Goal: Task Accomplishment & Management: Manage account settings

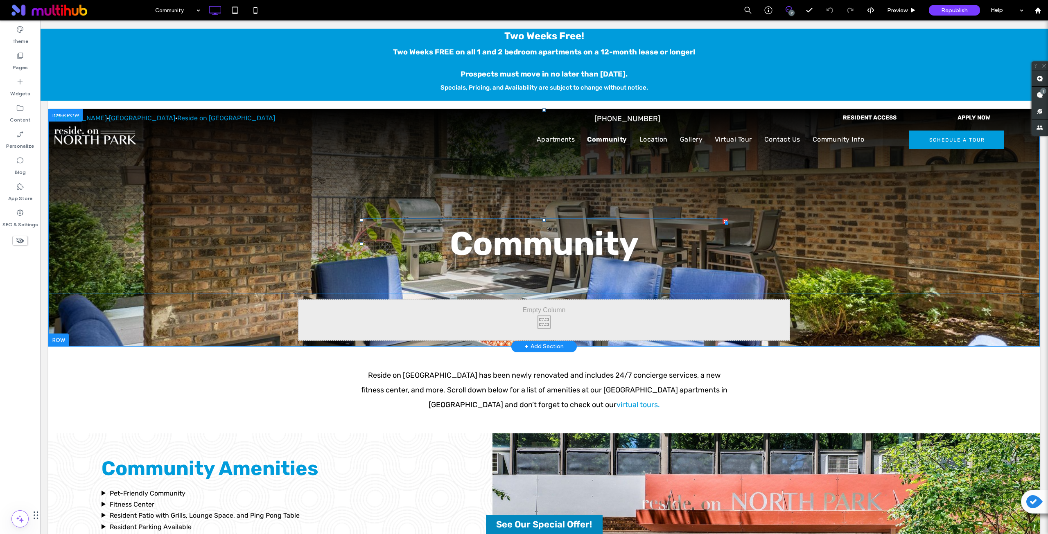
click at [487, 250] on strong "Community" at bounding box center [544, 243] width 189 height 39
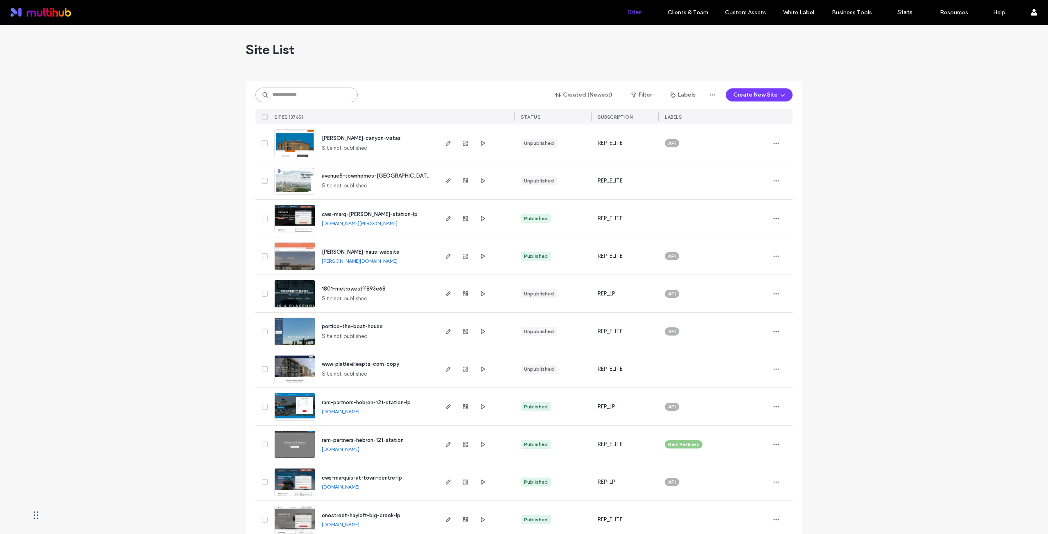
click at [296, 97] on input at bounding box center [306, 95] width 102 height 15
paste input "**********"
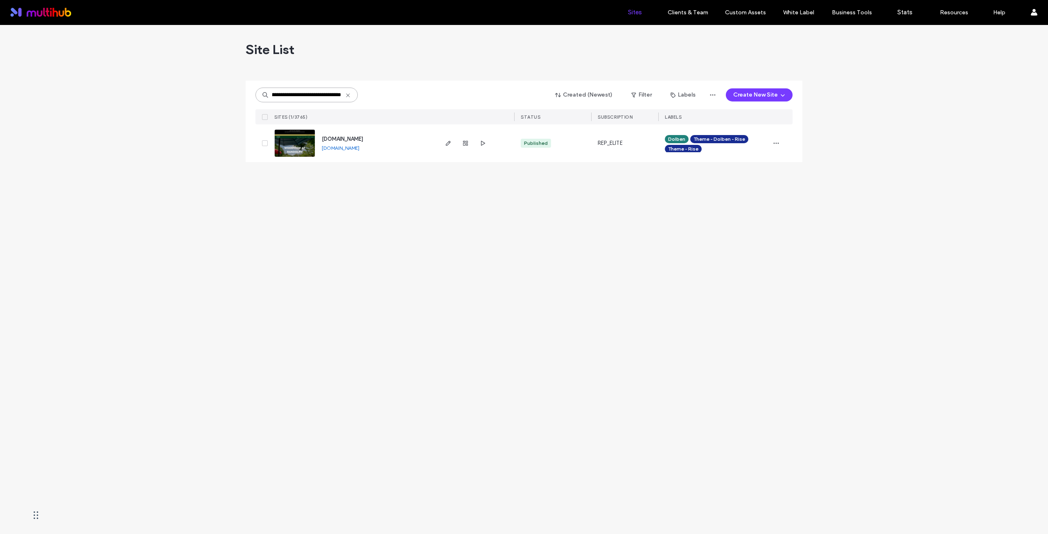
type input "**********"
click at [338, 137] on span "[DOMAIN_NAME]" at bounding box center [342, 139] width 41 height 6
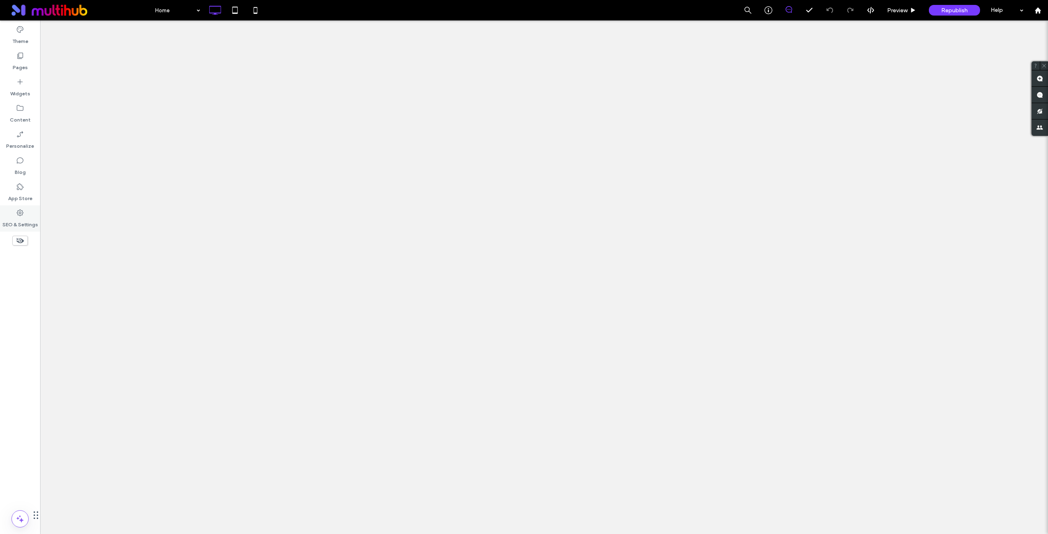
click at [20, 219] on label "SEO & Settings" at bounding box center [20, 222] width 36 height 11
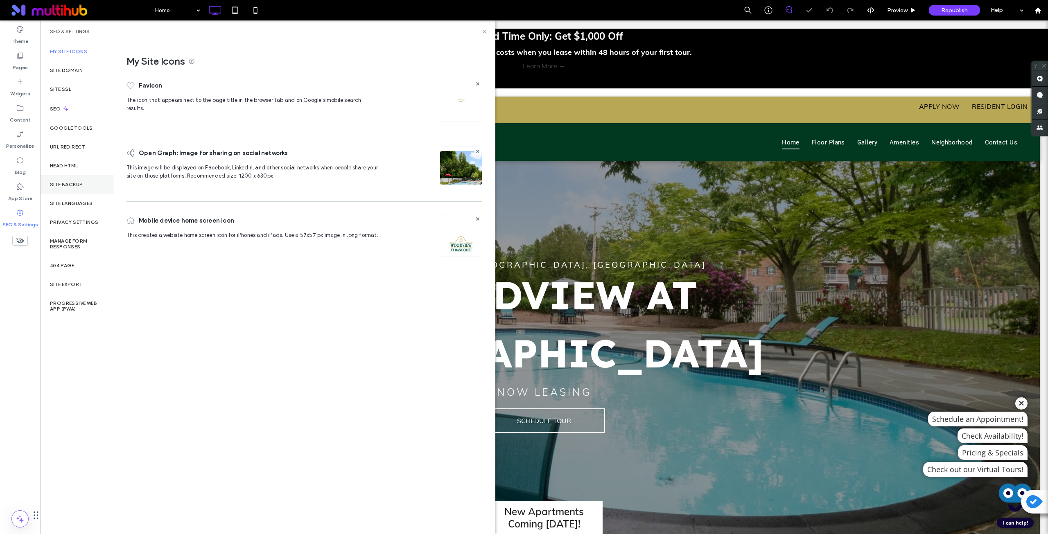
click at [77, 178] on div "Site Backup" at bounding box center [77, 184] width 74 height 19
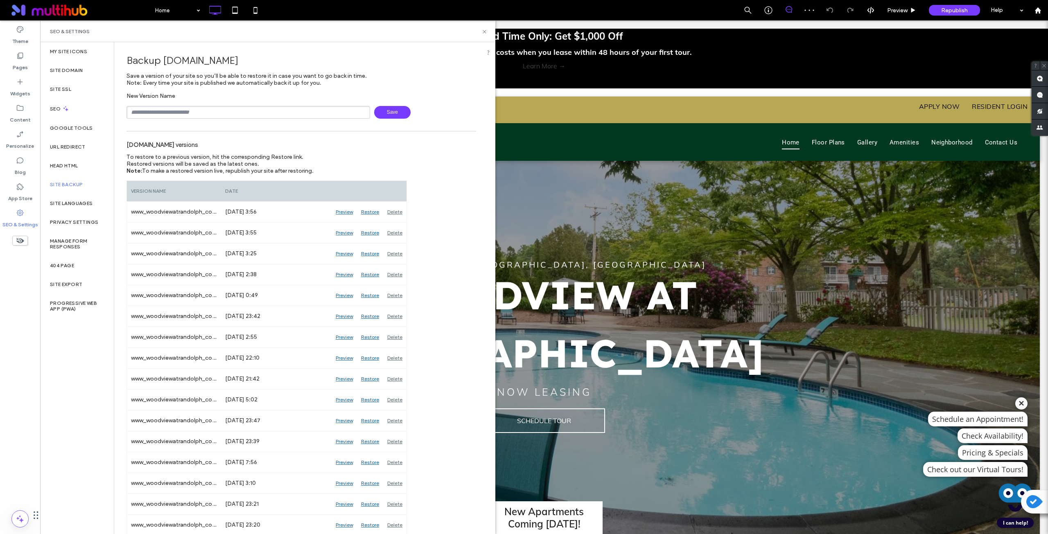
click at [191, 111] on input "text" at bounding box center [248, 112] width 244 height 13
type input "******"
click at [378, 113] on span "Save" at bounding box center [392, 112] width 36 height 13
drag, startPoint x: 156, startPoint y: 209, endPoint x: 127, endPoint y: 212, distance: 29.2
click at [127, 212] on div "backup" at bounding box center [174, 212] width 94 height 20
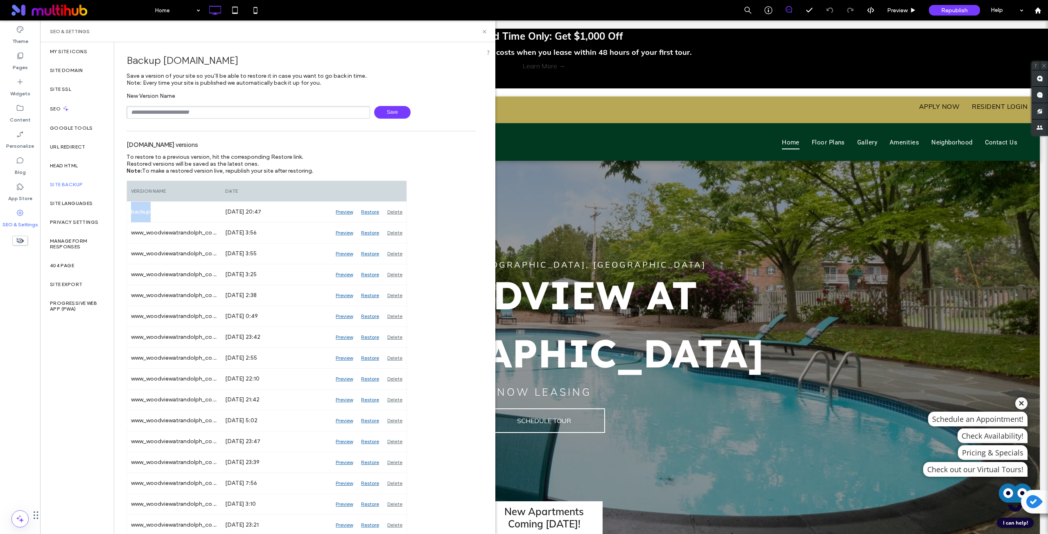
copy div "backup"
click at [24, 107] on icon at bounding box center [20, 108] width 8 height 8
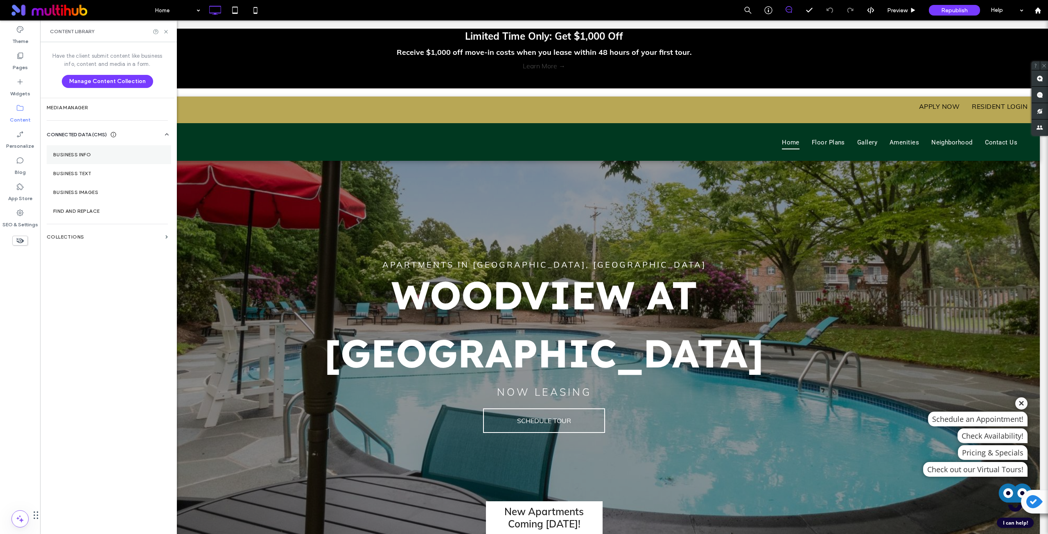
click at [127, 157] on label "Business Info" at bounding box center [108, 155] width 111 height 6
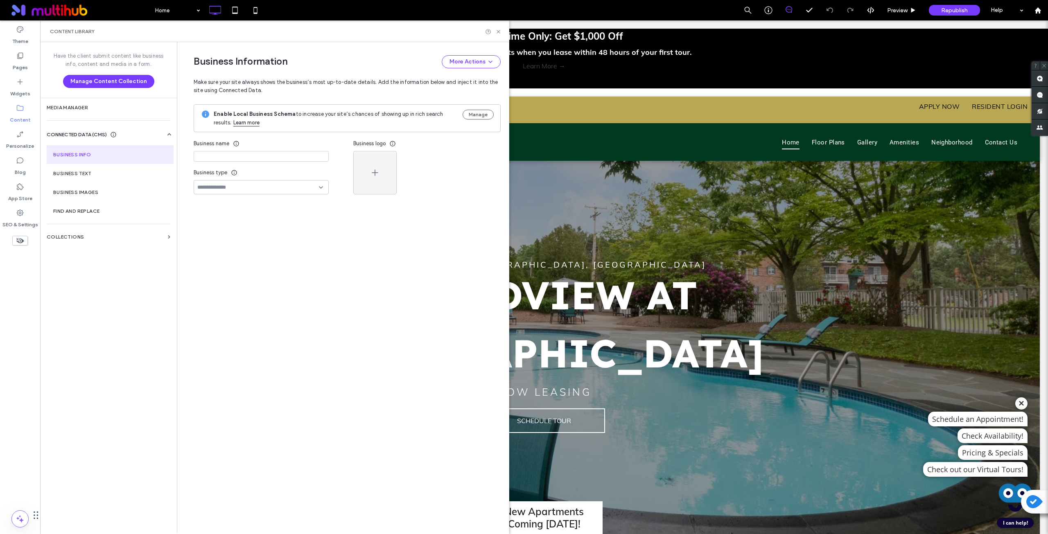
type input "**********"
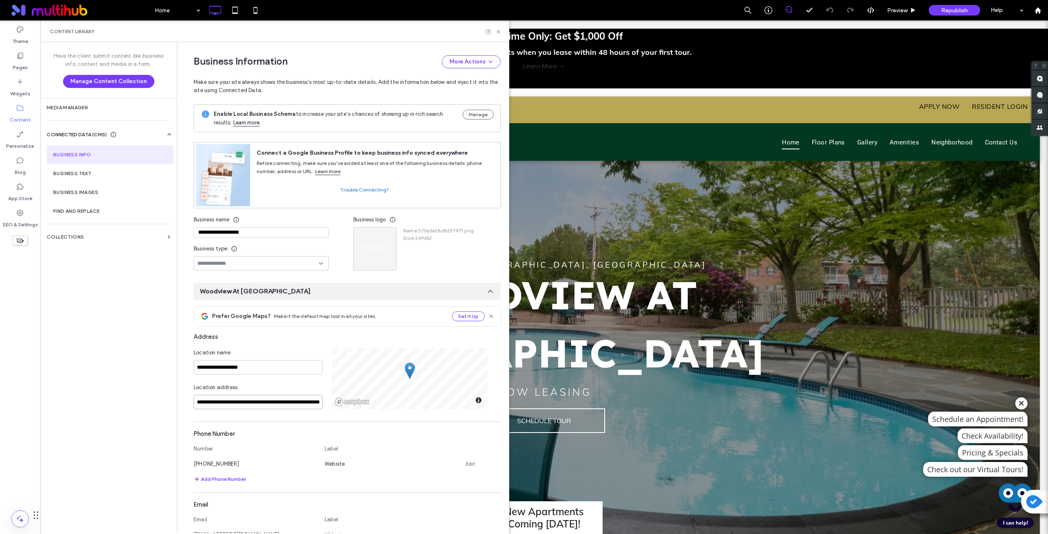
click at [245, 402] on input "**********" at bounding box center [258, 402] width 129 height 14
paste input
click at [242, 417] on div "54 Bridle Path Circle, Randolph, Massachusetts 02368, United States" at bounding box center [254, 416] width 128 height 12
type input "**********"
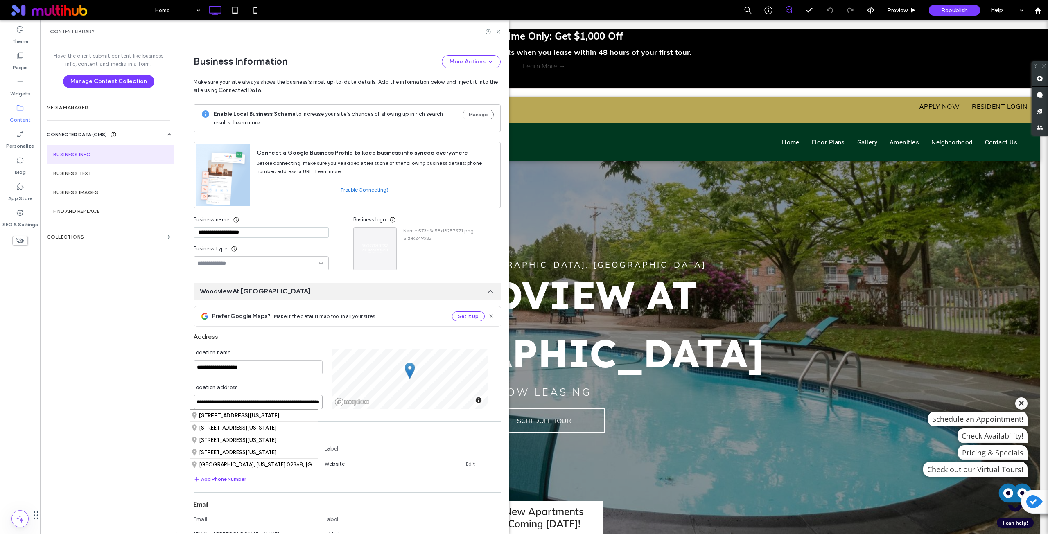
drag, startPoint x: 285, startPoint y: 404, endPoint x: 334, endPoint y: 403, distance: 48.7
click at [334, 403] on div "**********" at bounding box center [347, 379] width 307 height 61
click at [303, 392] on div "Location address" at bounding box center [258, 388] width 129 height 11
click at [498, 29] on icon at bounding box center [498, 32] width 6 height 6
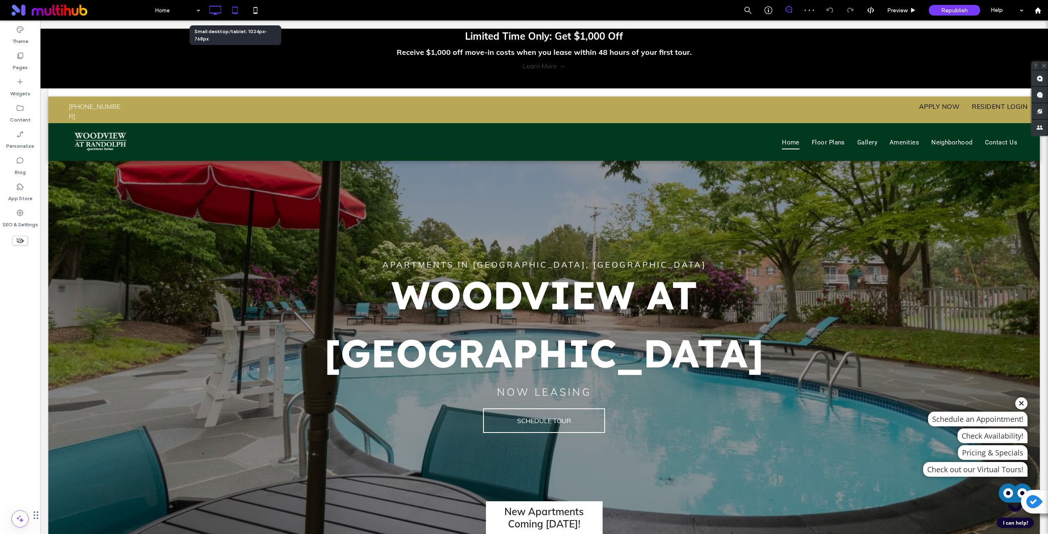
click at [239, 14] on icon at bounding box center [235, 10] width 16 height 16
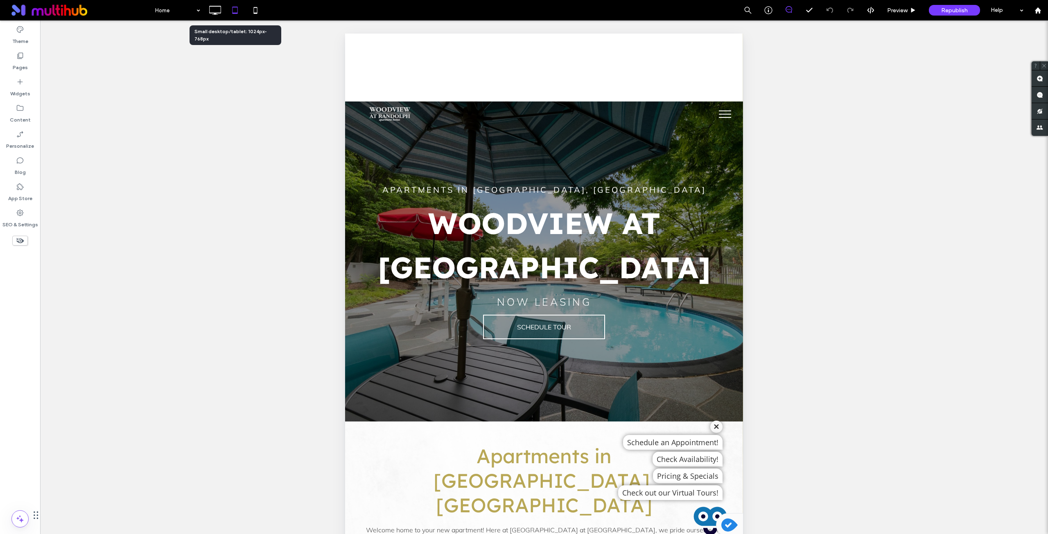
click at [718, 113] on button "menu" at bounding box center [724, 114] width 21 height 21
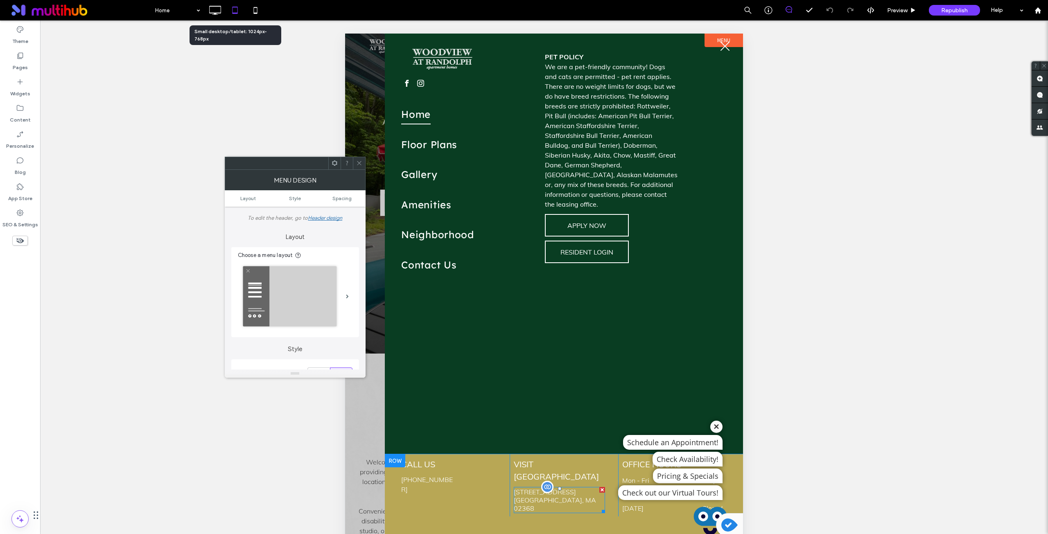
click at [548, 481] on div at bounding box center [547, 487] width 12 height 12
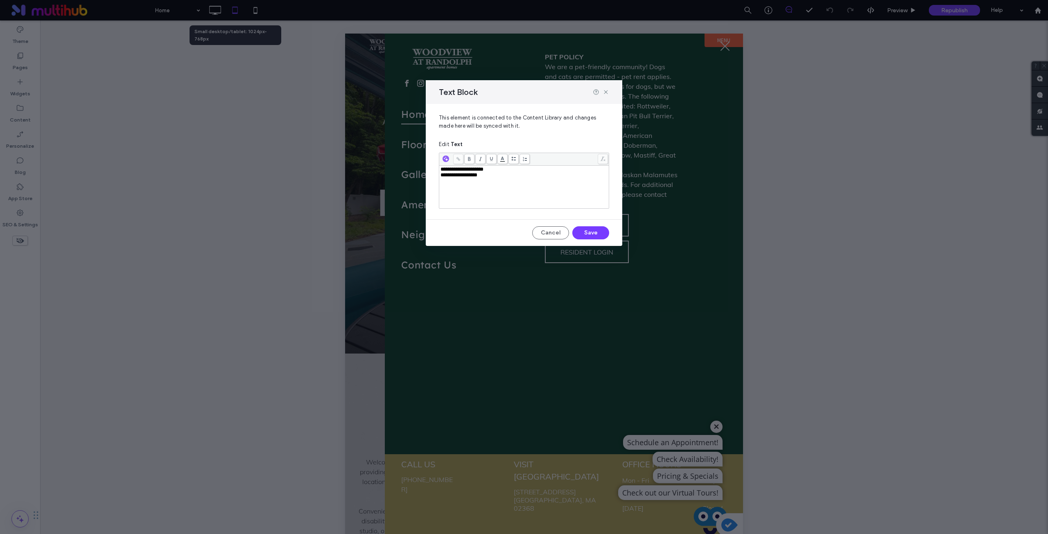
click at [539, 201] on div "**********" at bounding box center [523, 187] width 167 height 41
click at [486, 170] on span "**********" at bounding box center [479, 169] width 78 height 5
click at [591, 237] on button "Save" at bounding box center [590, 232] width 37 height 13
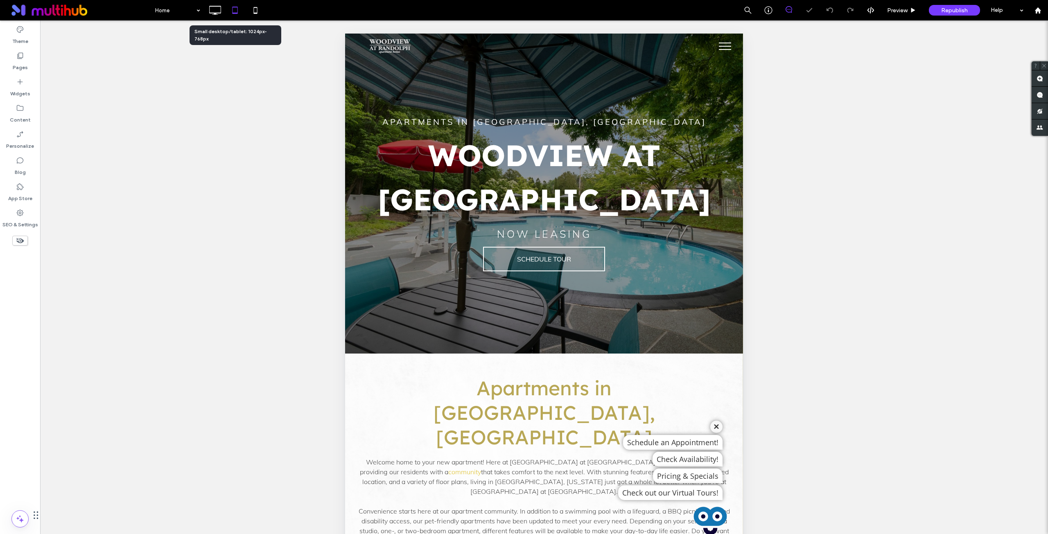
drag, startPoint x: 1092, startPoint y: 91, endPoint x: 720, endPoint y: 49, distance: 374.0
click at [720, 49] on span "menu" at bounding box center [725, 49] width 12 height 1
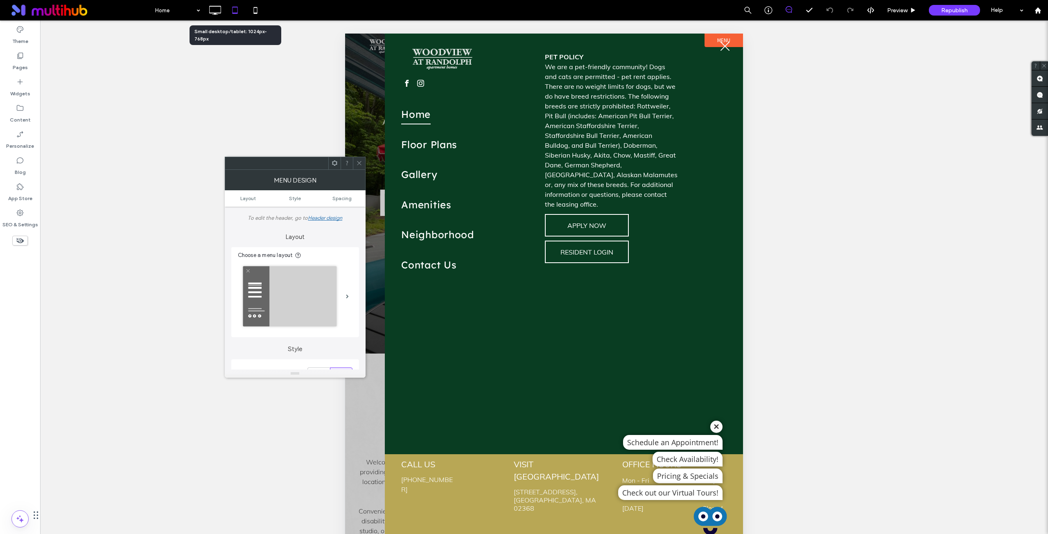
click at [723, 45] on span "menu" at bounding box center [724, 46] width 9 height 9
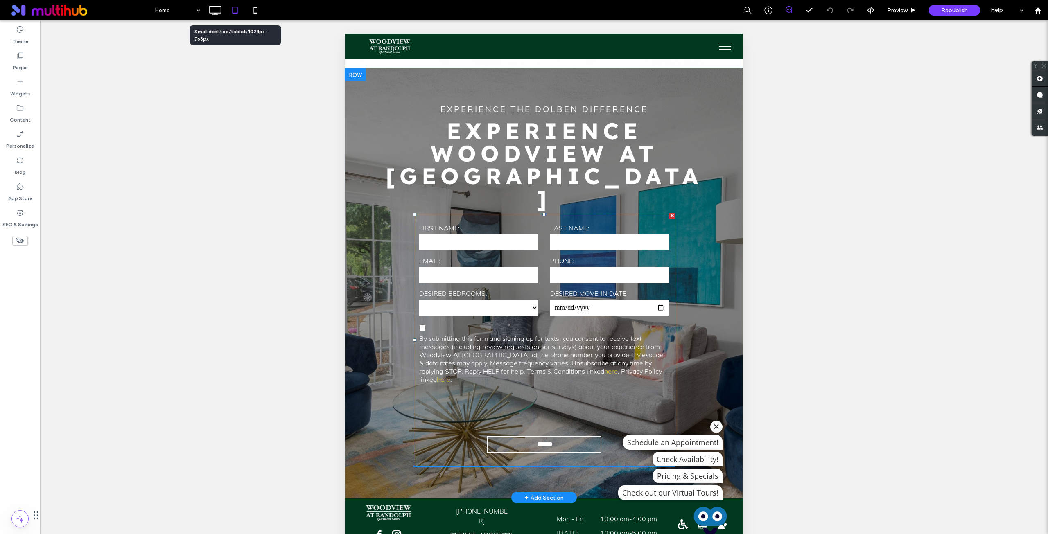
scroll to position [1583, 0]
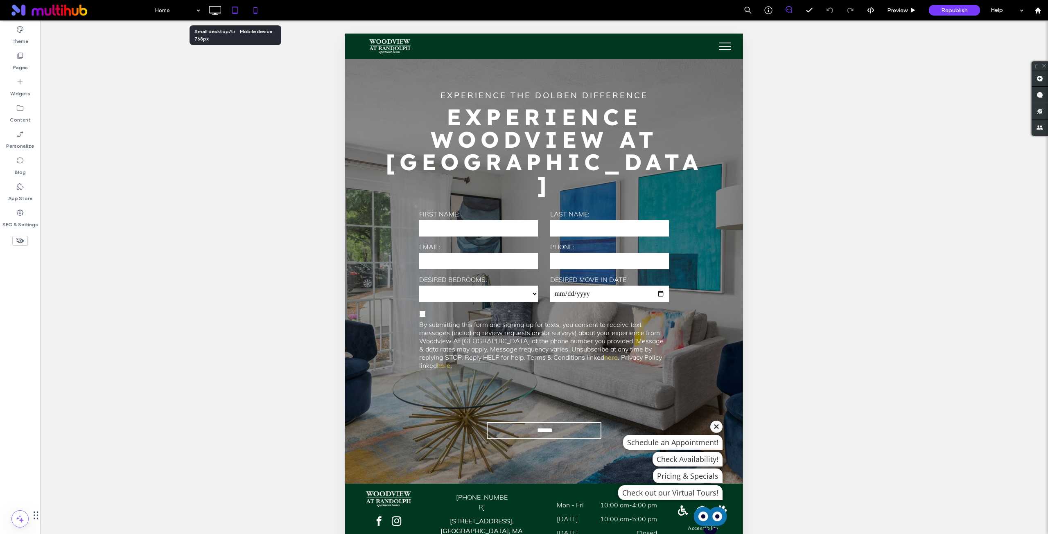
click at [258, 19] on div at bounding box center [256, 10] width 20 height 20
click at [259, 12] on icon at bounding box center [255, 10] width 16 height 16
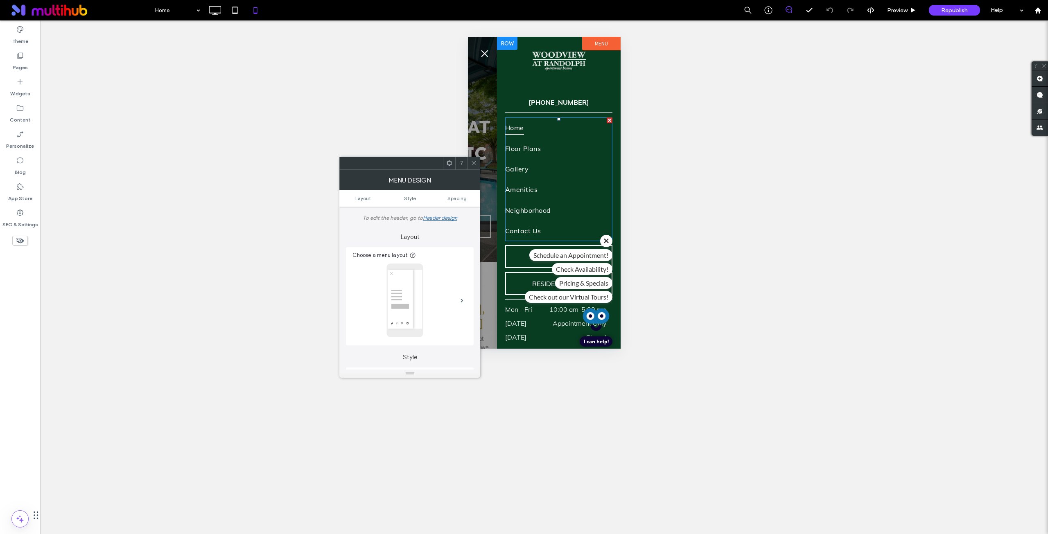
scroll to position [167, 0]
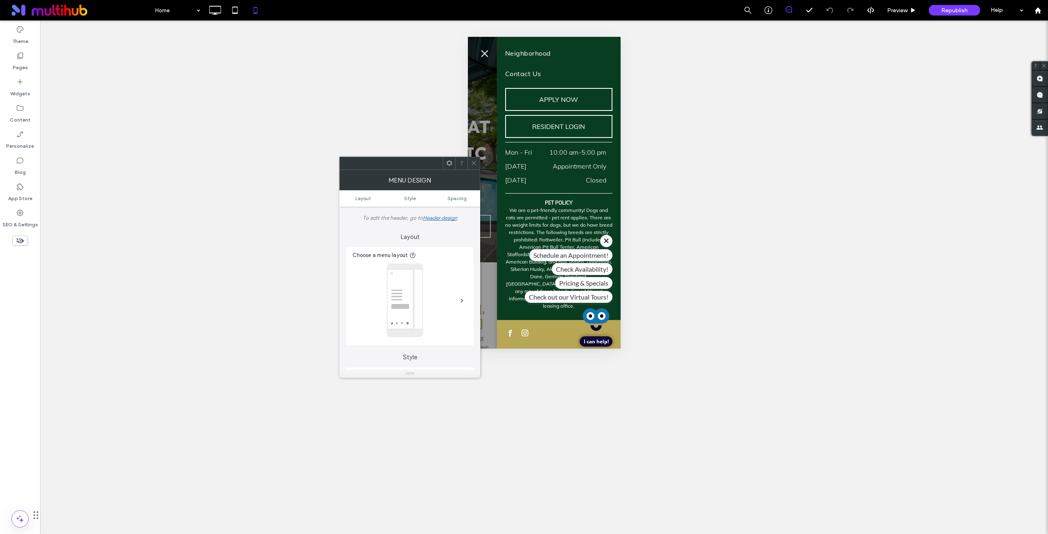
click at [490, 55] on button "menu" at bounding box center [484, 53] width 16 height 16
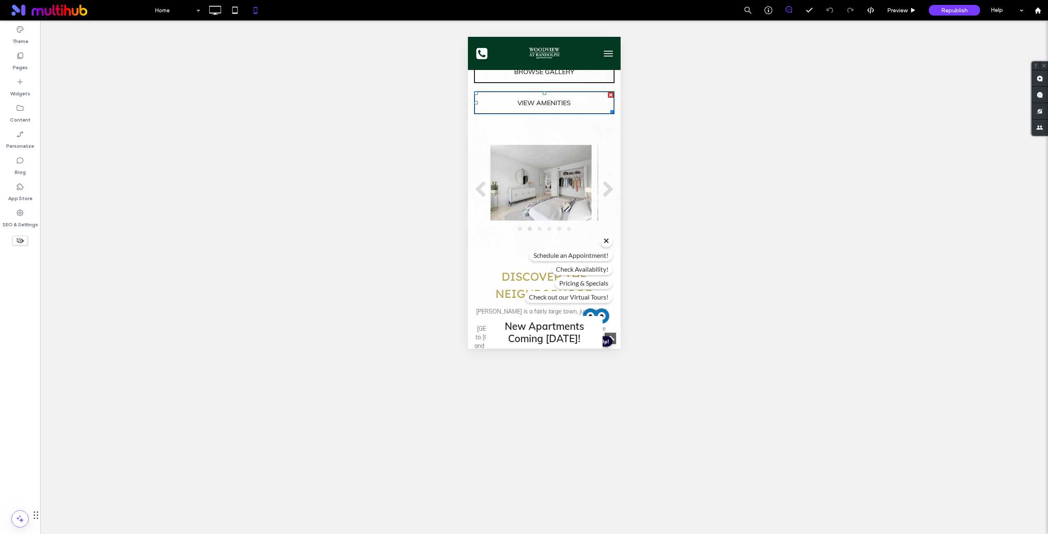
scroll to position [1705, 0]
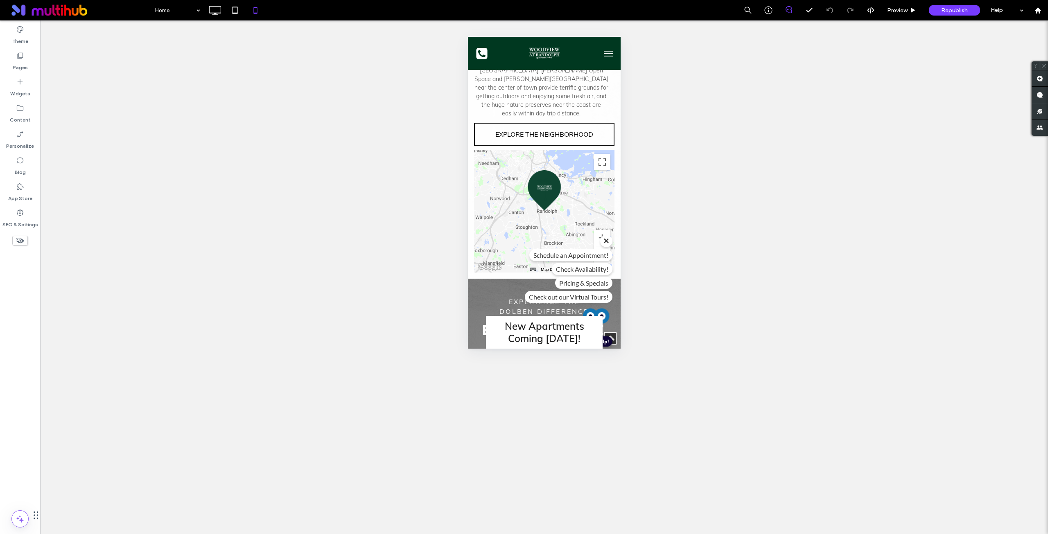
click at [602, 241] on icon at bounding box center [606, 241] width 12 height 6
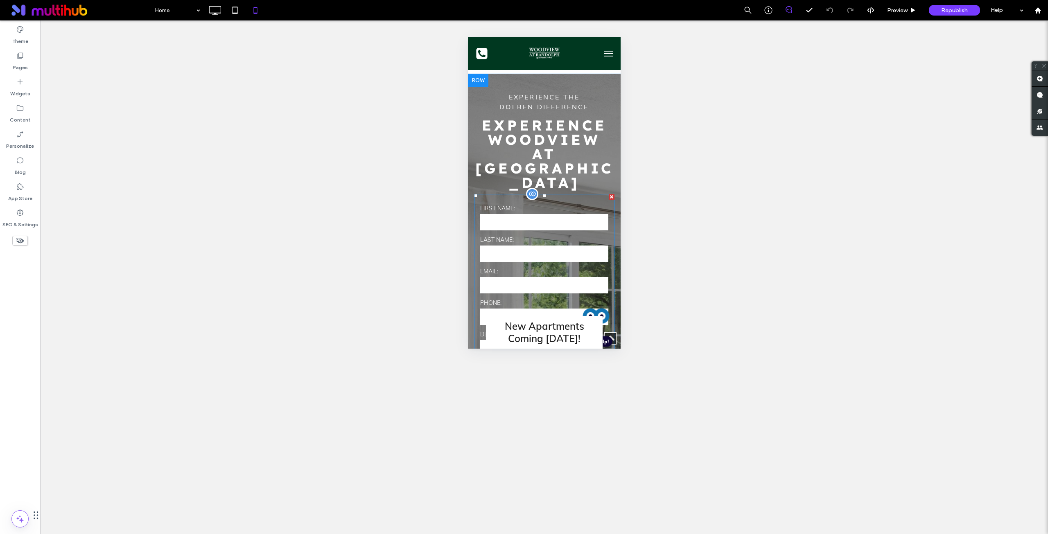
scroll to position [2251, 0]
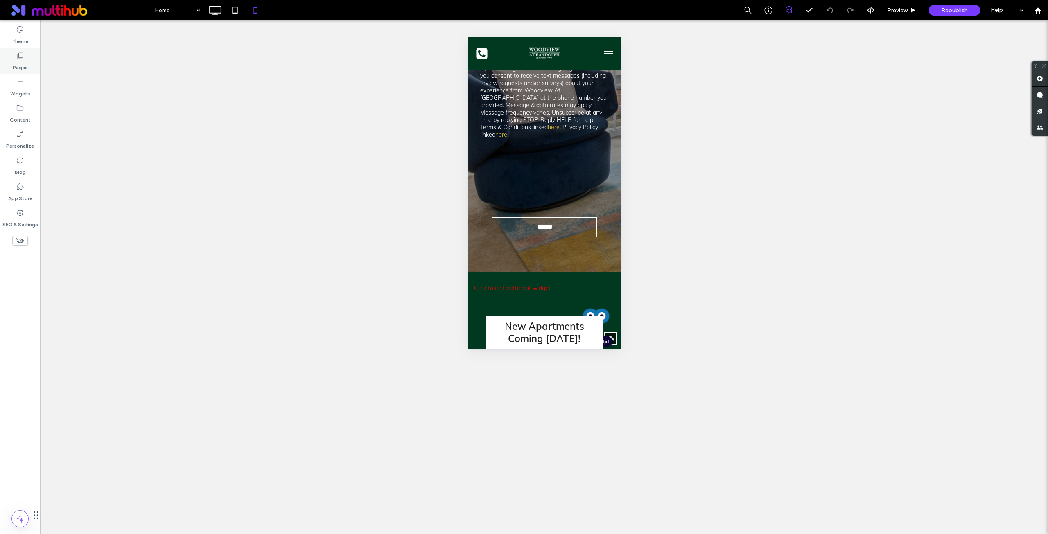
click at [15, 55] on div "Pages" at bounding box center [20, 61] width 40 height 26
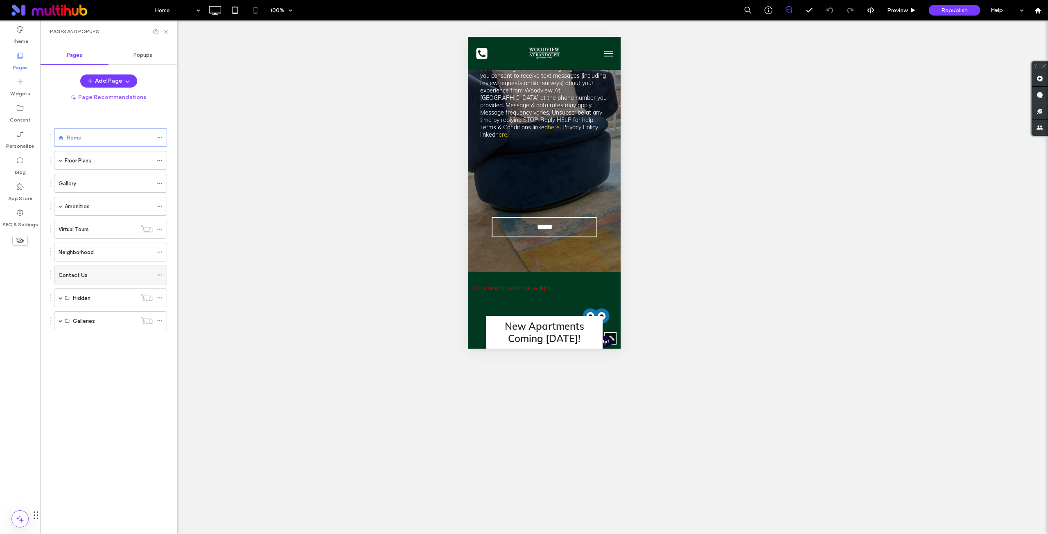
click at [126, 279] on div "Contact Us" at bounding box center [106, 275] width 94 height 9
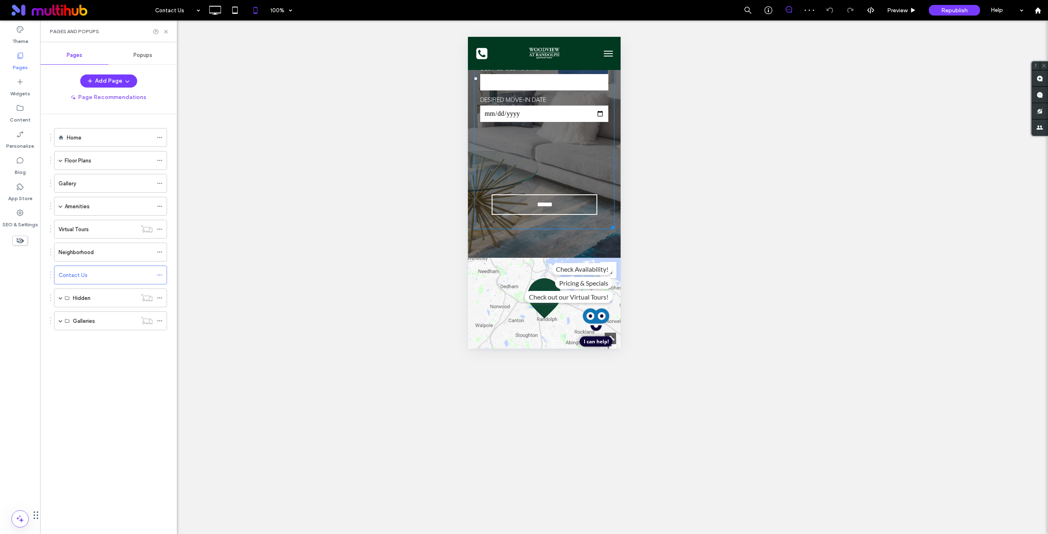
scroll to position [750, 0]
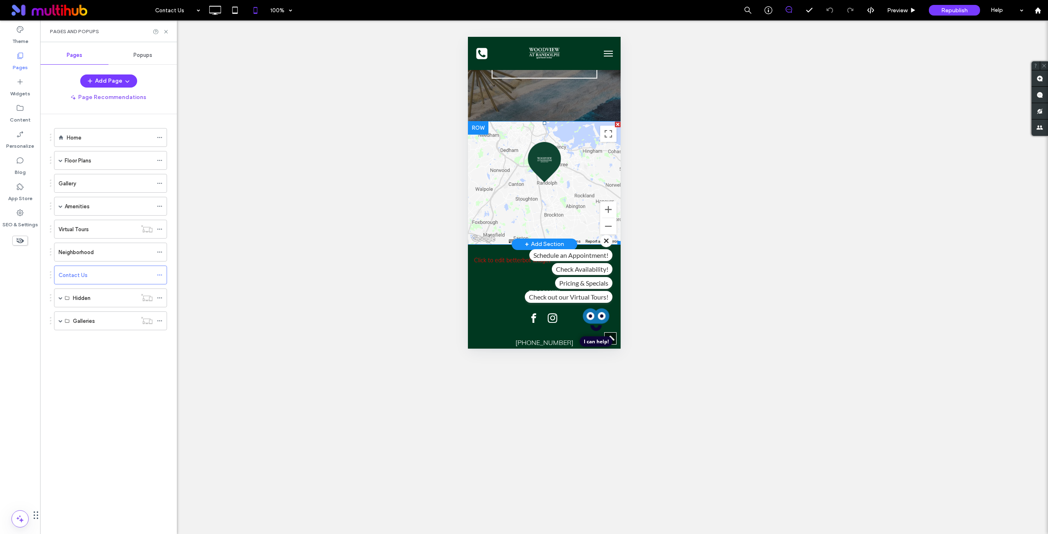
click at [541, 180] on span at bounding box center [543, 183] width 153 height 123
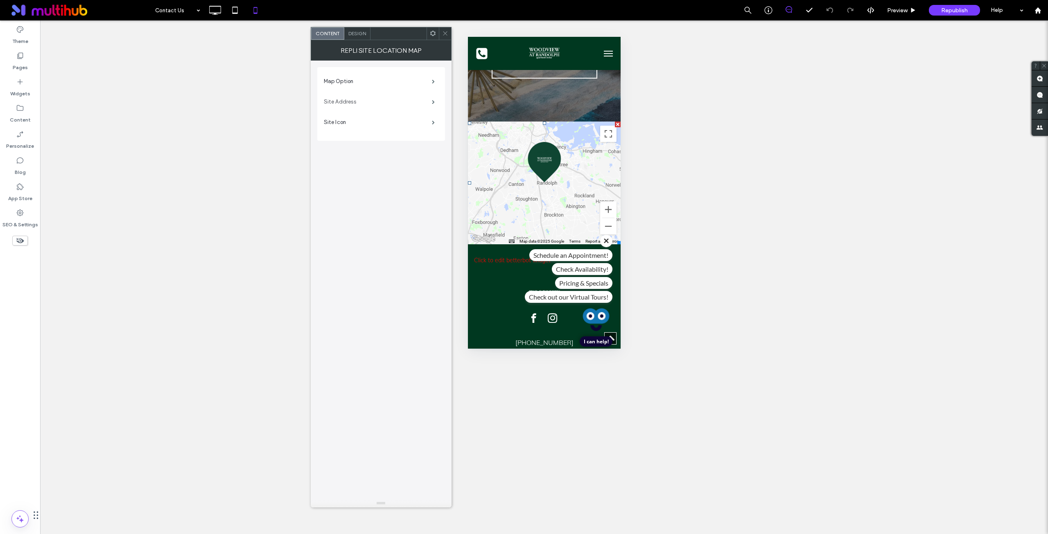
click at [398, 99] on label "Site Address" at bounding box center [378, 102] width 108 height 16
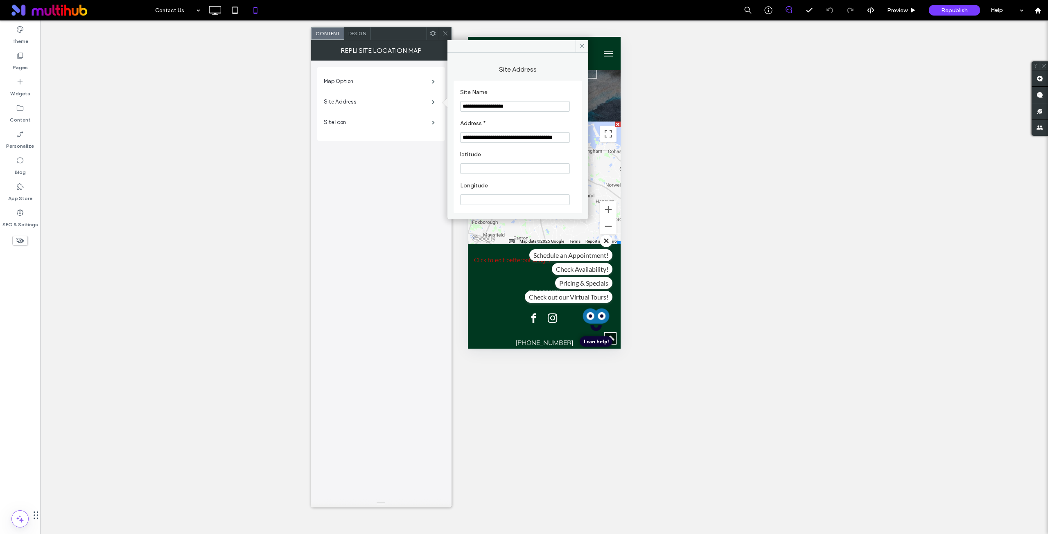
click at [505, 137] on input "**********" at bounding box center [515, 137] width 110 height 11
paste input "Address *"
type input "**********"
click at [541, 156] on label "latitude" at bounding box center [516, 155] width 112 height 9
click at [583, 47] on icon at bounding box center [582, 46] width 6 height 6
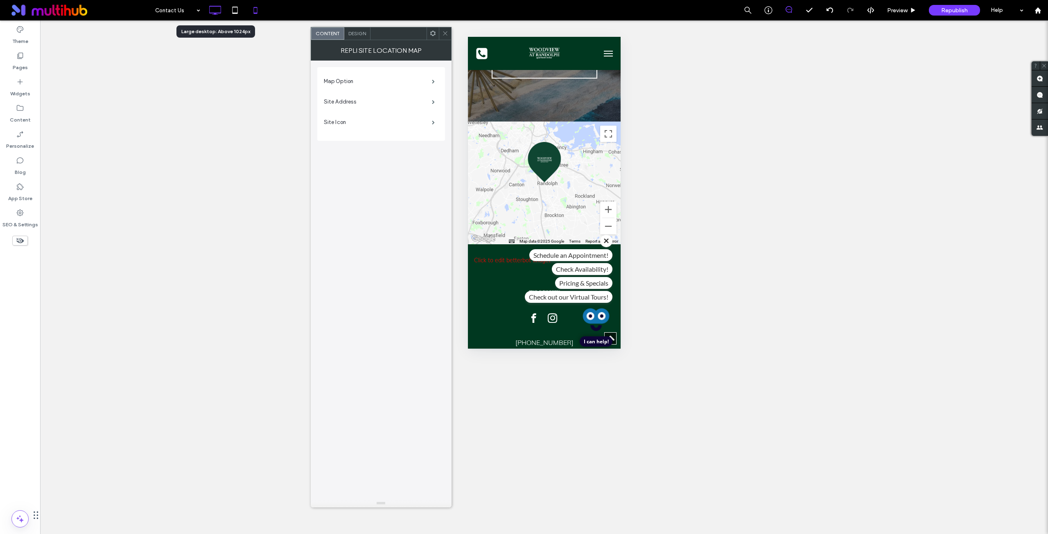
click at [218, 9] on icon at bounding box center [215, 10] width 16 height 16
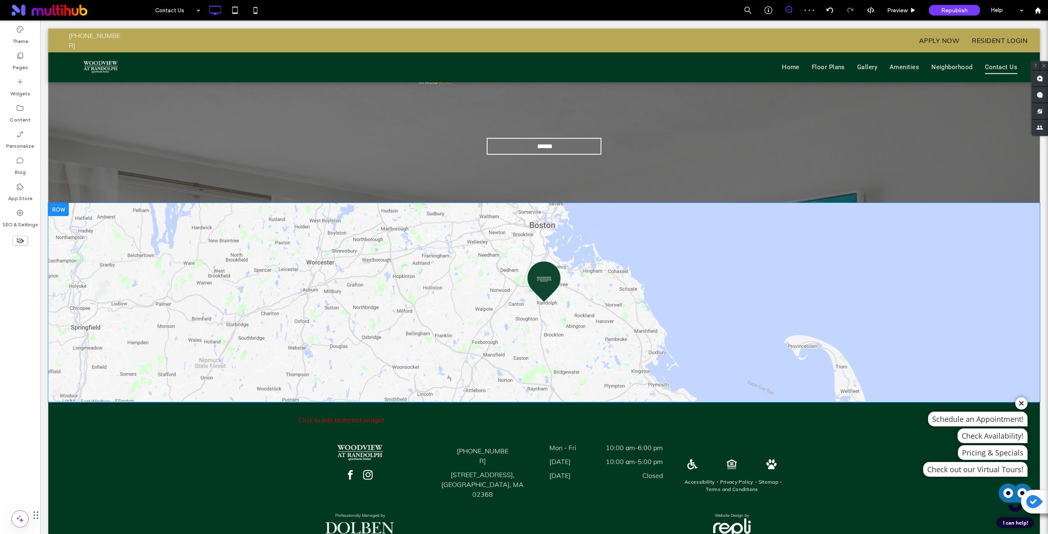
scroll to position [591, 0]
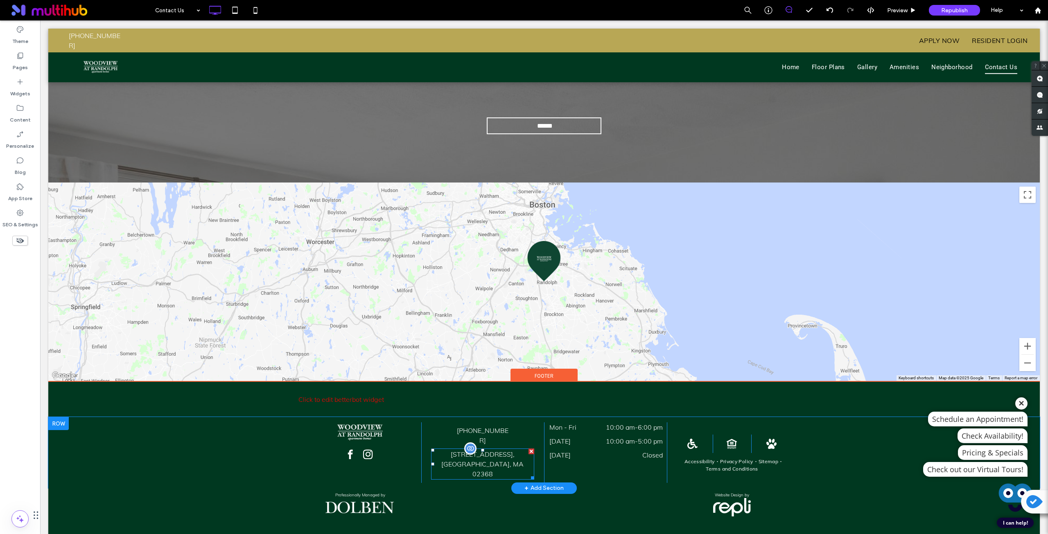
click at [466, 459] on p "Randolph, MA 02368" at bounding box center [482, 469] width 103 height 20
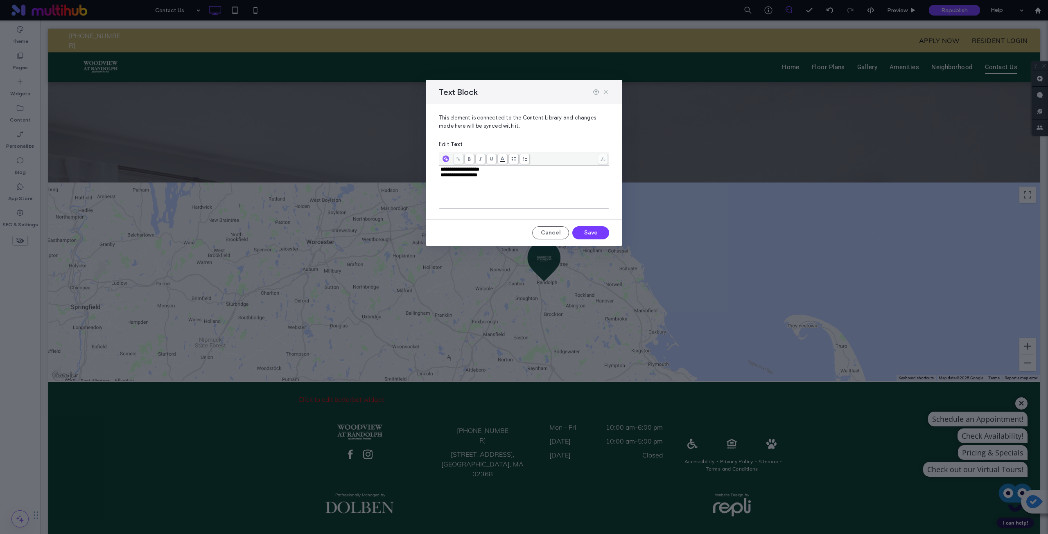
click at [605, 92] on use at bounding box center [606, 92] width 4 height 4
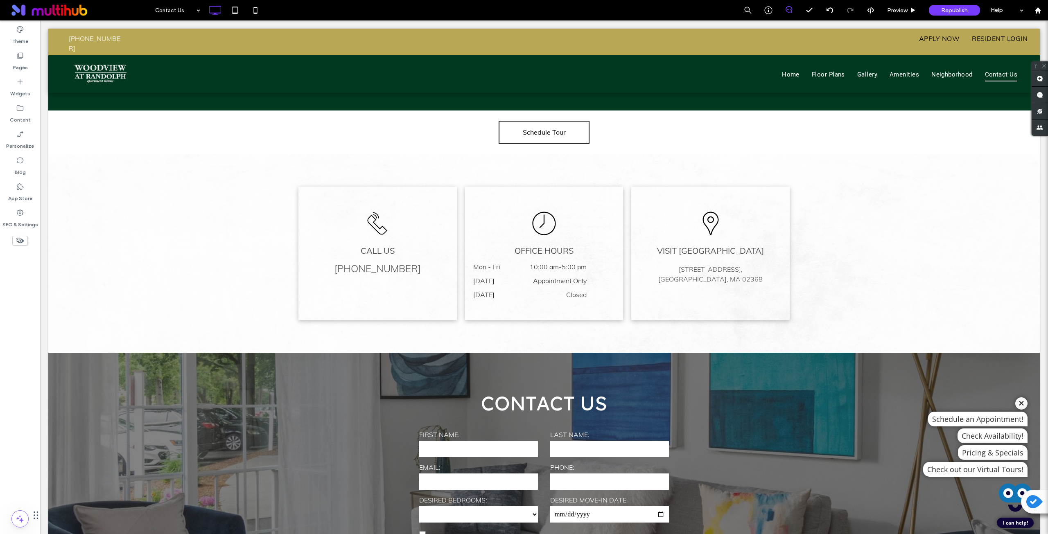
scroll to position [0, 0]
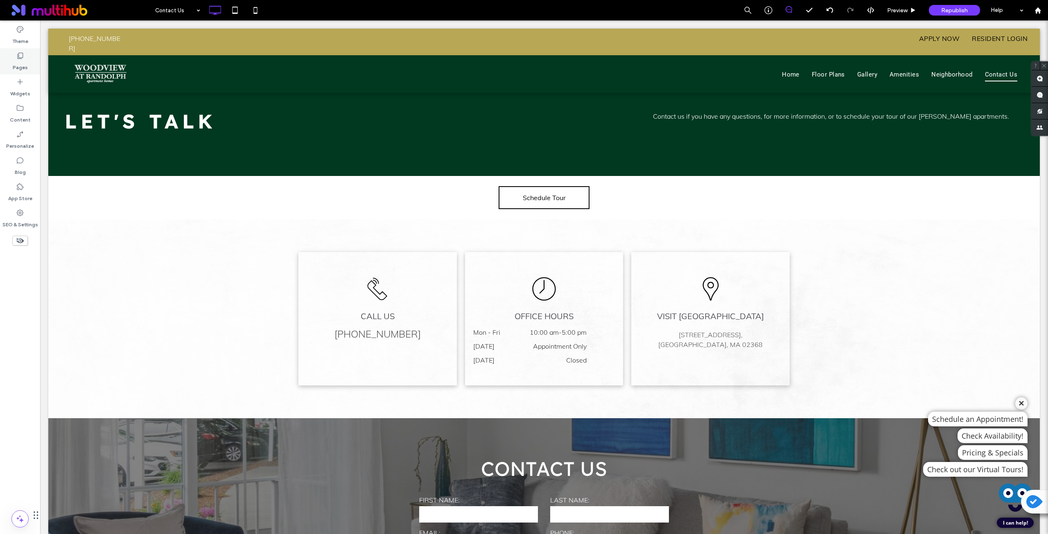
click at [16, 56] on icon at bounding box center [20, 56] width 8 height 8
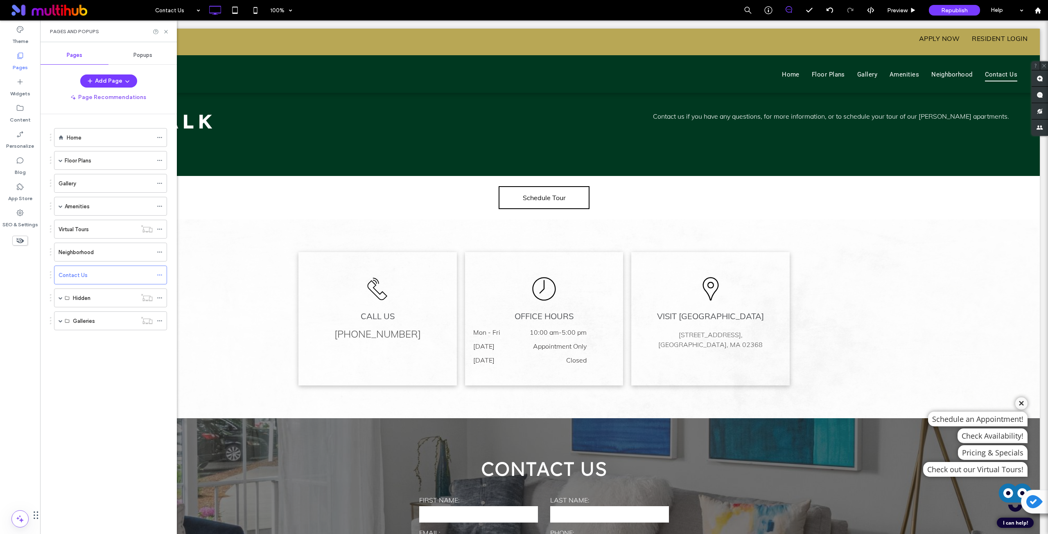
click at [144, 56] on span "Popups" at bounding box center [142, 55] width 19 height 7
click at [101, 103] on label "Pet Policy" at bounding box center [106, 104] width 110 height 16
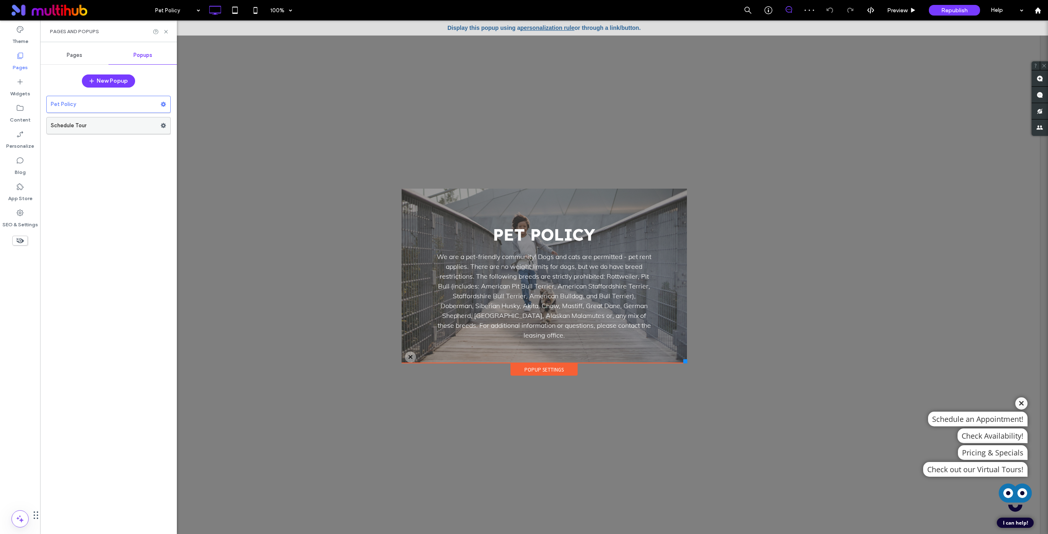
click at [106, 126] on label "Schedule Tour" at bounding box center [106, 125] width 110 height 16
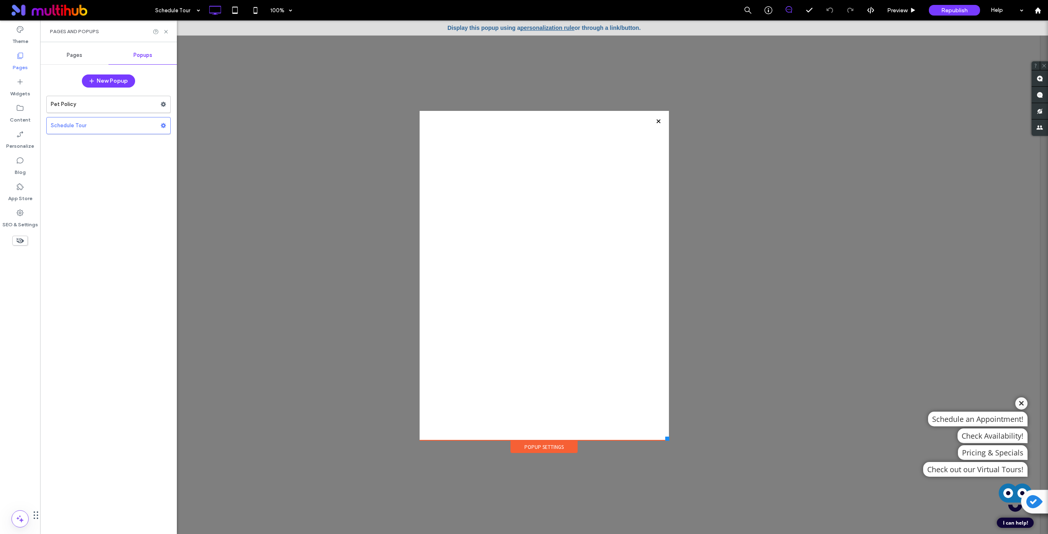
click at [665, 440] on div at bounding box center [667, 439] width 4 height 4
click at [68, 53] on span "Pages" at bounding box center [75, 55] width 16 height 7
click at [79, 138] on label "Home" at bounding box center [74, 138] width 15 height 14
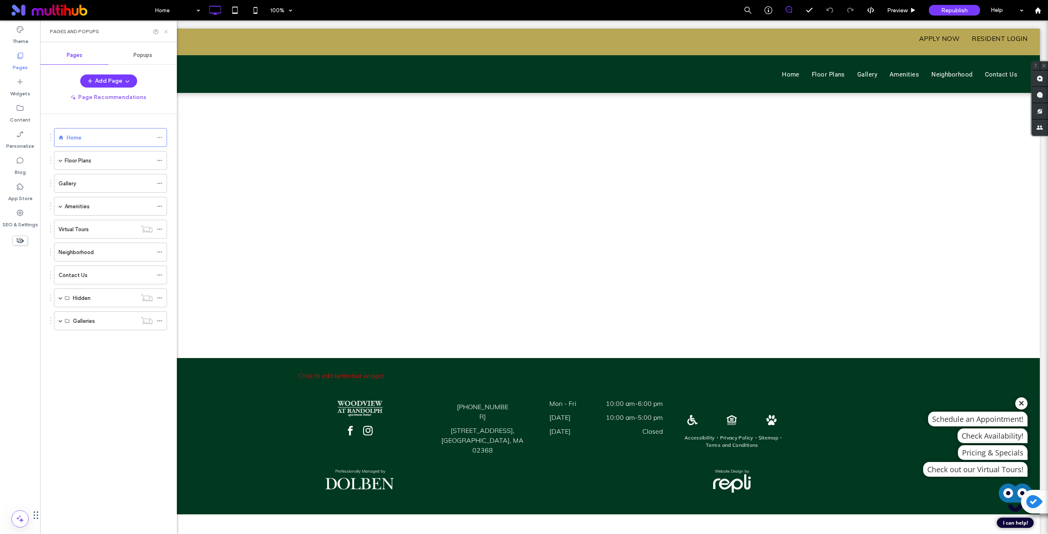
click at [166, 31] on icon at bounding box center [166, 32] width 6 height 6
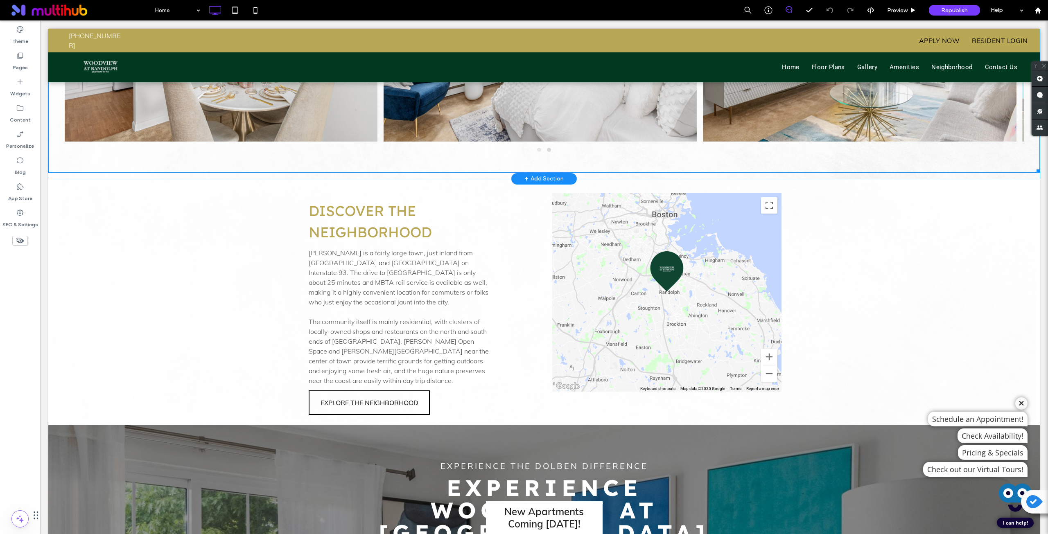
scroll to position [1432, 0]
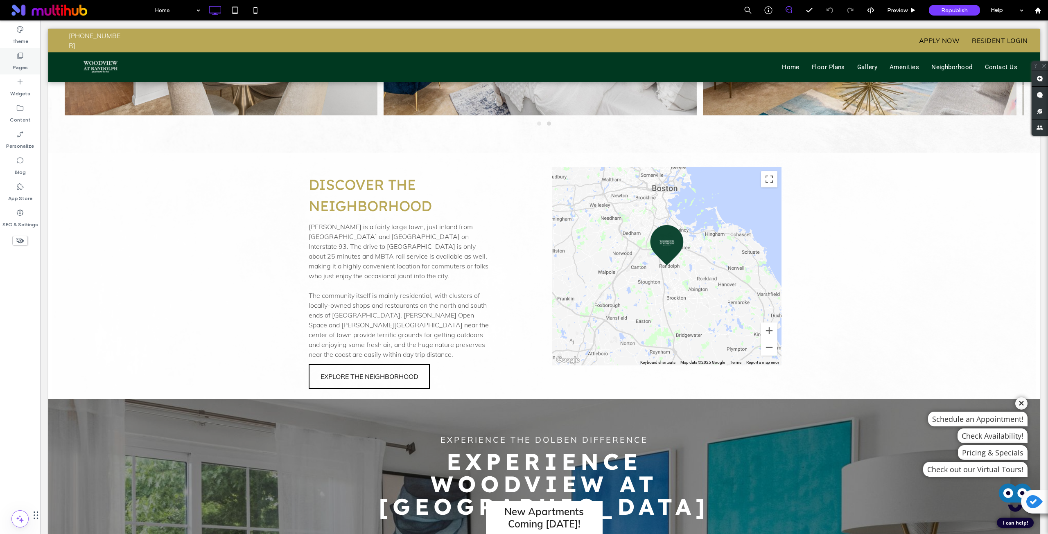
click at [30, 61] on div "Pages" at bounding box center [20, 61] width 40 height 26
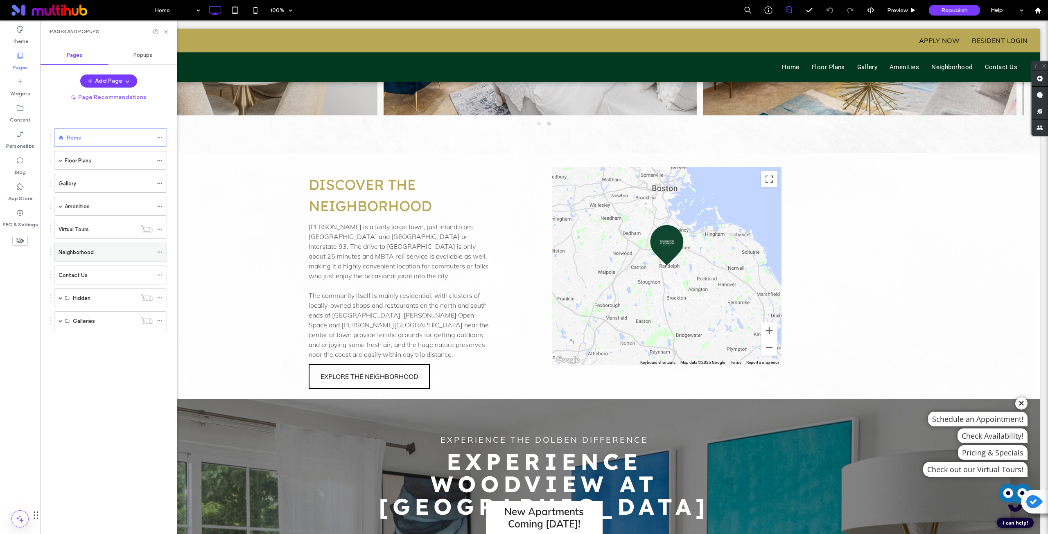
click at [85, 252] on label "Neighborhood" at bounding box center [76, 252] width 35 height 14
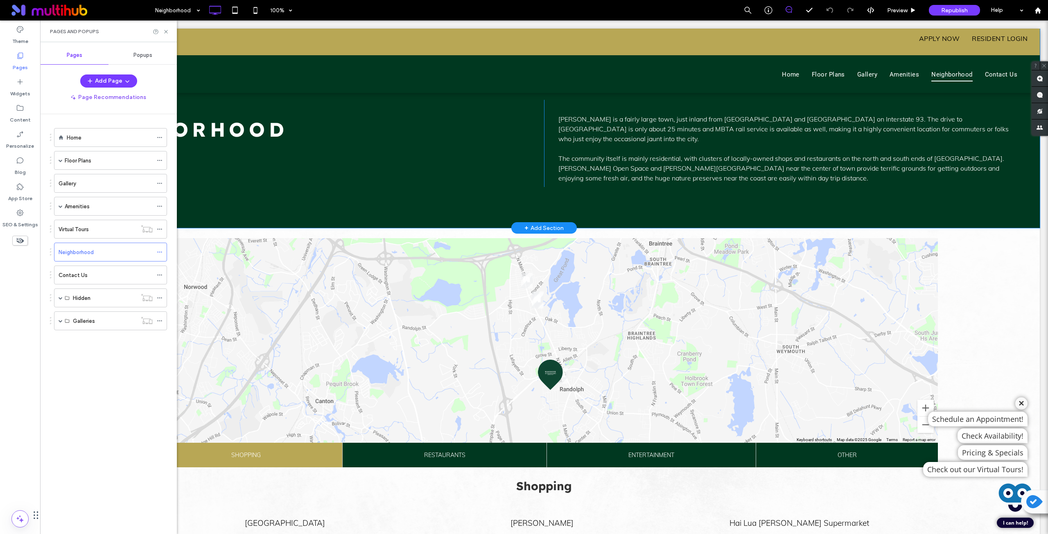
scroll to position [205, 0]
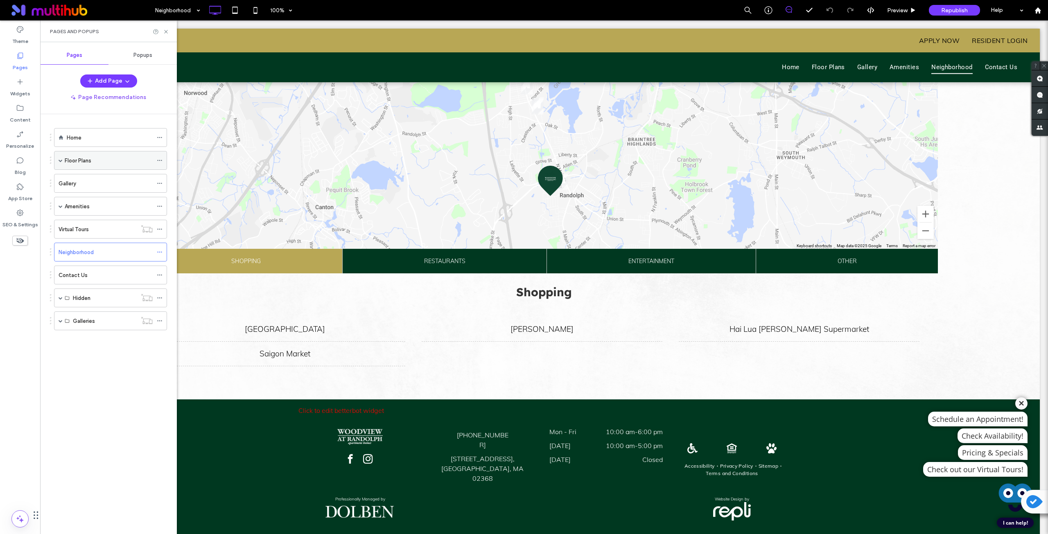
click at [84, 164] on label "Floor Plans" at bounding box center [78, 160] width 27 height 14
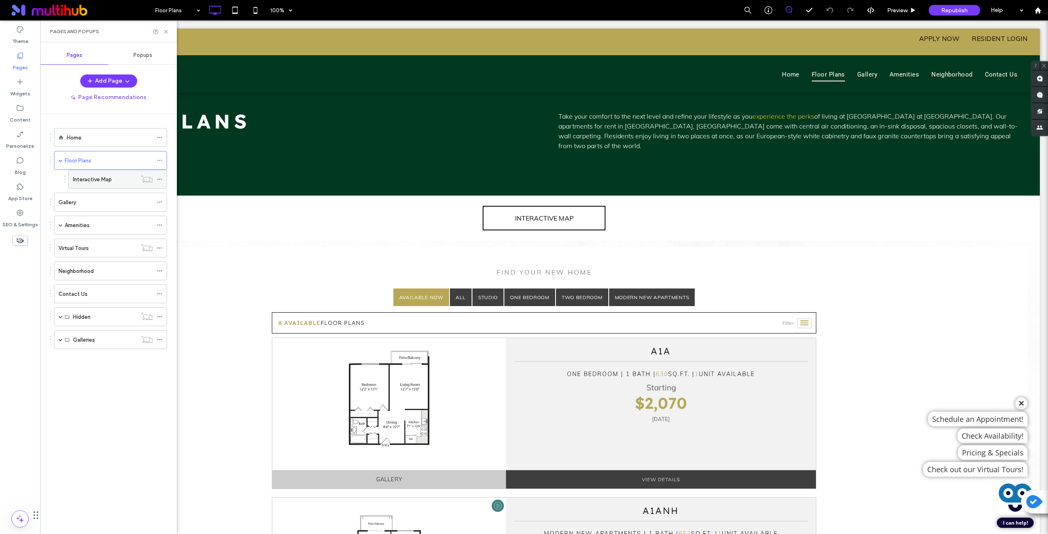
click at [100, 183] on label "Interactive Map" at bounding box center [92, 179] width 39 height 14
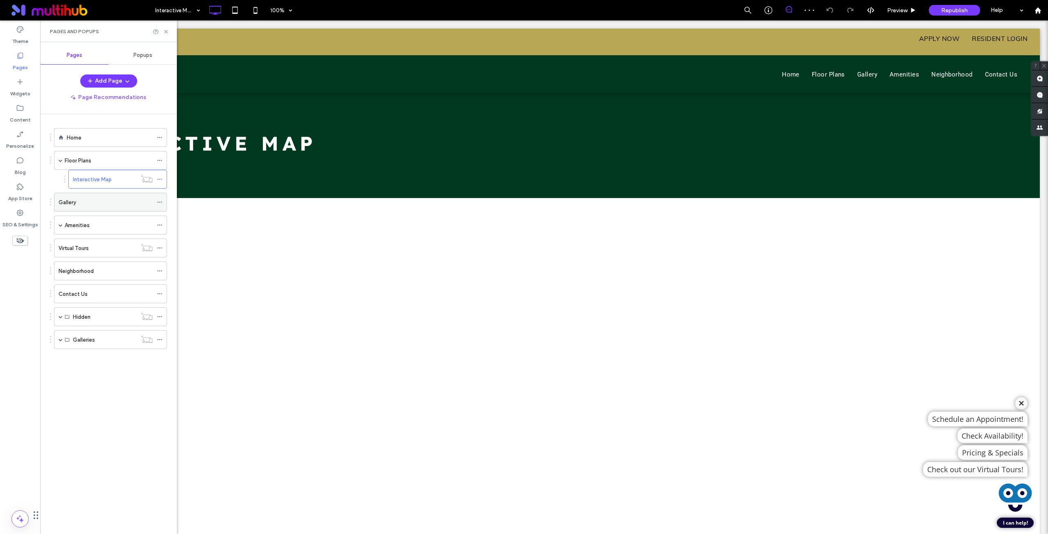
click at [97, 206] on div "Gallery" at bounding box center [106, 202] width 94 height 9
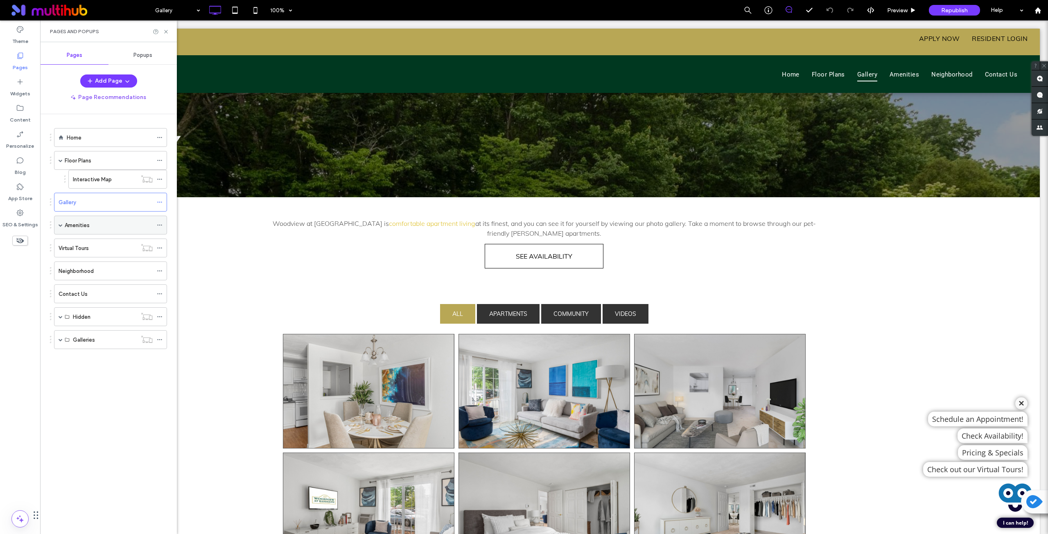
click at [102, 223] on div "Amenities" at bounding box center [109, 225] width 88 height 9
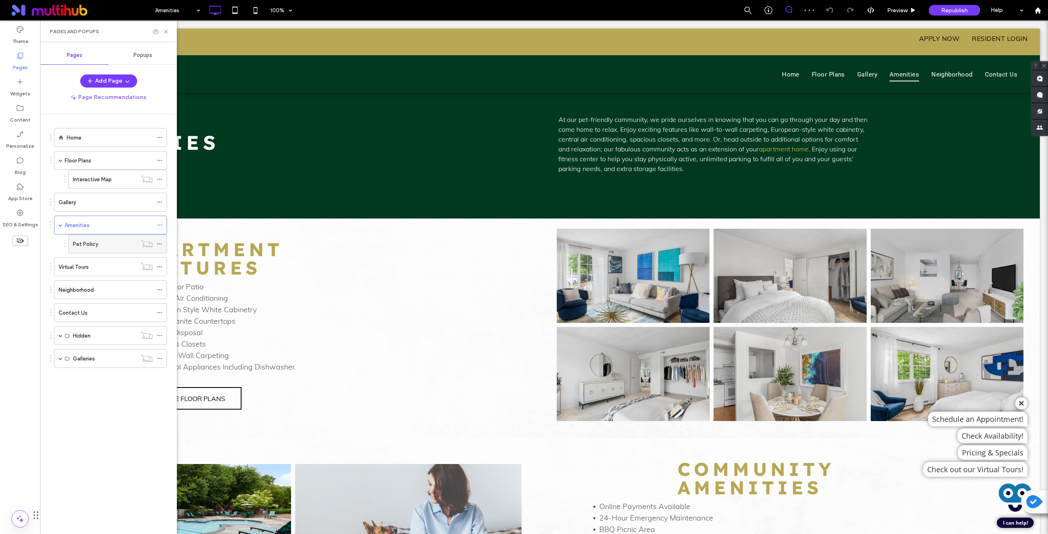
click at [104, 240] on div "Pet Policy" at bounding box center [105, 244] width 64 height 9
click at [101, 266] on div "Virtual Tours" at bounding box center [98, 267] width 78 height 9
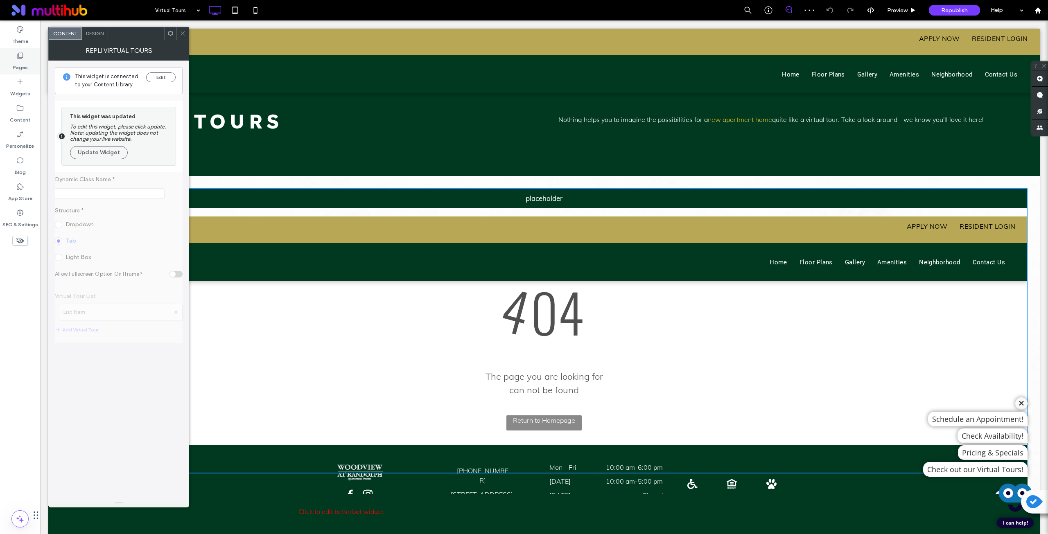
click at [20, 61] on label "Pages" at bounding box center [20, 65] width 15 height 11
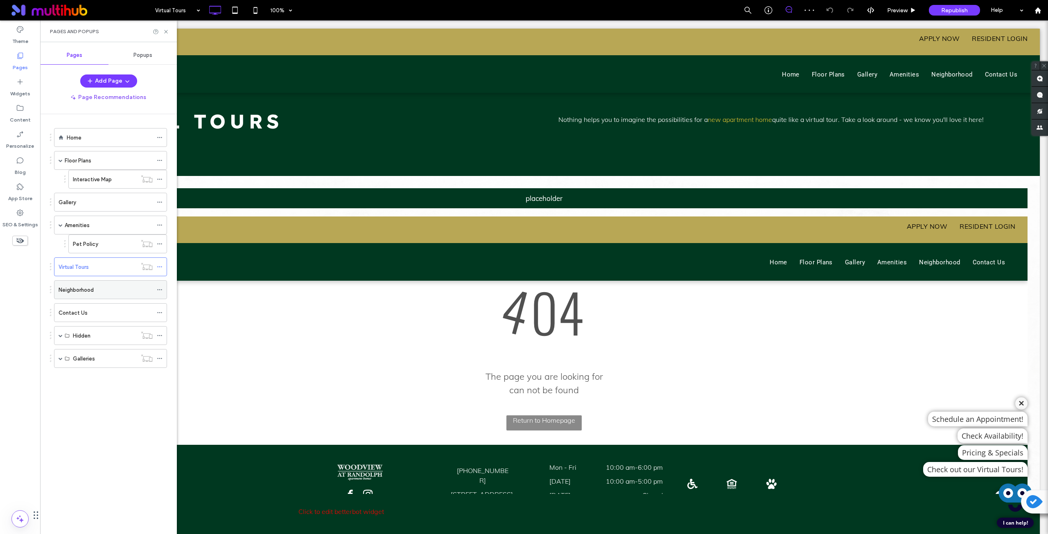
click at [81, 290] on label "Neighborhood" at bounding box center [76, 290] width 35 height 14
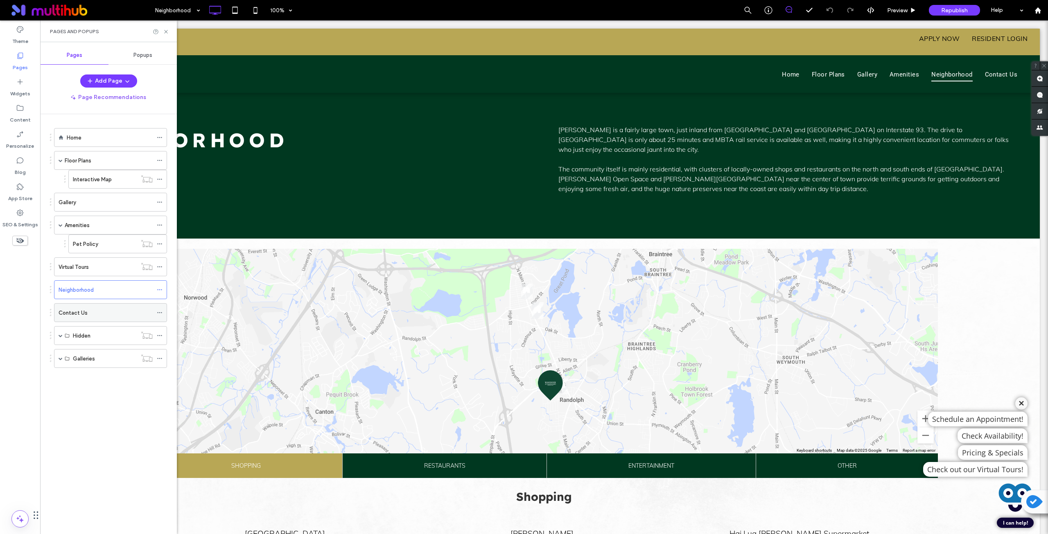
click at [86, 309] on label "Contact Us" at bounding box center [73, 313] width 29 height 14
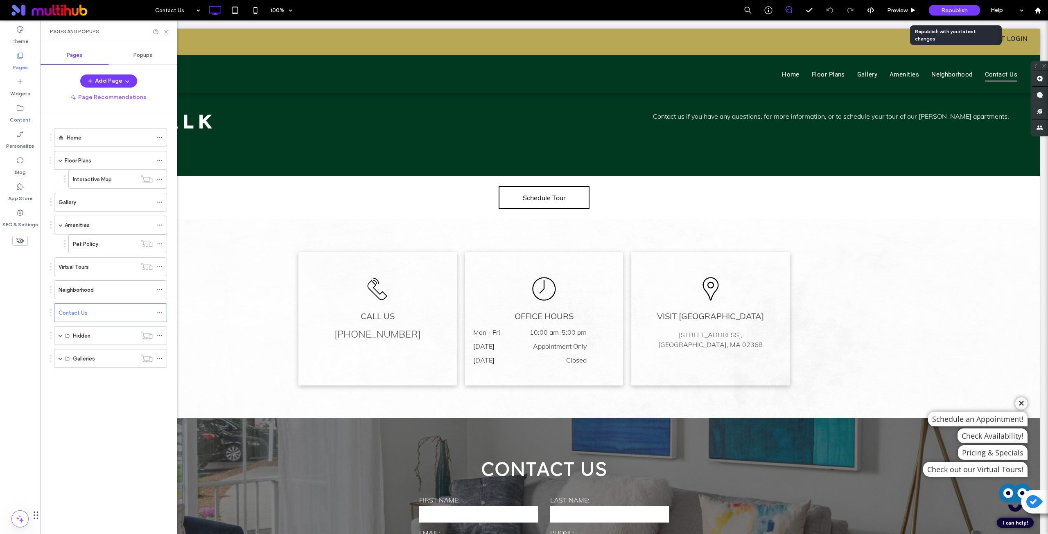
click at [947, 9] on span "Republish" at bounding box center [954, 10] width 27 height 7
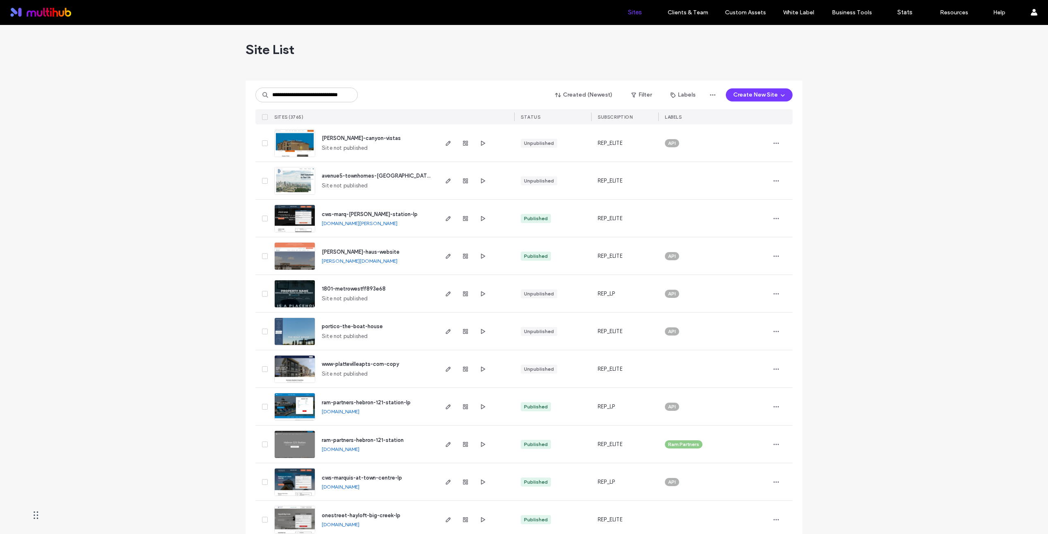
click at [321, 96] on input "**********" at bounding box center [306, 95] width 102 height 15
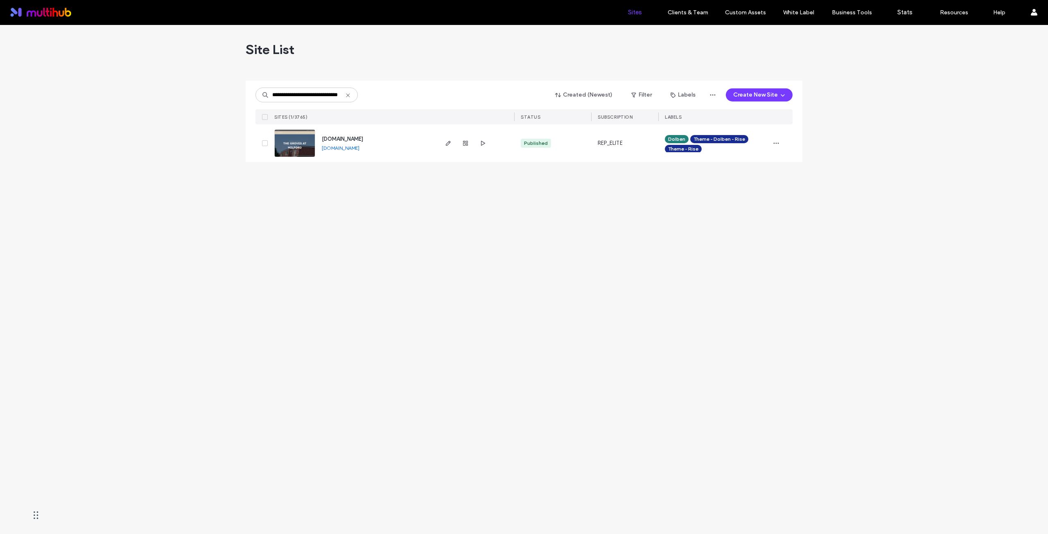
type input "**********"
click at [363, 140] on span "[DOMAIN_NAME]" at bounding box center [342, 139] width 41 height 6
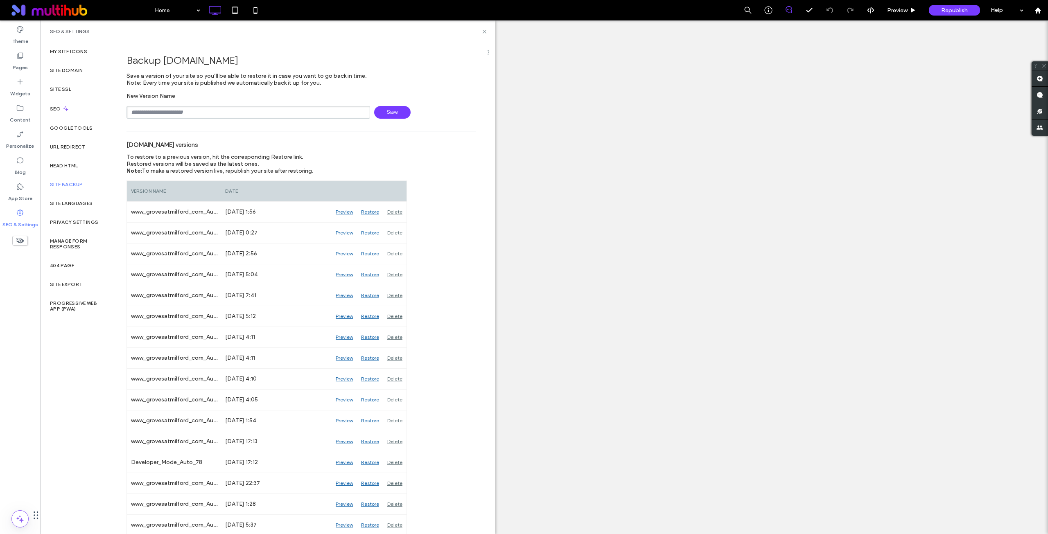
click at [194, 112] on input "text" at bounding box center [248, 112] width 244 height 13
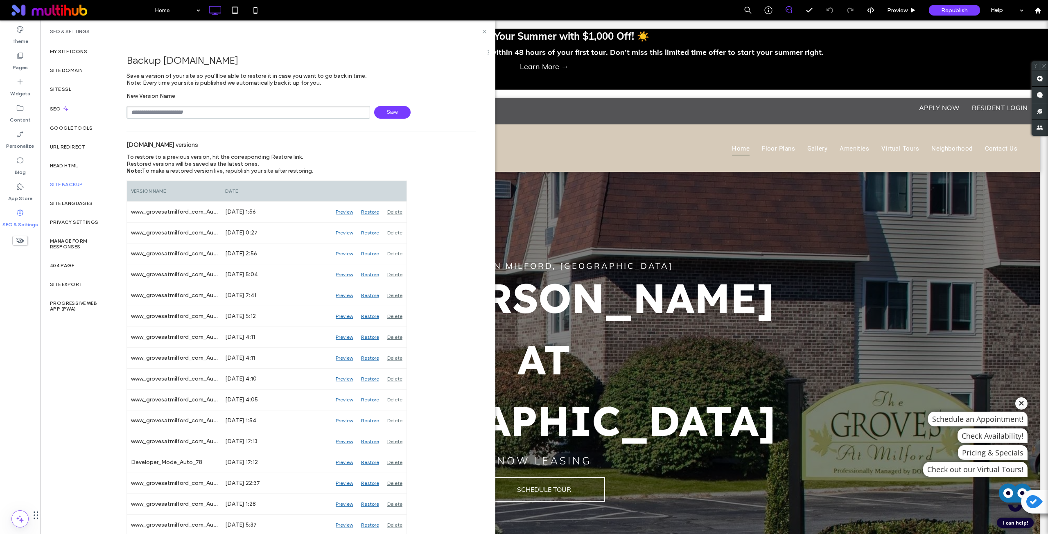
type input "******"
click at [383, 110] on span "Save" at bounding box center [392, 112] width 36 height 13
drag, startPoint x: 485, startPoint y: 31, endPoint x: 286, endPoint y: 34, distance: 198.9
click at [485, 31] on icon at bounding box center [484, 32] width 6 height 6
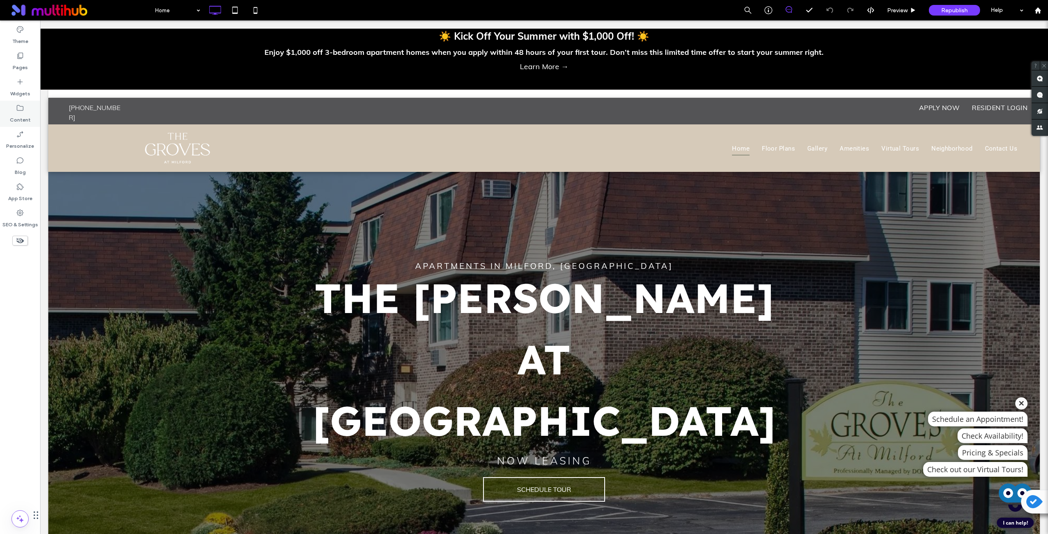
click at [23, 114] on label "Content" at bounding box center [20, 117] width 21 height 11
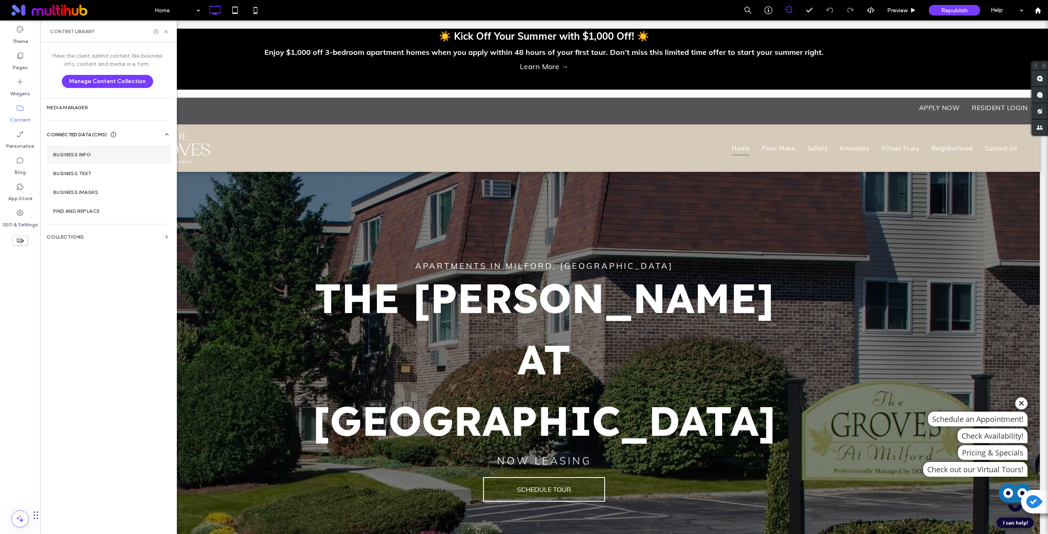
click at [90, 152] on label "Business Info" at bounding box center [108, 155] width 111 height 6
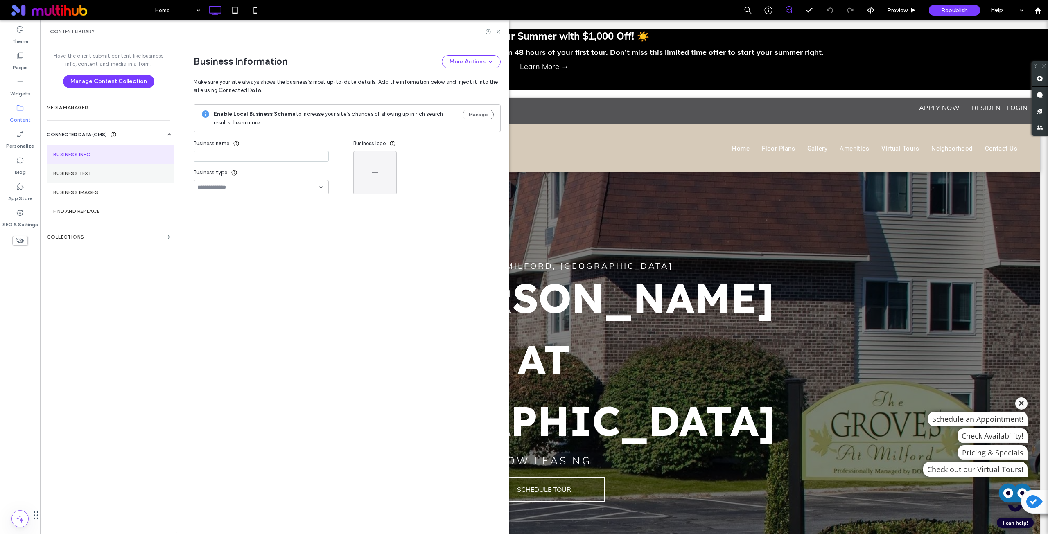
type input "**********"
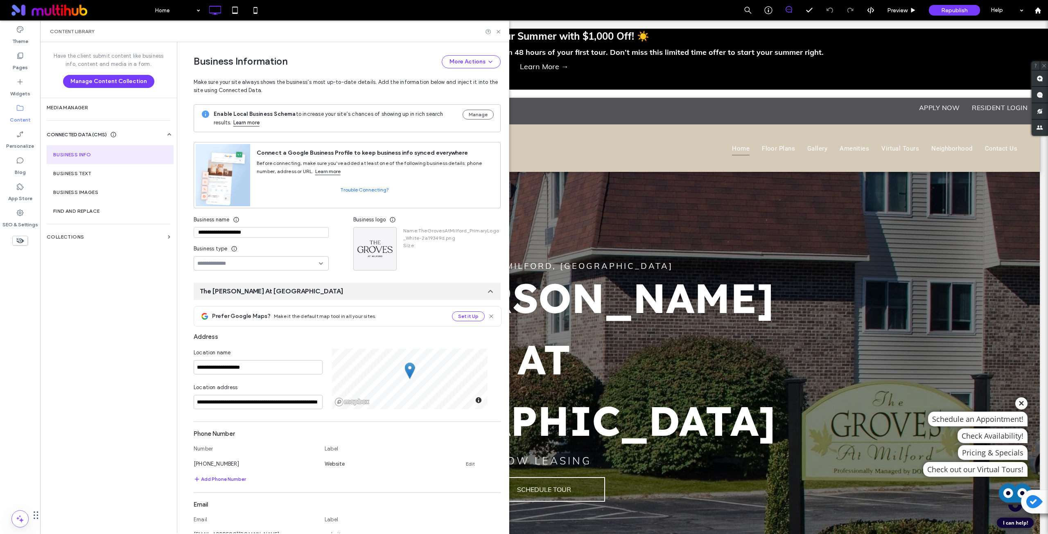
scroll to position [68, 0]
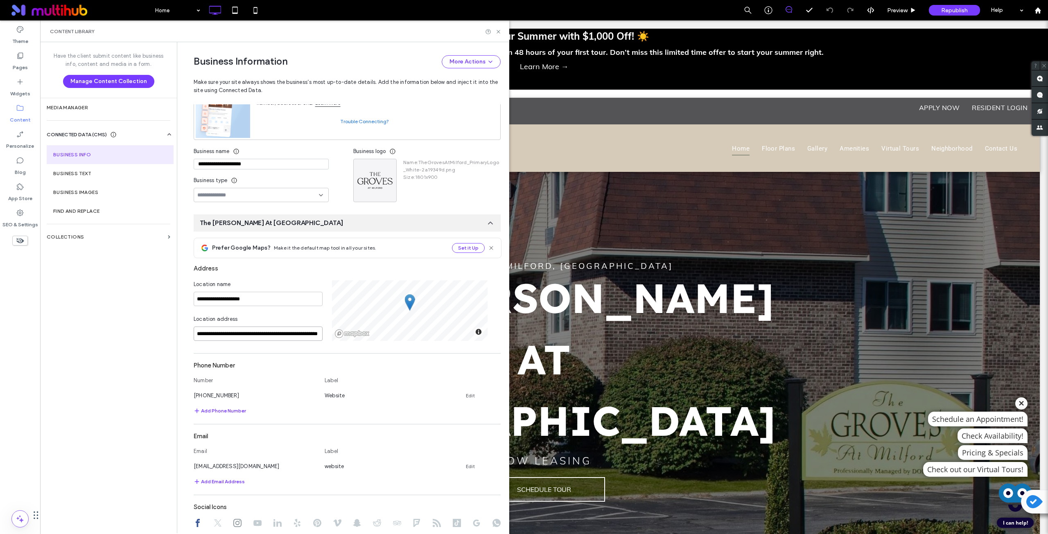
click at [252, 334] on input "**********" at bounding box center [258, 334] width 129 height 14
click at [237, 328] on input "**********" at bounding box center [258, 334] width 129 height 14
paste input
click at [244, 347] on div "4 Senate Road, Milford, Massachusetts 01757, United States" at bounding box center [254, 347] width 128 height 12
type input "**********"
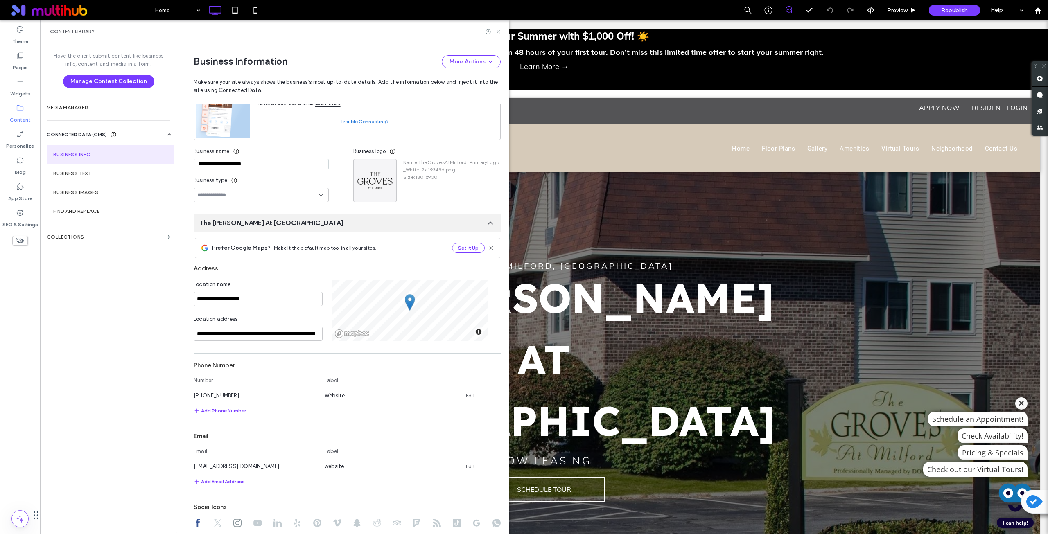
click at [496, 31] on icon at bounding box center [498, 32] width 6 height 6
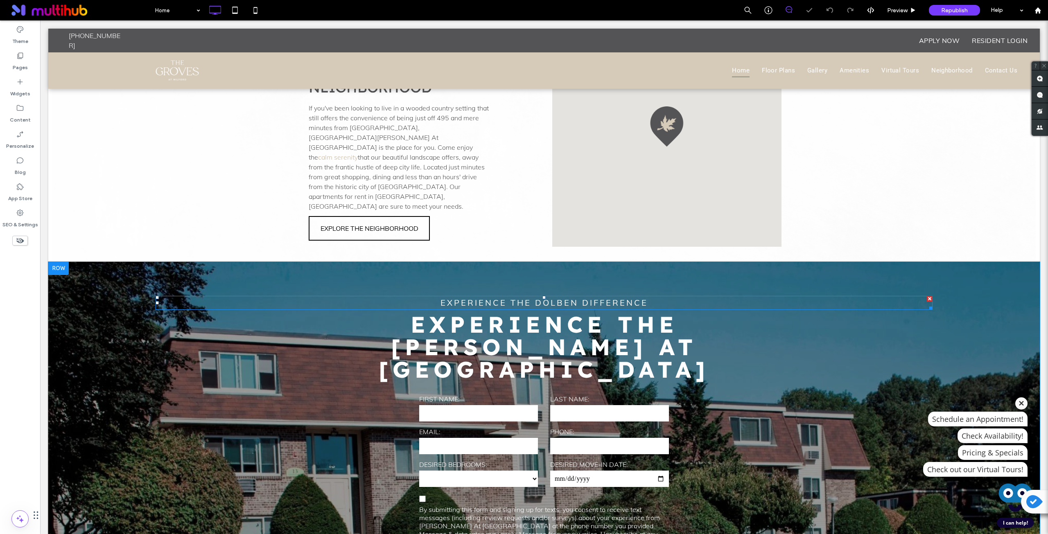
scroll to position [1626, 0]
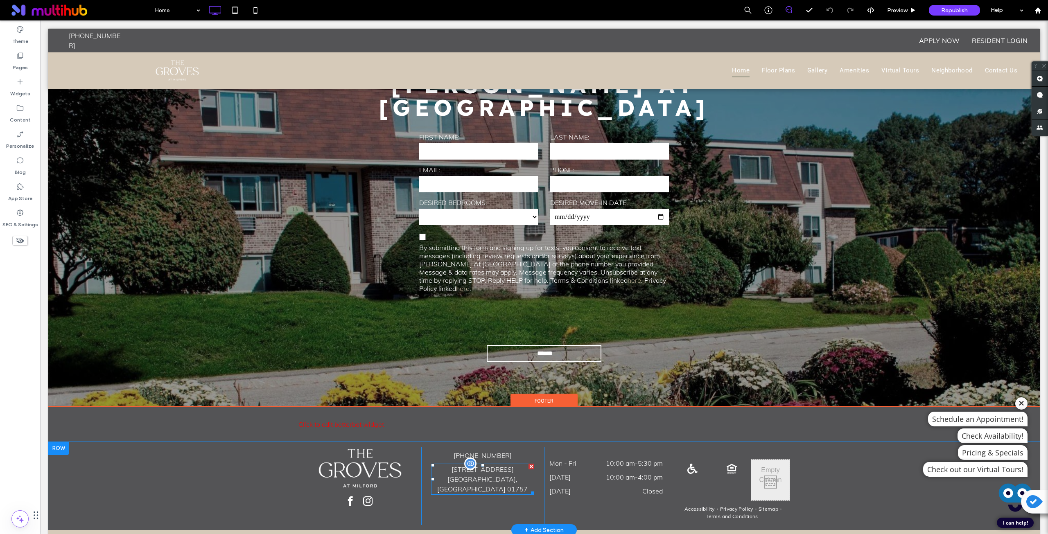
click at [470, 458] on div at bounding box center [470, 464] width 12 height 12
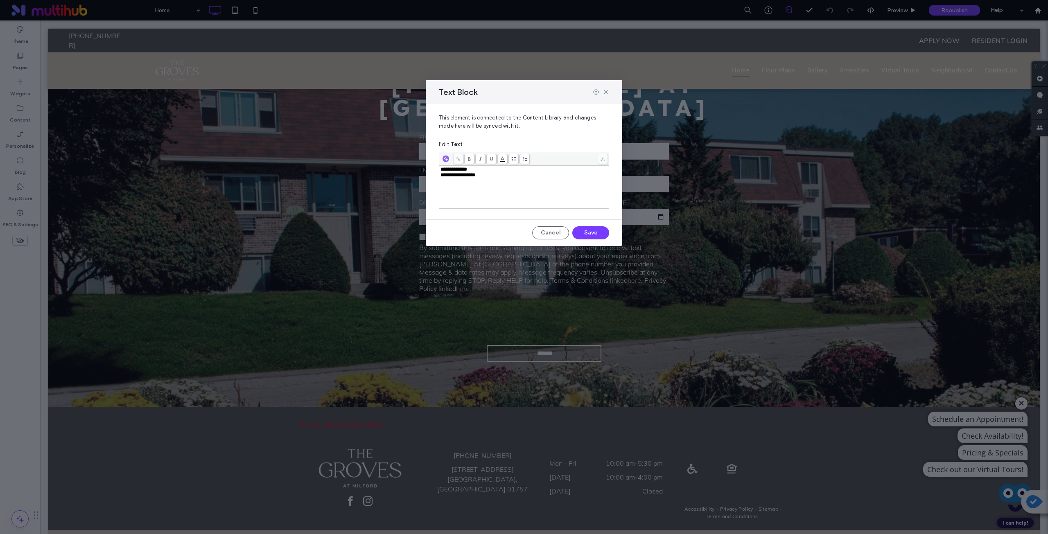
click at [504, 189] on div "**********" at bounding box center [523, 187] width 167 height 41
copy div "**********"
click at [506, 182] on div "**********" at bounding box center [523, 187] width 167 height 41
drag, startPoint x: 479, startPoint y: 170, endPoint x: 485, endPoint y: 171, distance: 5.8
click at [481, 171] on span "**********" at bounding box center [472, 169] width 65 height 5
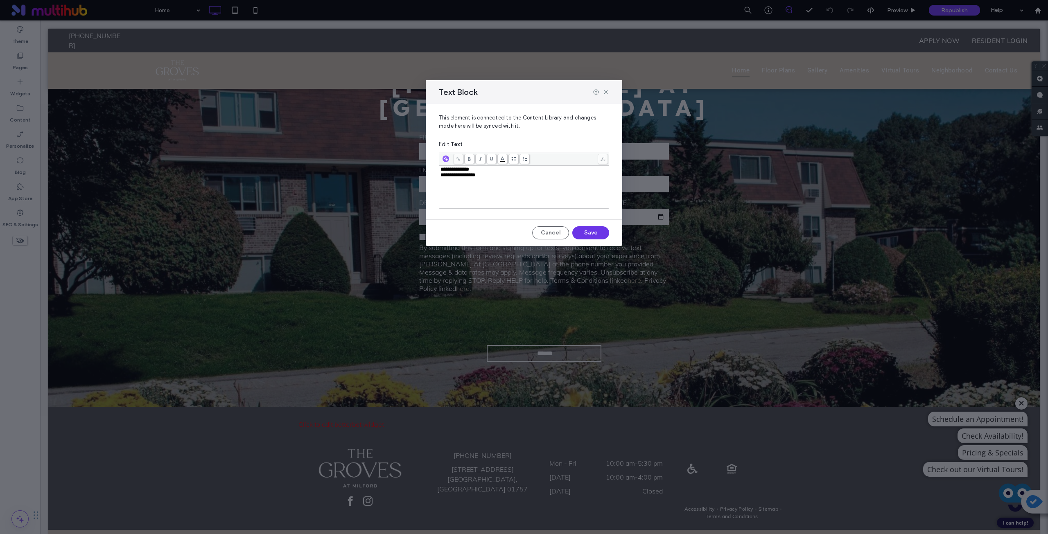
click at [586, 237] on button "Save" at bounding box center [590, 232] width 37 height 13
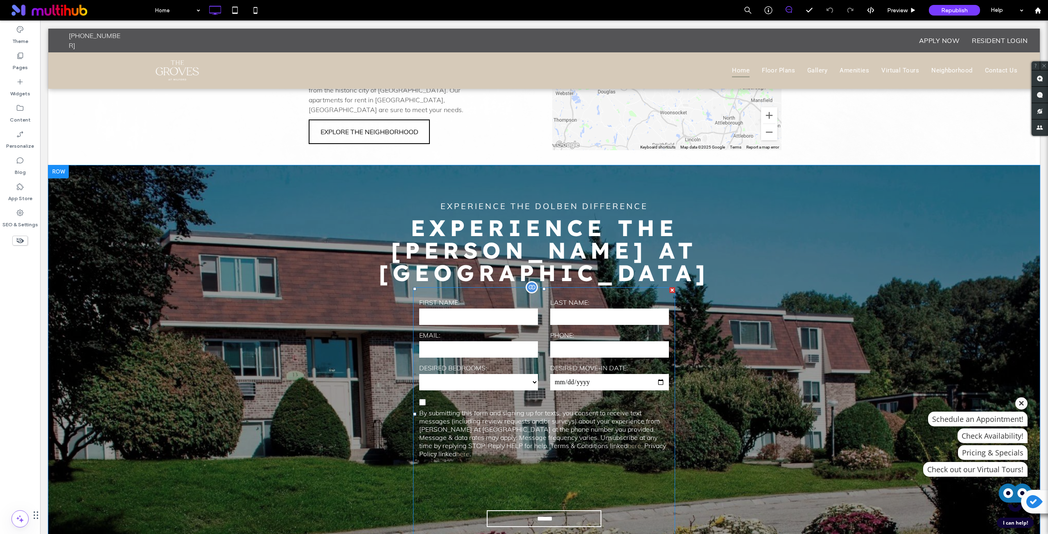
scroll to position [1217, 0]
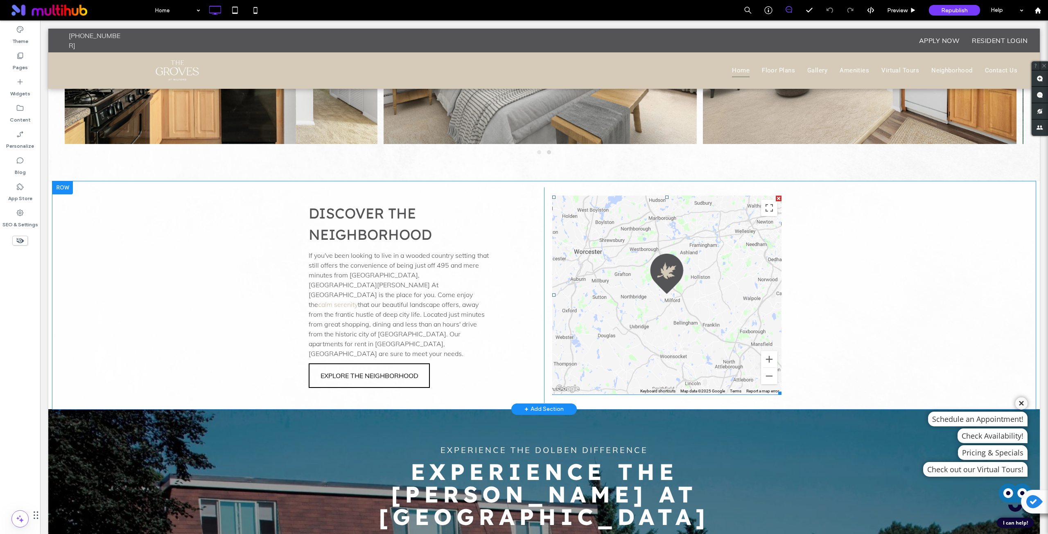
click at [670, 279] on span at bounding box center [666, 295] width 229 height 199
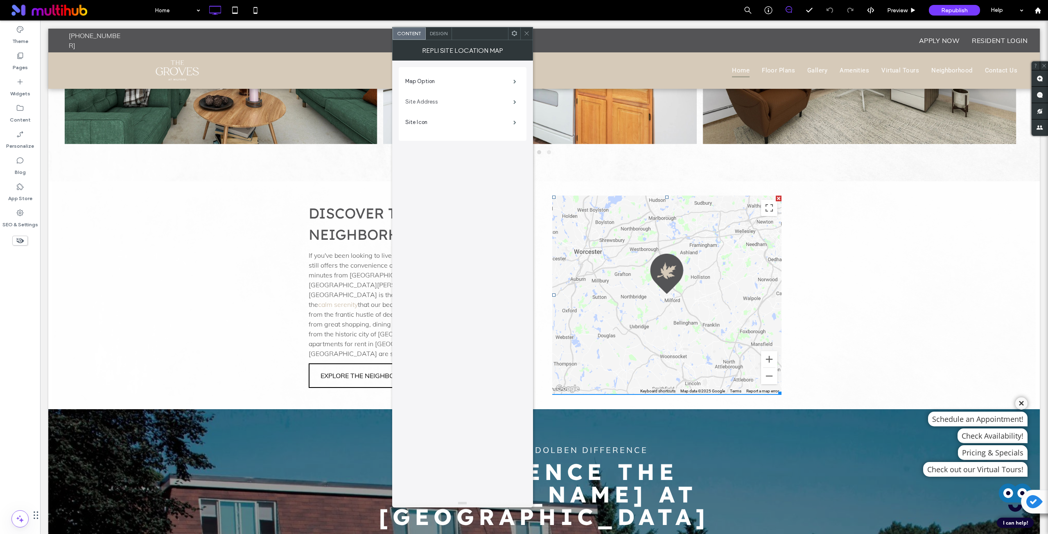
click at [457, 105] on label "Site Address" at bounding box center [459, 102] width 108 height 16
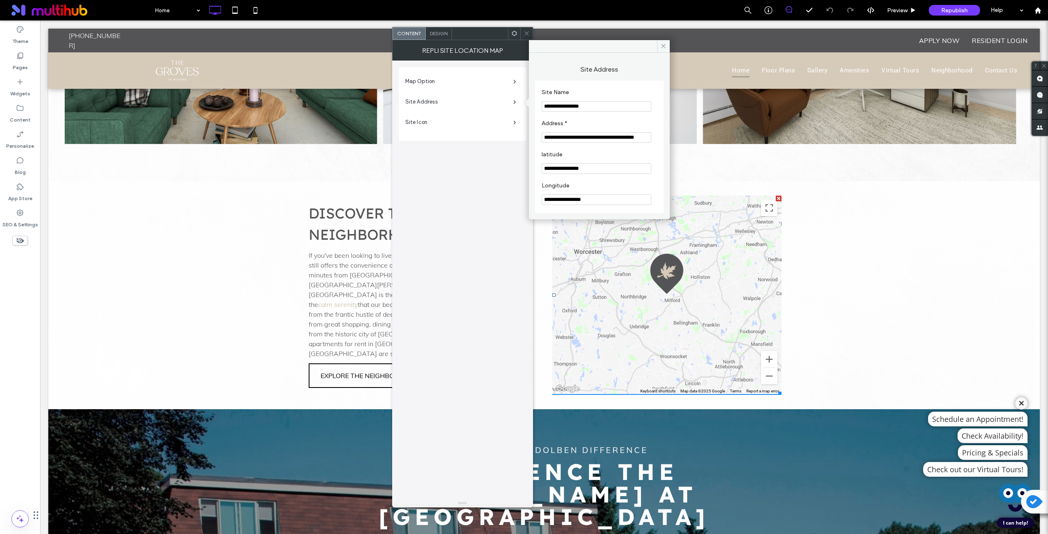
click at [554, 136] on input "**********" at bounding box center [596, 137] width 110 height 11
paste input "Address *"
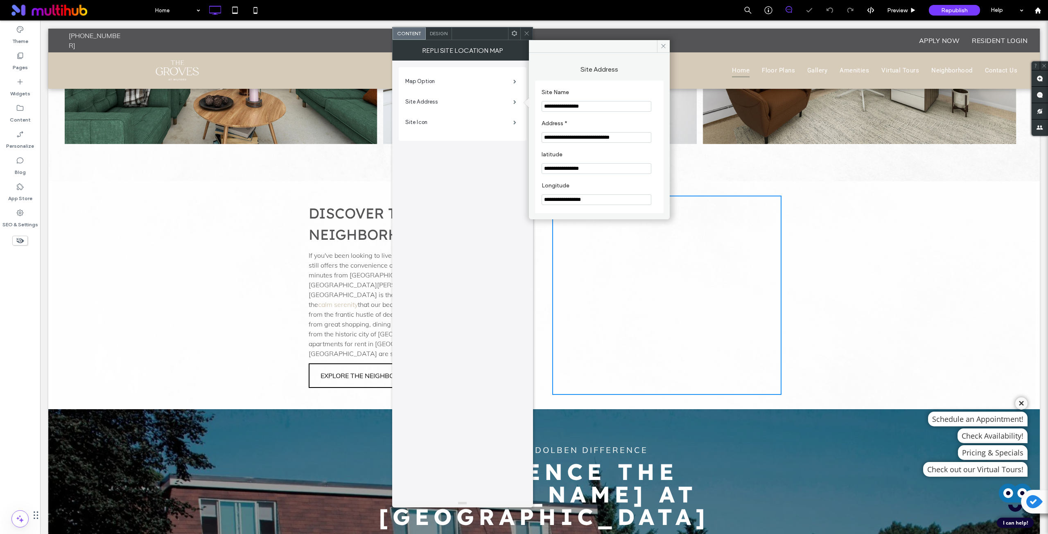
type input "**********"
click at [584, 150] on section "**********" at bounding box center [598, 162] width 115 height 31
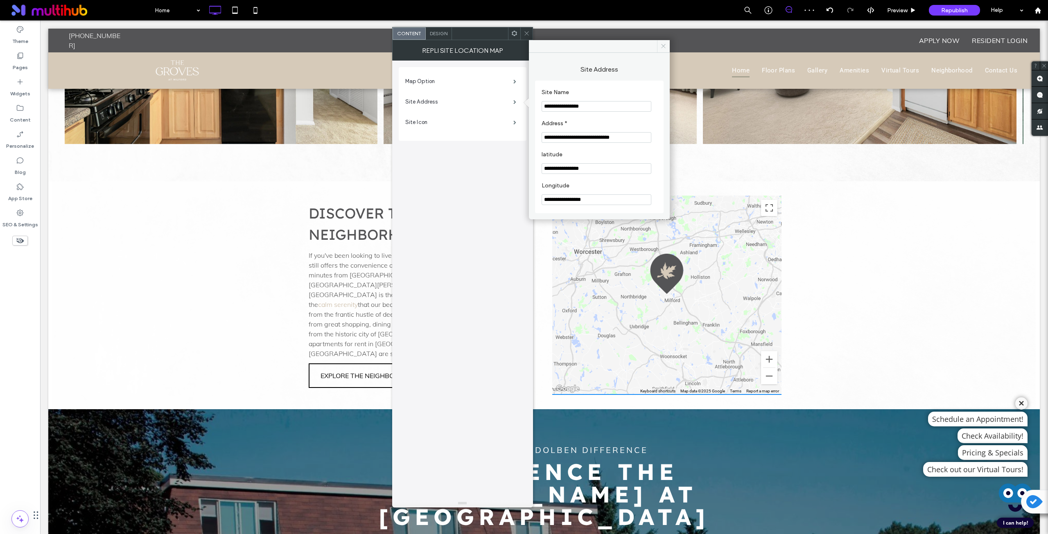
drag, startPoint x: 663, startPoint y: 45, endPoint x: 540, endPoint y: 19, distance: 126.3
click at [663, 45] on icon at bounding box center [663, 46] width 6 height 6
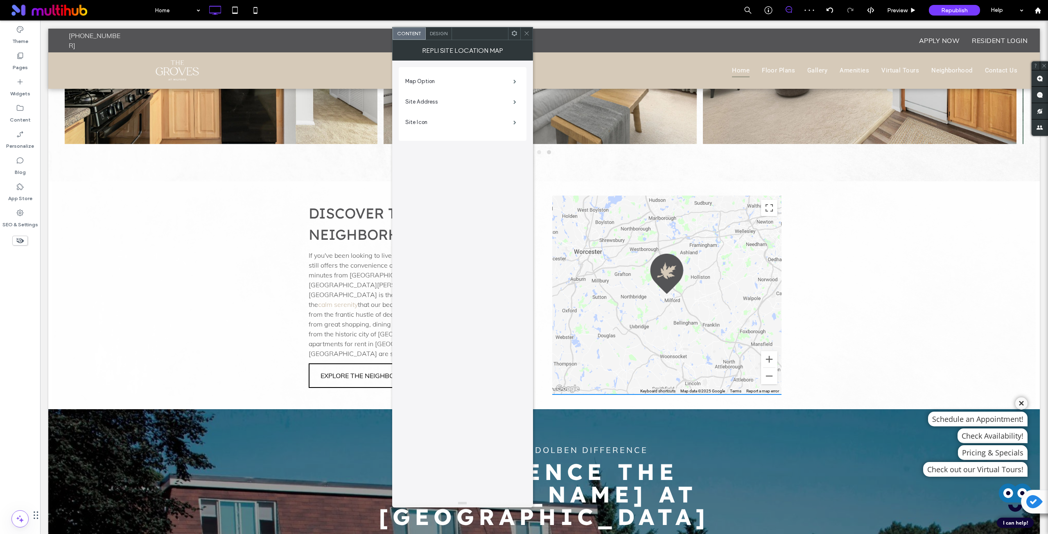
click at [525, 38] on span at bounding box center [526, 33] width 6 height 12
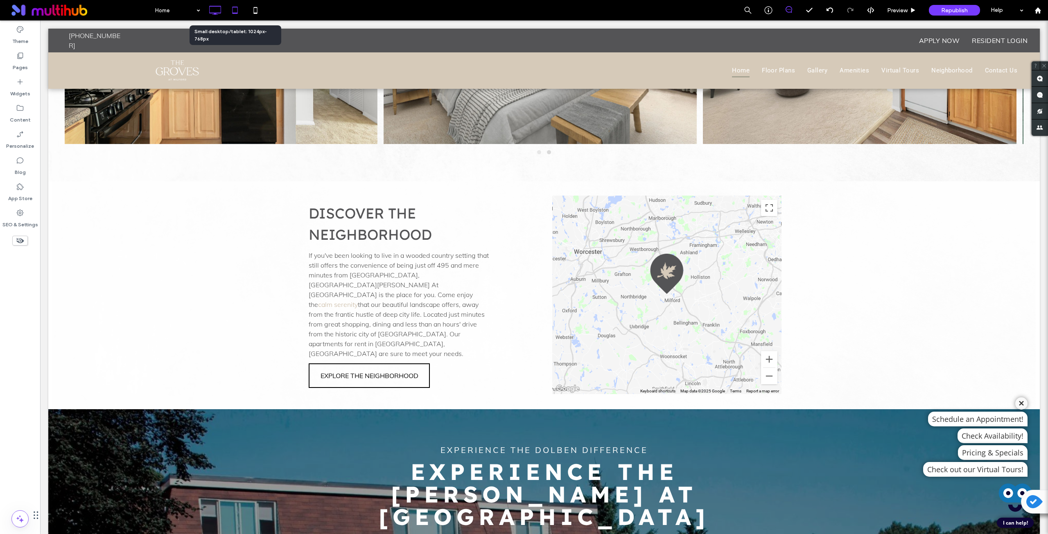
click at [232, 17] on icon at bounding box center [235, 10] width 16 height 16
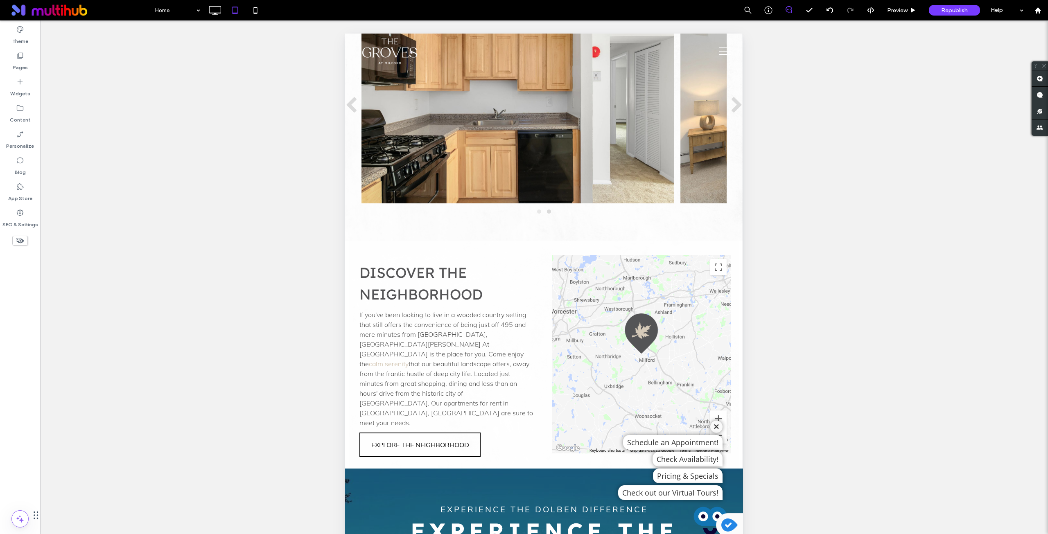
scroll to position [1125, 0]
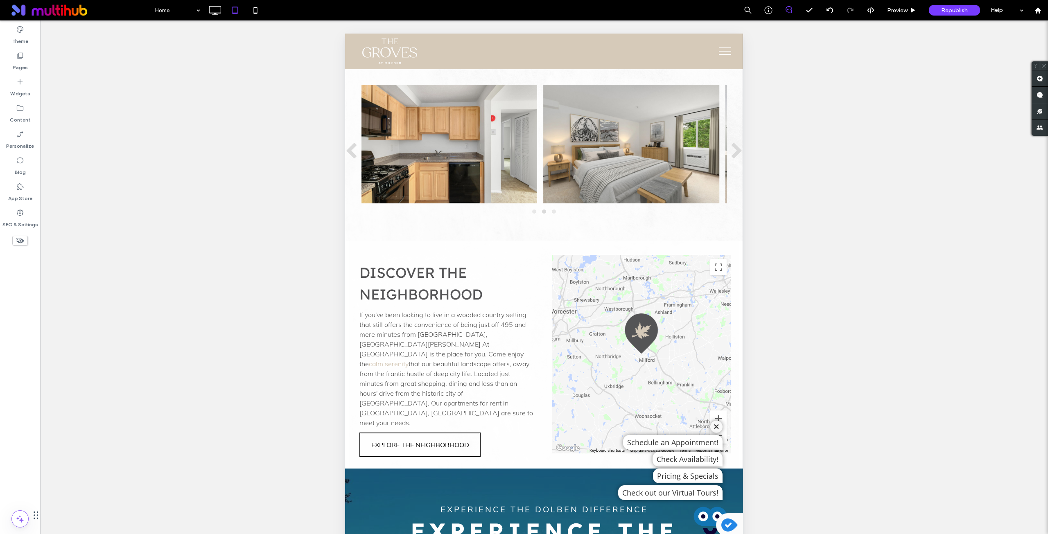
drag, startPoint x: 717, startPoint y: 52, endPoint x: 690, endPoint y: 144, distance: 96.2
click at [718, 52] on button "menu" at bounding box center [724, 51] width 21 height 21
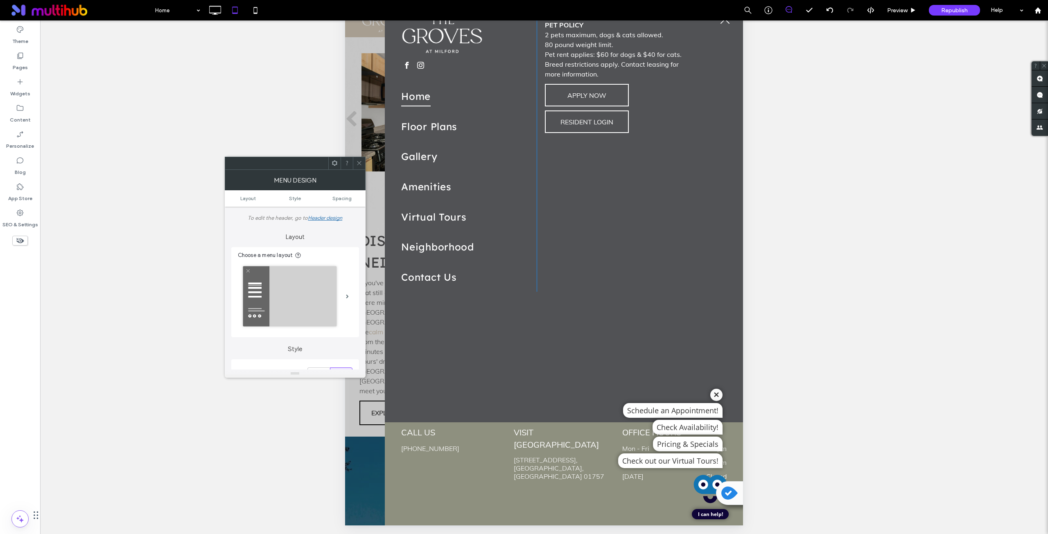
scroll to position [36, 0]
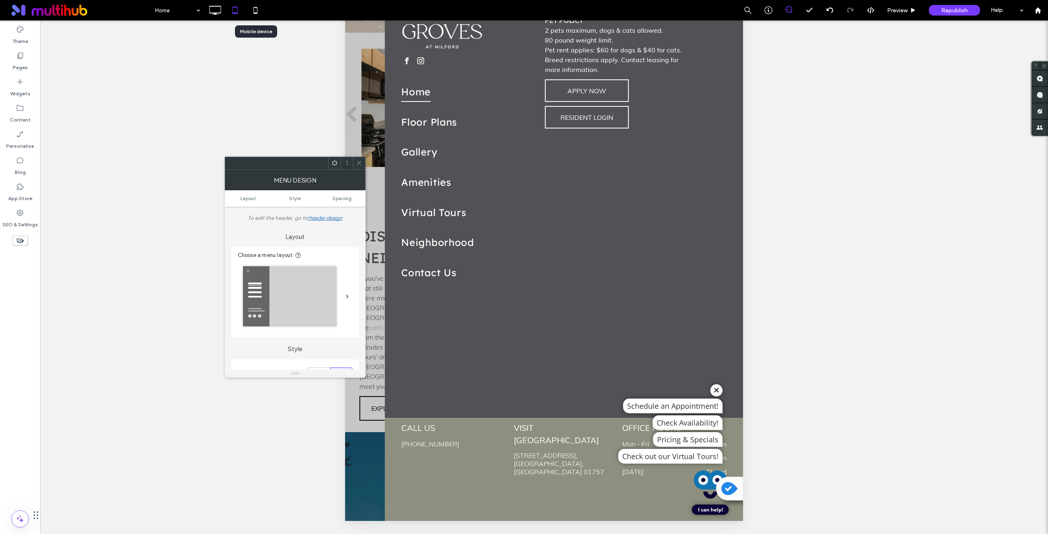
click at [256, 7] on icon at bounding box center [255, 10] width 16 height 16
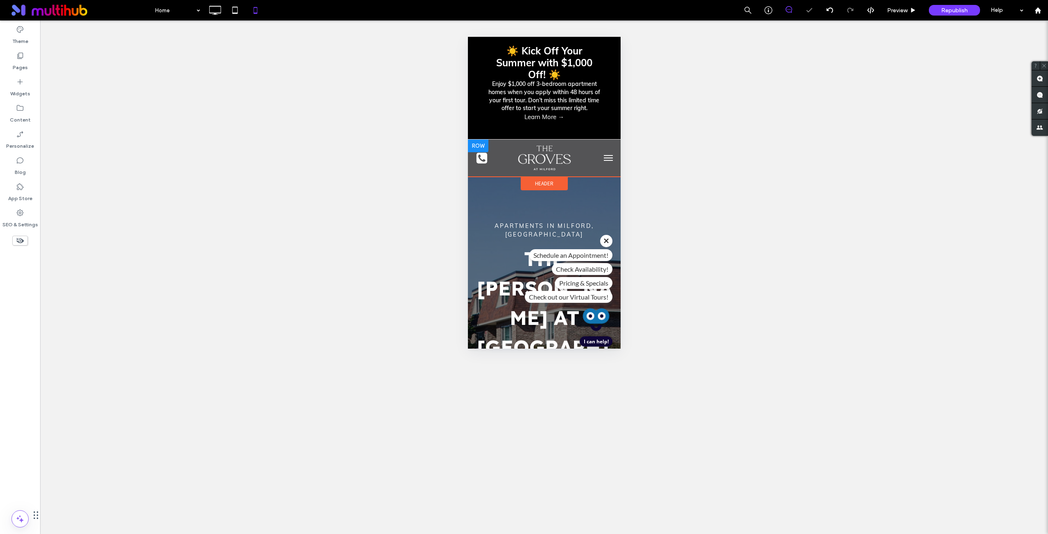
scroll to position [0, 0]
click at [604, 158] on span "menu" at bounding box center [607, 158] width 9 height 1
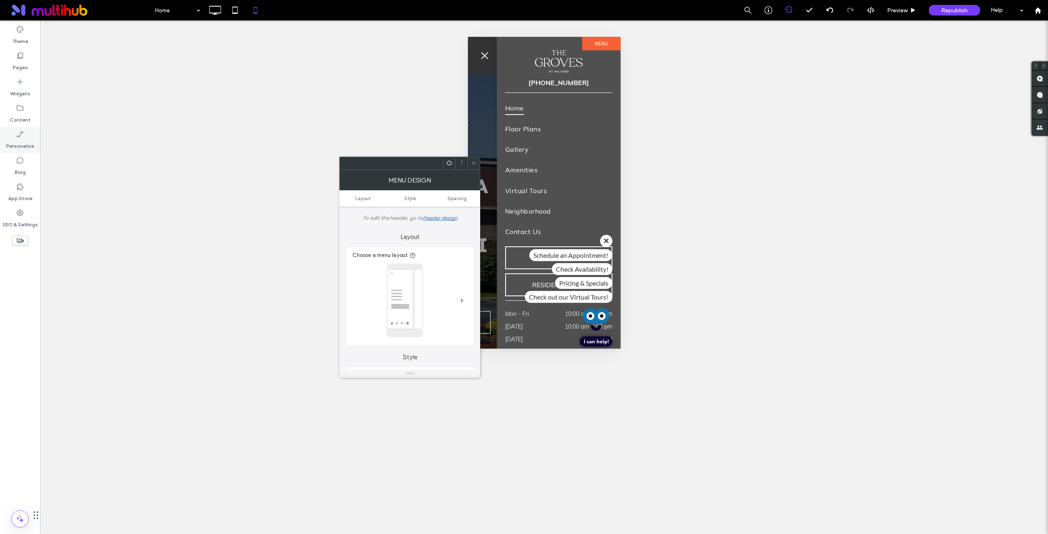
drag, startPoint x: 23, startPoint y: 62, endPoint x: 22, endPoint y: 129, distance: 66.7
click at [23, 62] on label "Pages" at bounding box center [20, 65] width 15 height 11
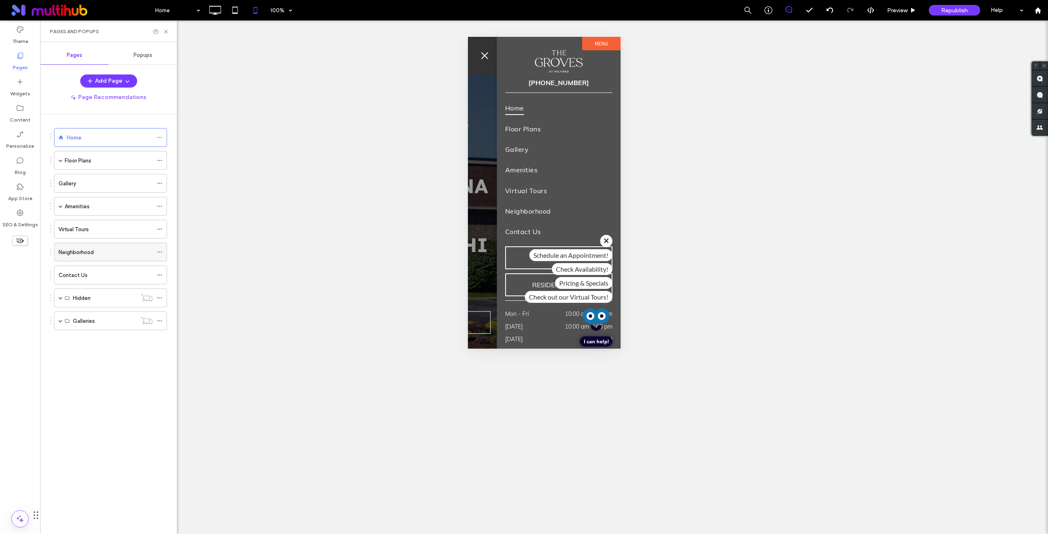
click at [93, 255] on label "Neighborhood" at bounding box center [76, 252] width 35 height 14
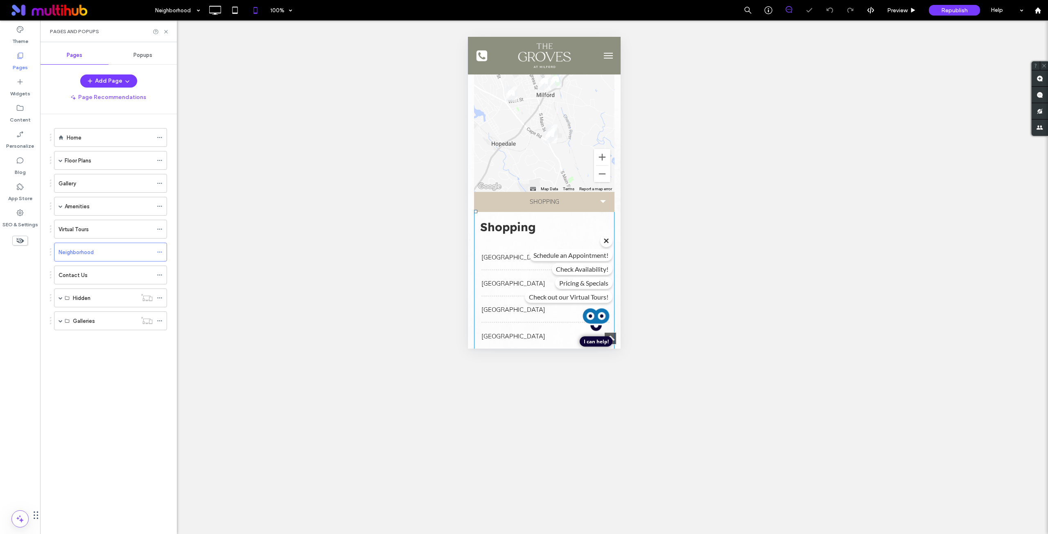
scroll to position [136, 0]
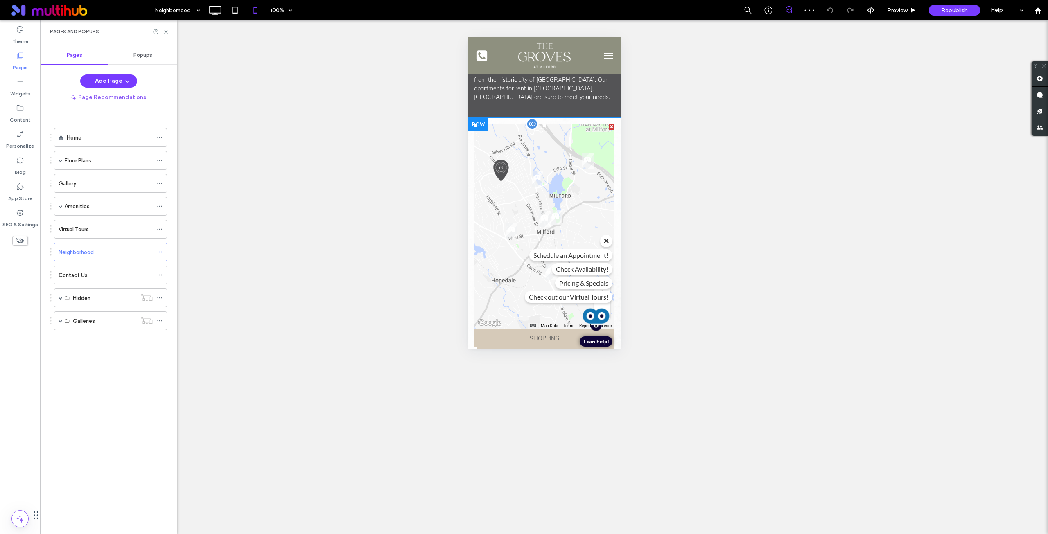
click at [553, 226] on span at bounding box center [544, 348] width 140 height 448
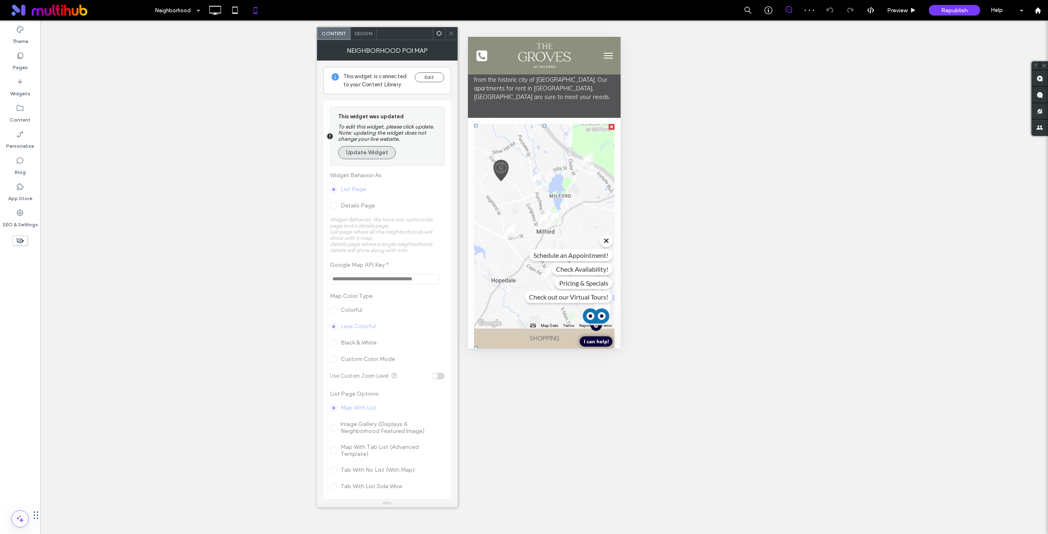
click at [361, 151] on button "Update Widget" at bounding box center [367, 152] width 58 height 13
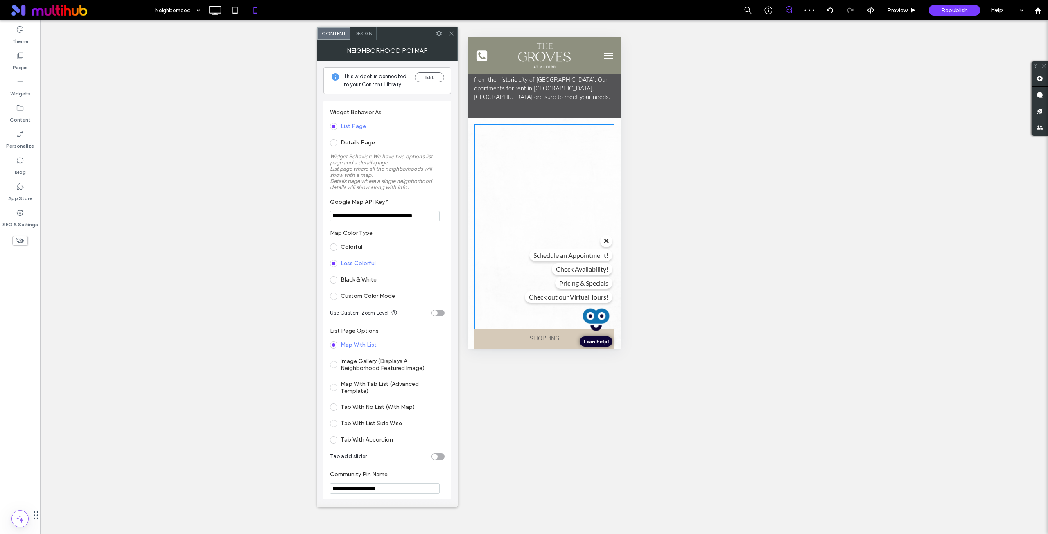
scroll to position [205, 0]
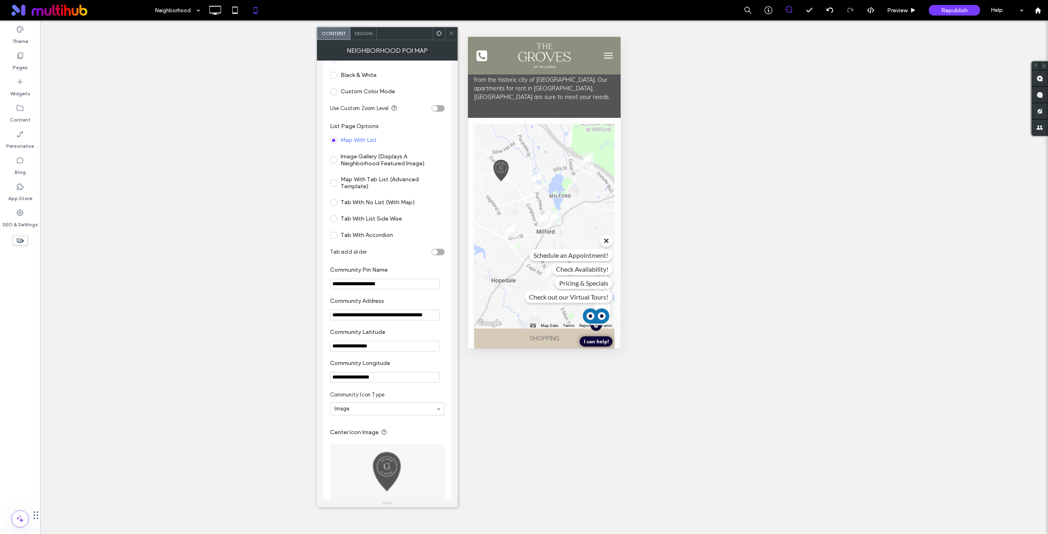
click at [379, 317] on input "**********" at bounding box center [385, 315] width 110 height 11
paste input "Community Address"
type input "**********"
click at [398, 330] on label "Community Latitude" at bounding box center [385, 333] width 111 height 9
drag, startPoint x: 389, startPoint y: 346, endPoint x: 325, endPoint y: 341, distance: 64.0
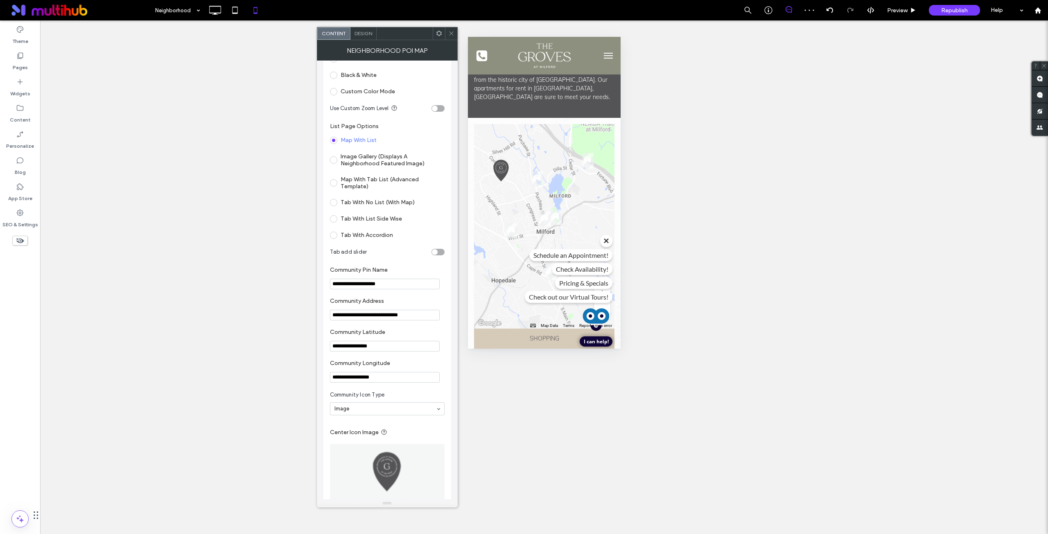
drag, startPoint x: 389, startPoint y: 383, endPoint x: 405, endPoint y: 380, distance: 16.6
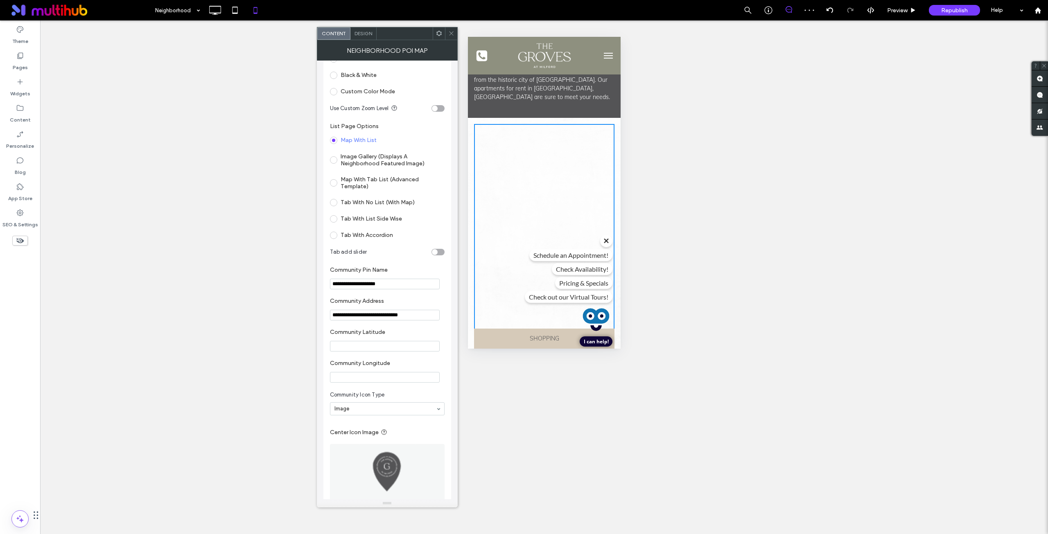
click at [410, 374] on input "Community Longitude" at bounding box center [385, 377] width 110 height 11
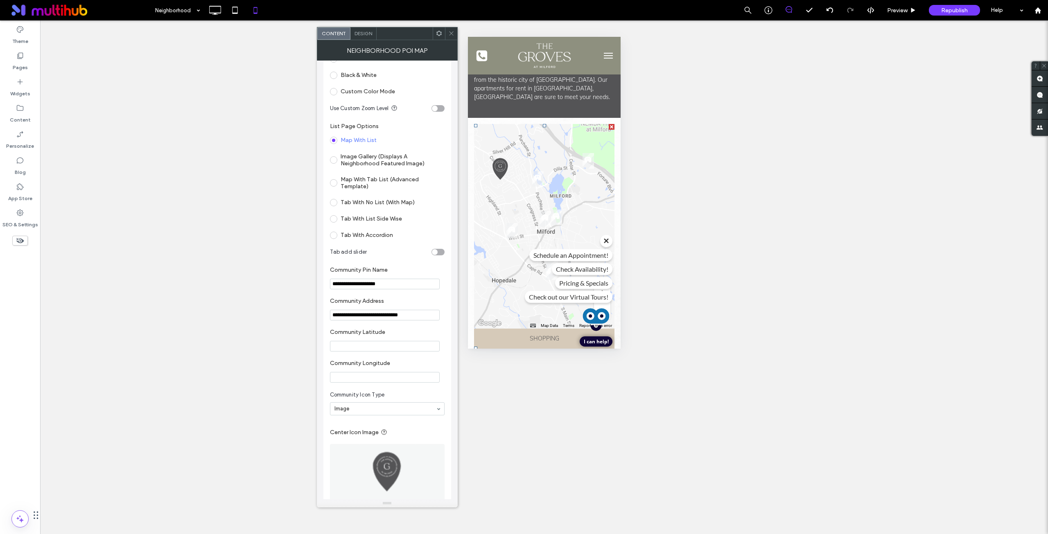
click at [449, 33] on icon at bounding box center [451, 33] width 6 height 6
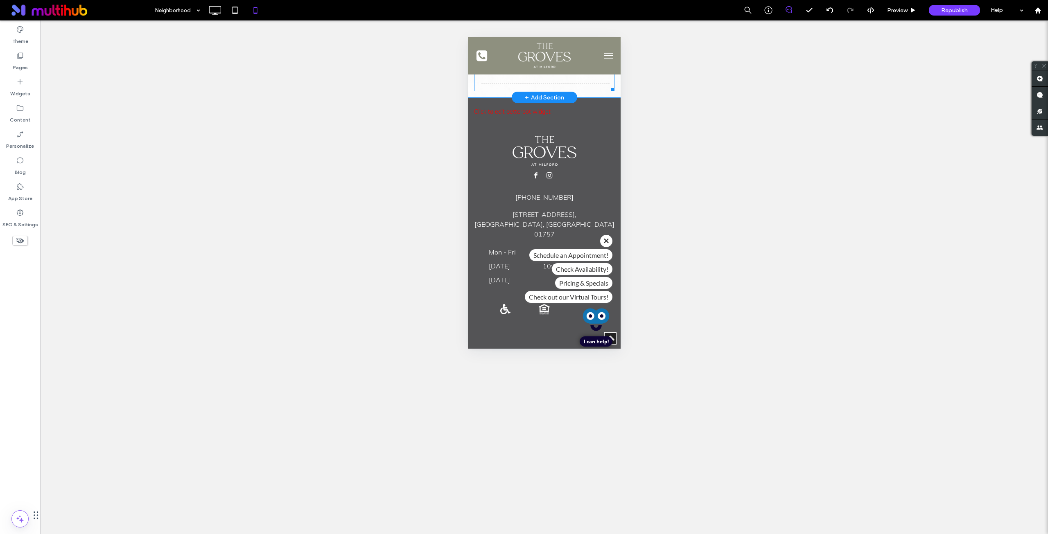
scroll to position [669, 0]
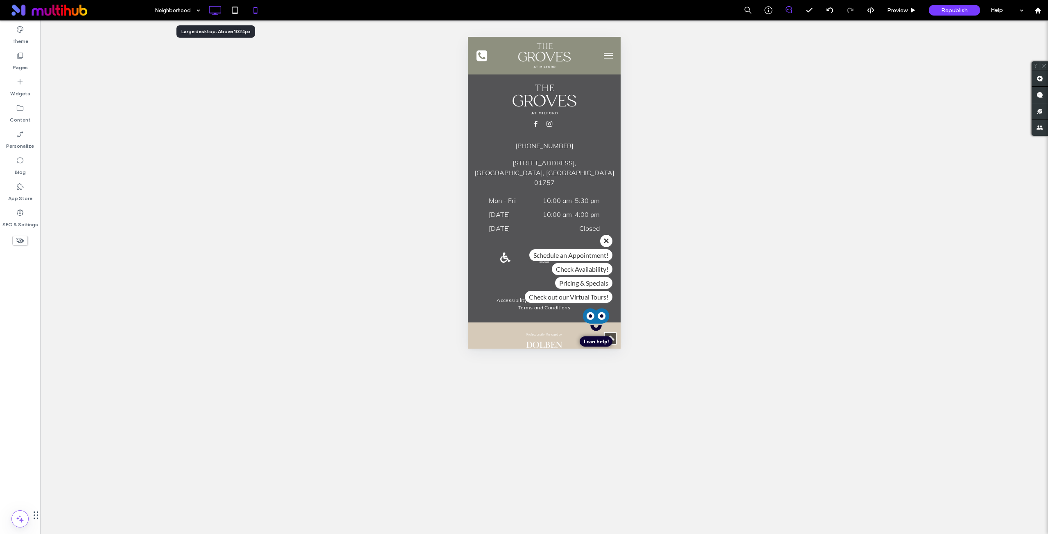
click at [220, 16] on icon at bounding box center [215, 10] width 16 height 16
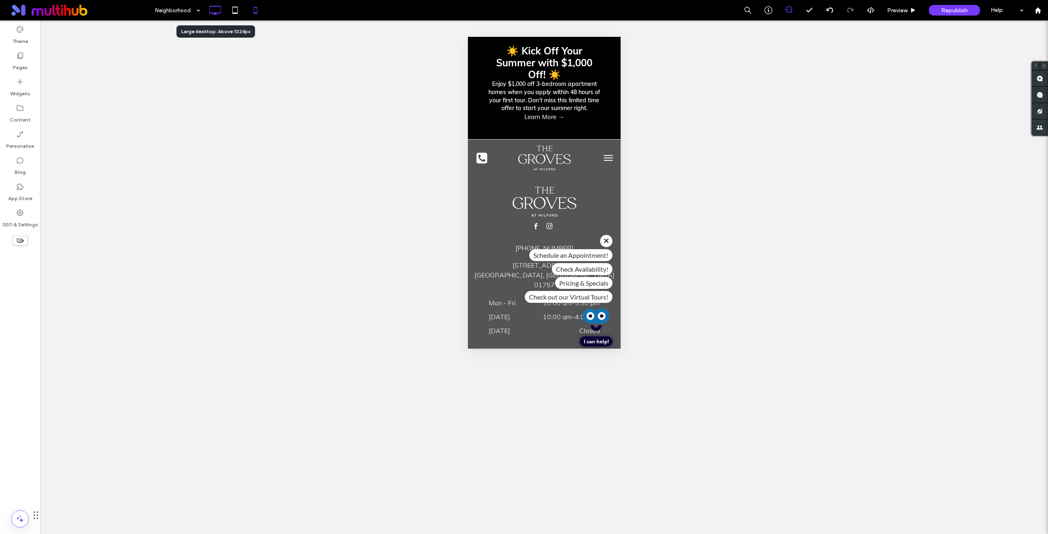
scroll to position [0, 0]
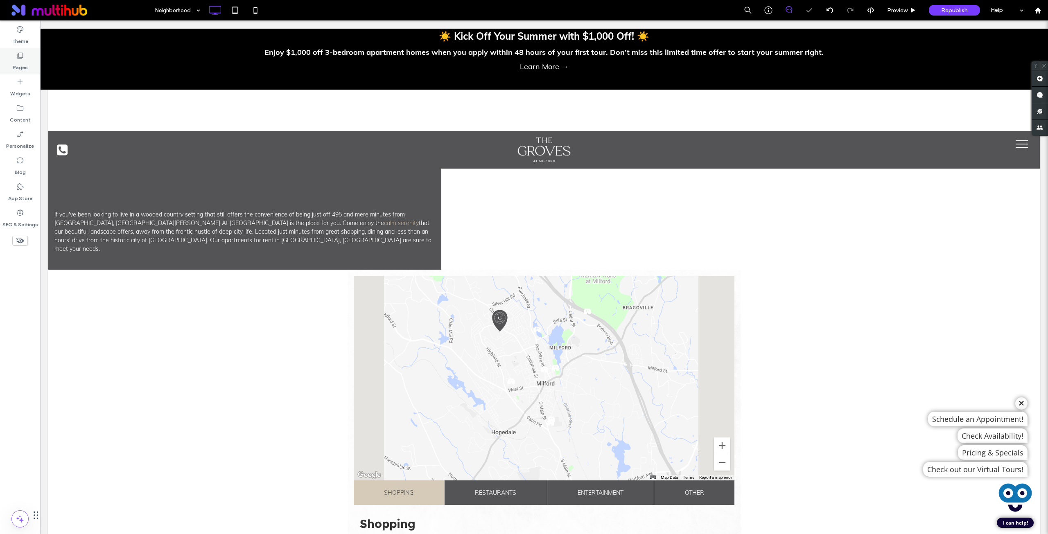
click at [23, 60] on label "Pages" at bounding box center [20, 65] width 15 height 11
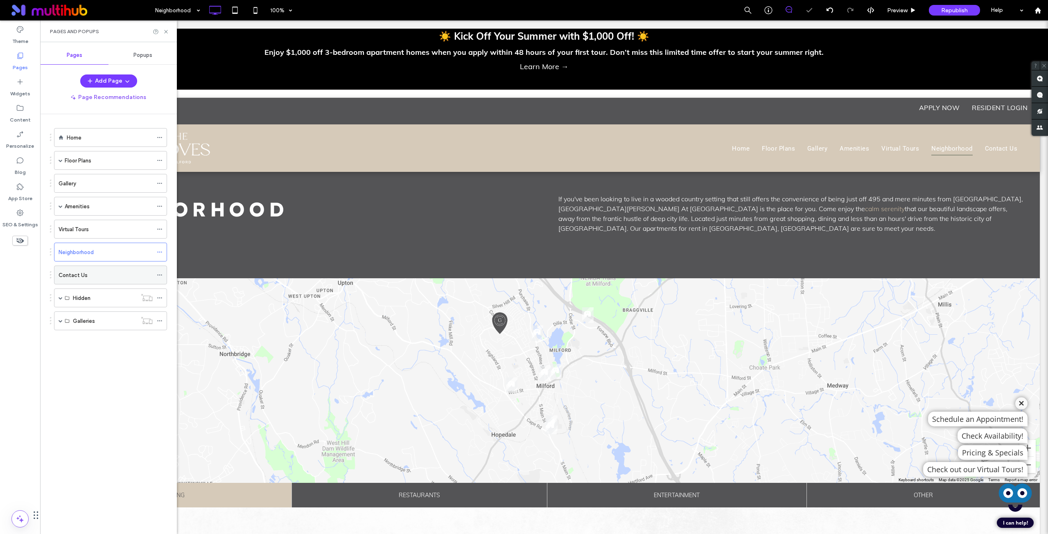
click at [77, 277] on label "Contact Us" at bounding box center [73, 275] width 29 height 14
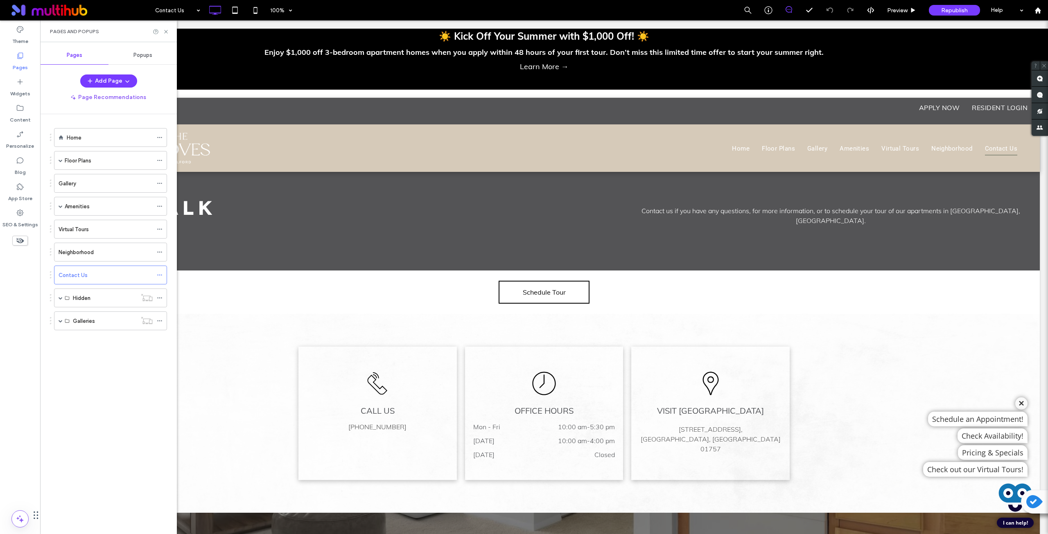
click at [142, 60] on div "Popups" at bounding box center [142, 55] width 68 height 18
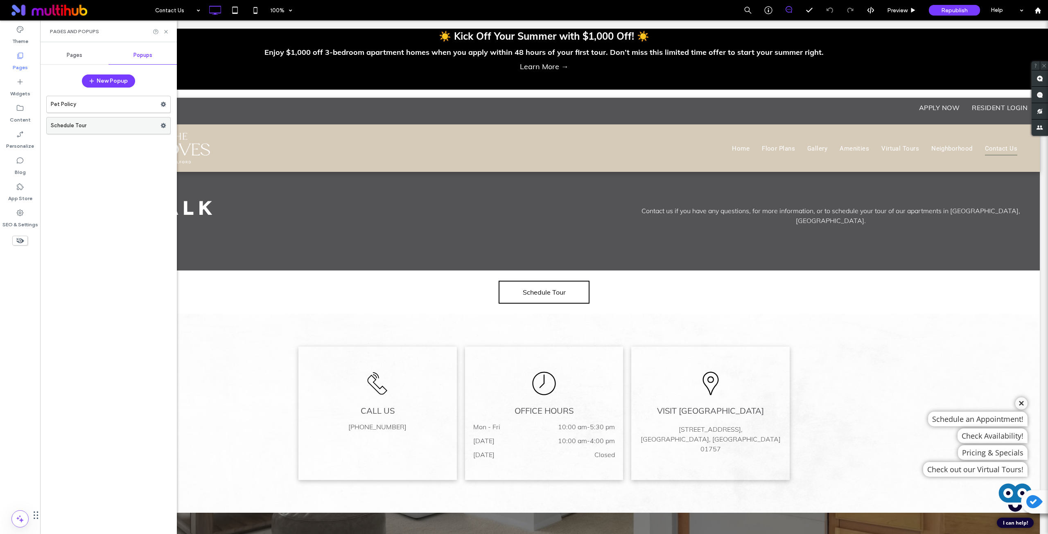
click at [109, 122] on label "Schedule Tour" at bounding box center [106, 125] width 110 height 16
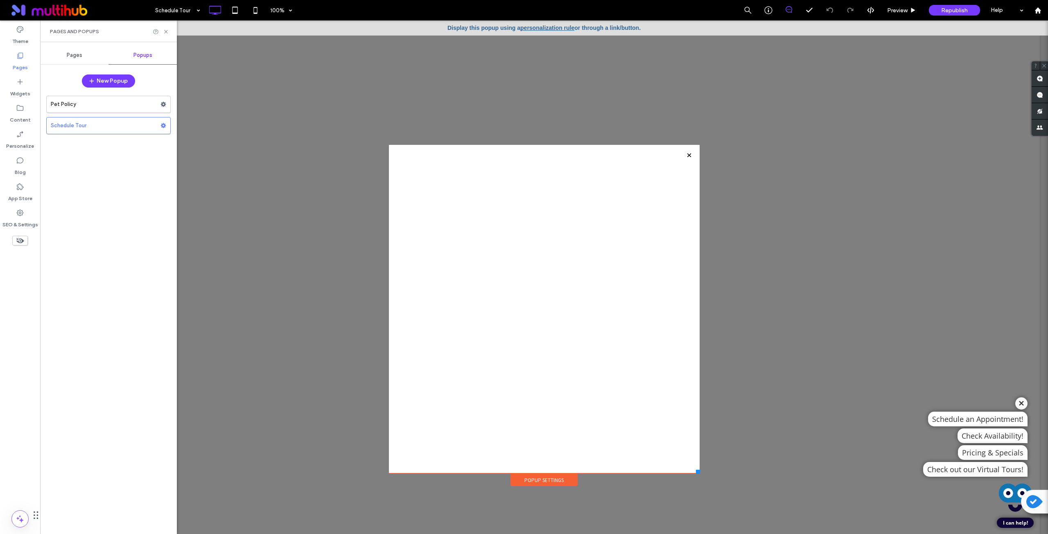
drag, startPoint x: 675, startPoint y: 471, endPoint x: 696, endPoint y: 474, distance: 21.4
click at [696, 474] on div at bounding box center [698, 472] width 4 height 4
drag, startPoint x: 655, startPoint y: 465, endPoint x: 112, endPoint y: 105, distance: 652.0
click at [112, 105] on label "Pet Policy" at bounding box center [106, 104] width 110 height 16
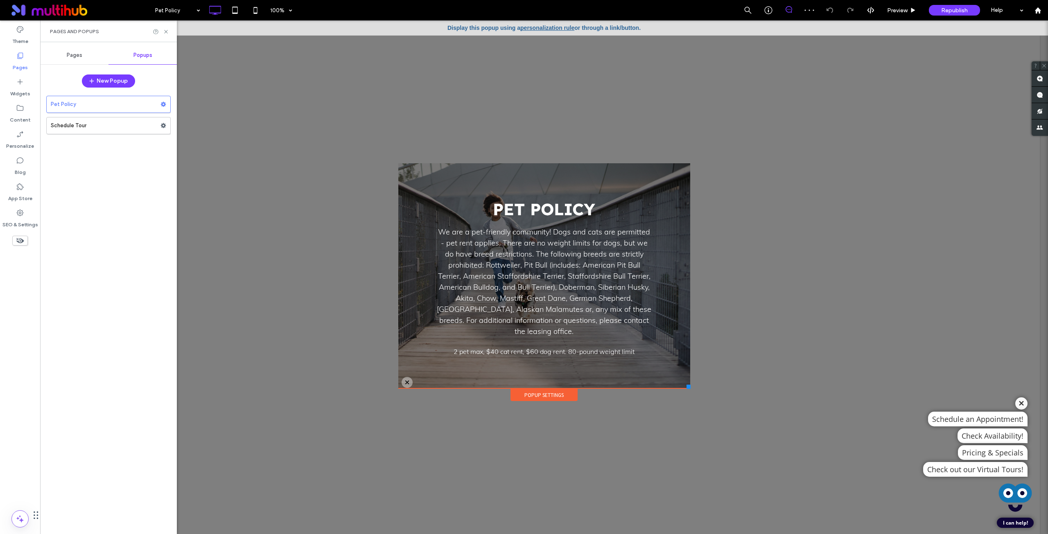
click at [76, 55] on span "Pages" at bounding box center [75, 55] width 16 height 7
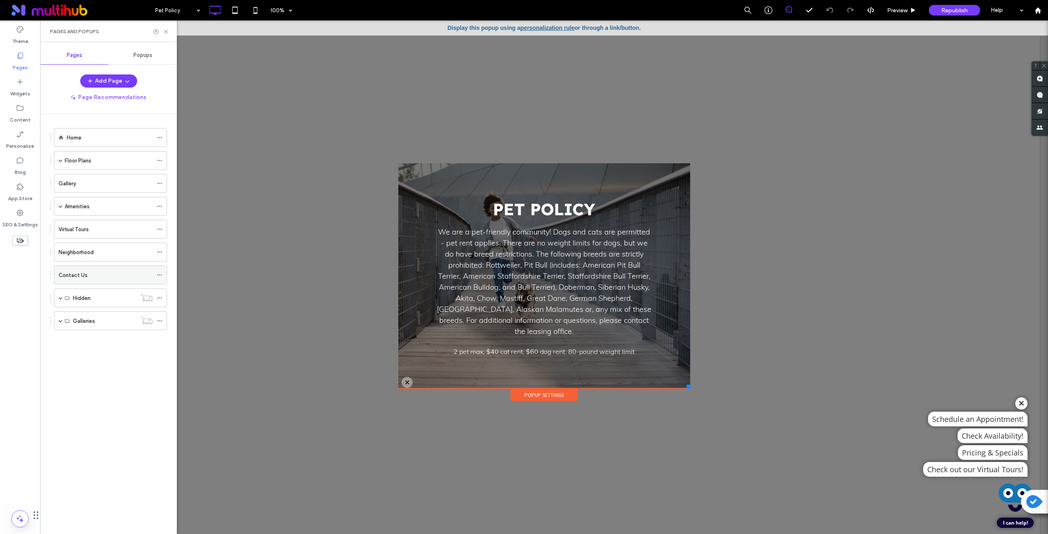
click at [87, 269] on div "Contact Us" at bounding box center [106, 275] width 94 height 18
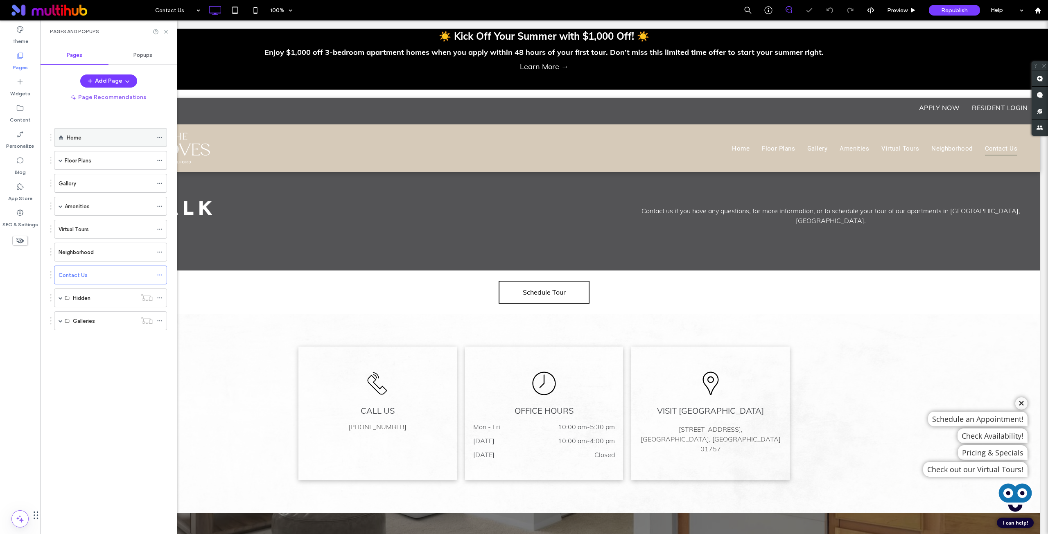
click at [117, 137] on div "Home" at bounding box center [110, 137] width 86 height 9
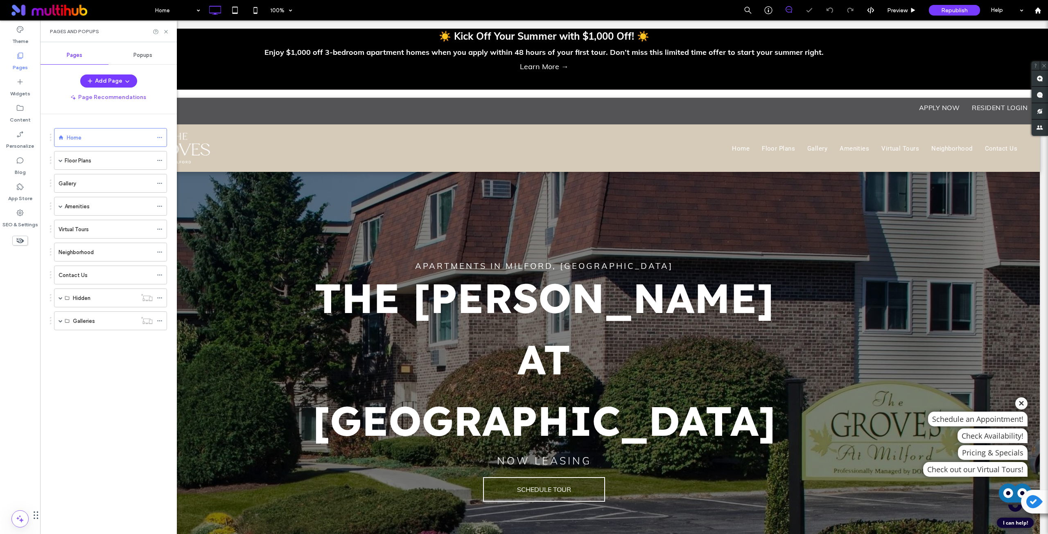
click at [167, 35] on div "Pages and Popups" at bounding box center [108, 31] width 137 height 22
click at [160, 31] on div at bounding box center [161, 32] width 16 height 6
drag, startPoint x: 167, startPoint y: 33, endPoint x: 126, endPoint y: 14, distance: 44.7
click at [167, 33] on icon at bounding box center [166, 32] width 6 height 6
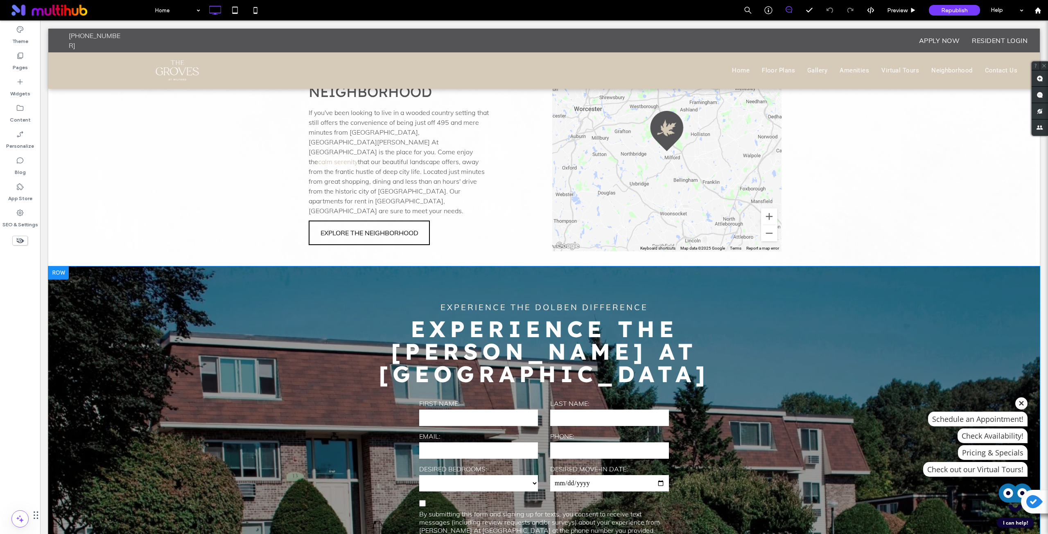
scroll to position [1569, 0]
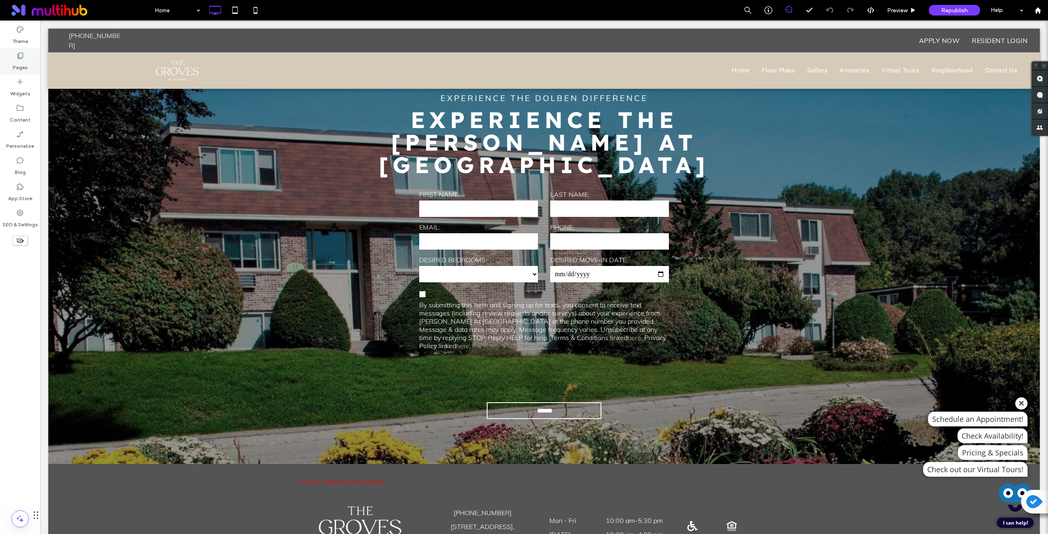
click at [14, 62] on label "Pages" at bounding box center [20, 65] width 15 height 11
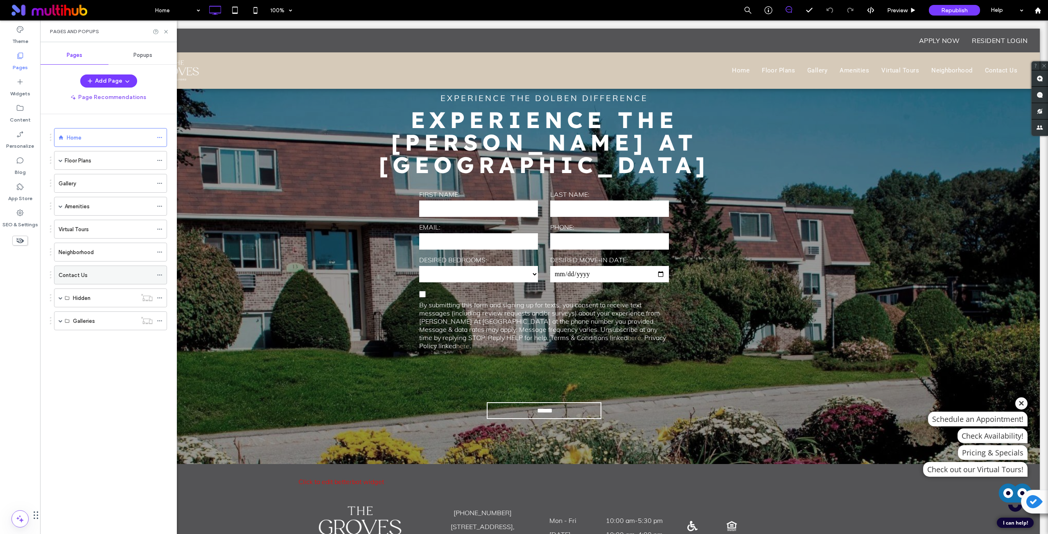
click at [93, 274] on div "Contact Us" at bounding box center [106, 275] width 94 height 9
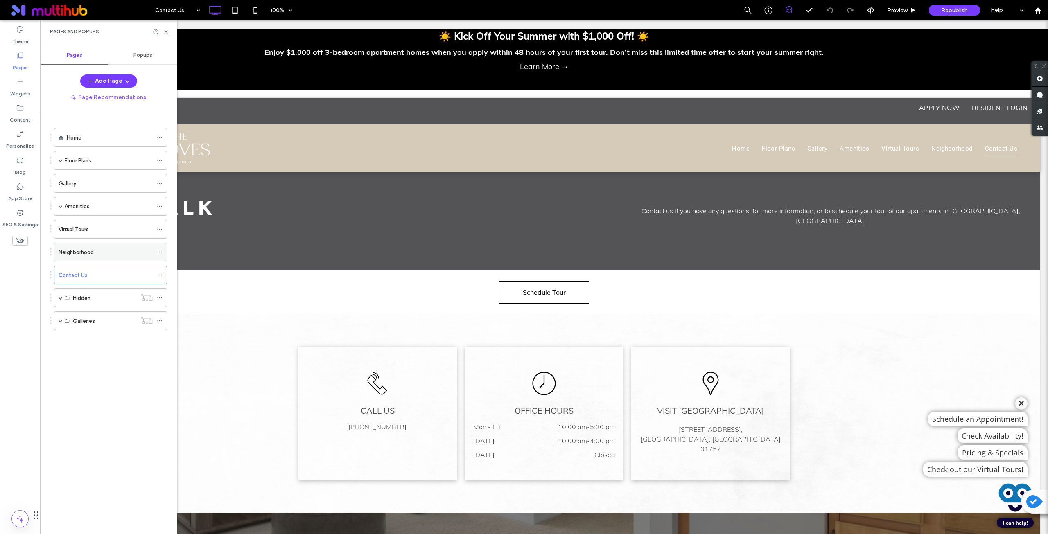
click at [85, 250] on label "Neighborhood" at bounding box center [76, 252] width 35 height 14
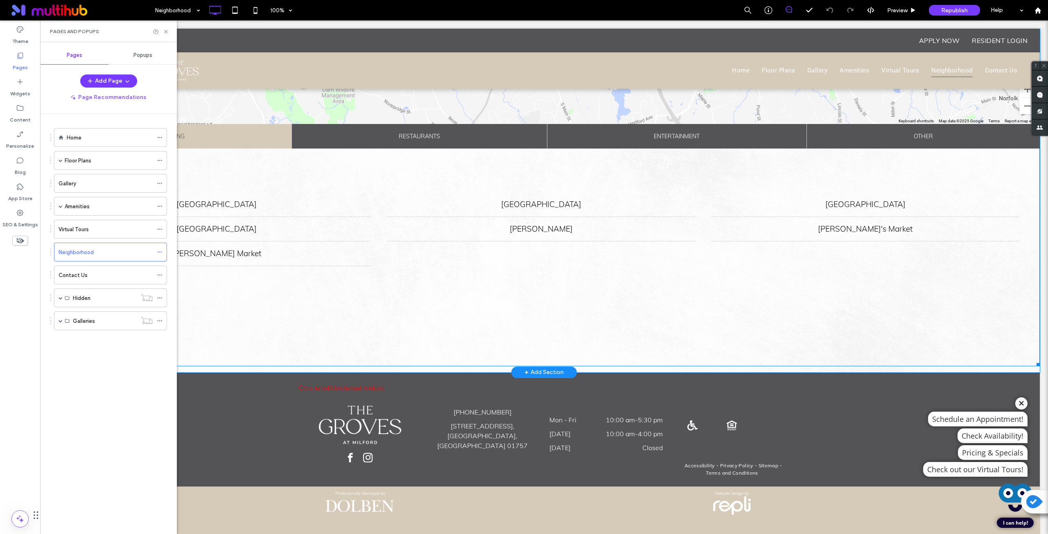
scroll to position [164, 0]
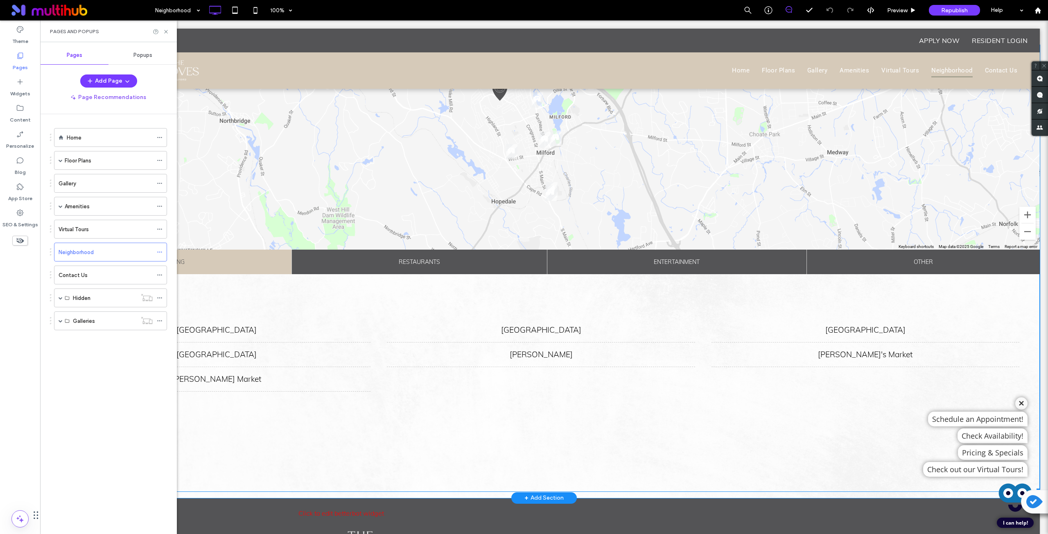
click at [571, 193] on span at bounding box center [543, 268] width 991 height 447
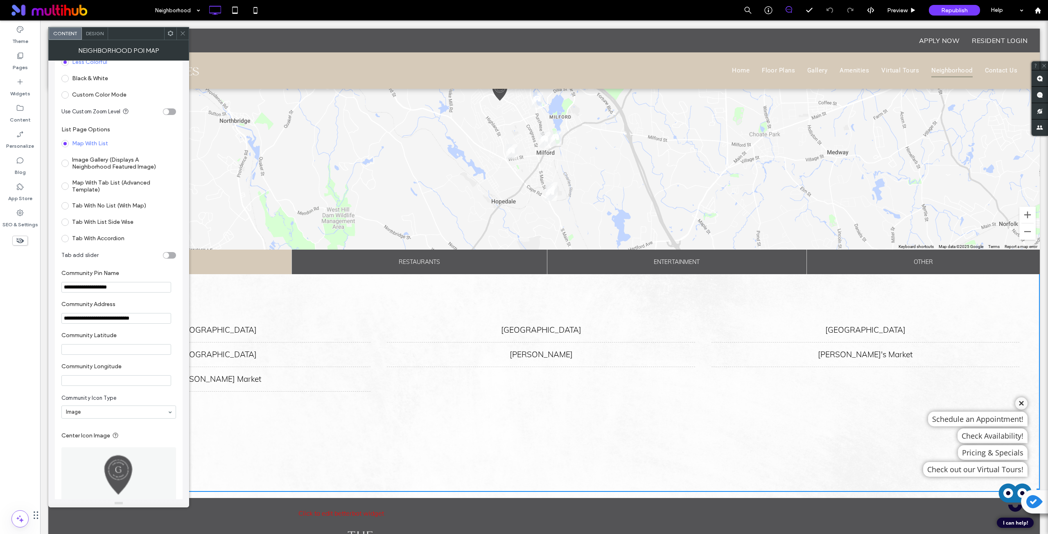
scroll to position [205, 0]
click at [950, 10] on span "Republish" at bounding box center [954, 10] width 27 height 7
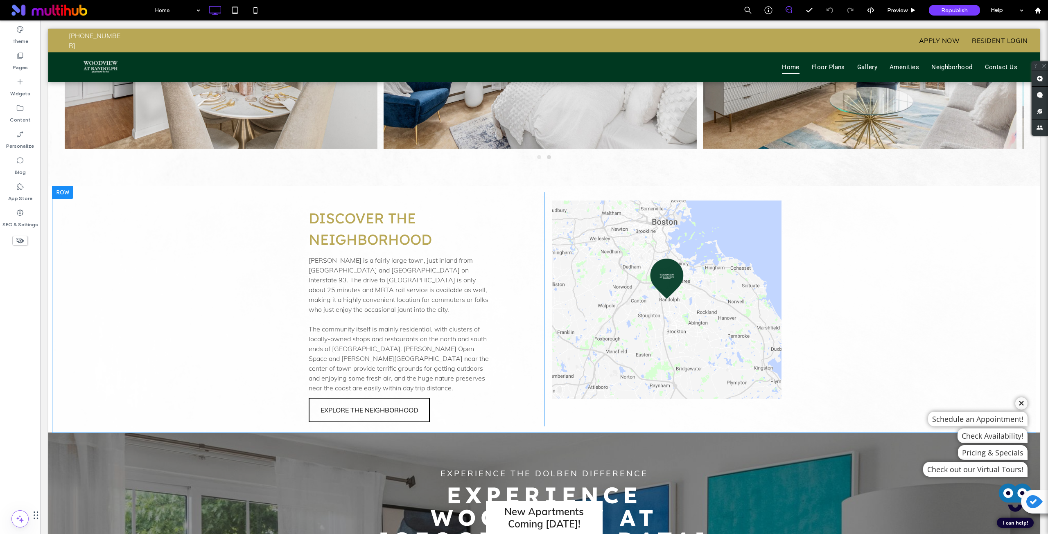
scroll to position [1432, 0]
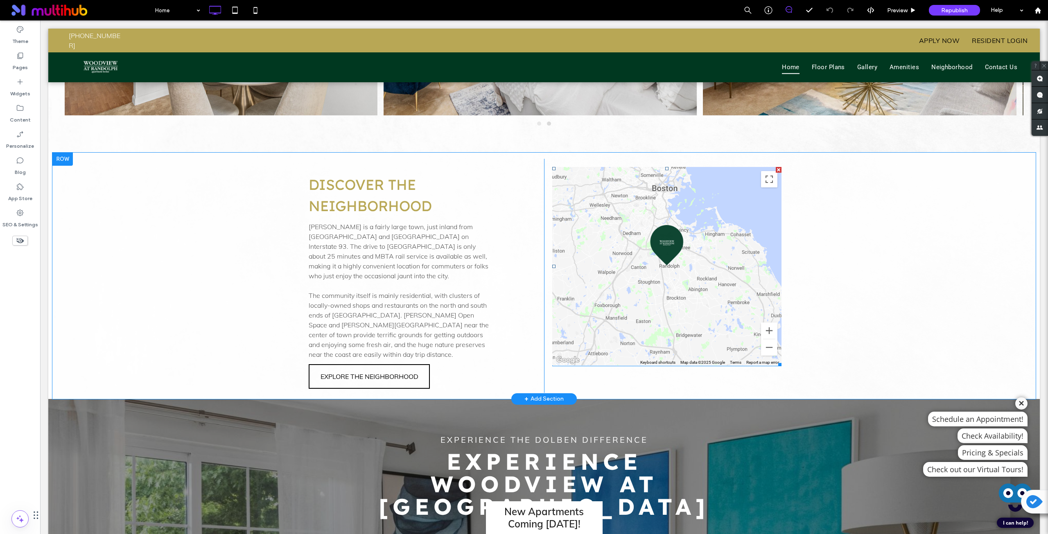
click at [593, 270] on span at bounding box center [666, 266] width 229 height 199
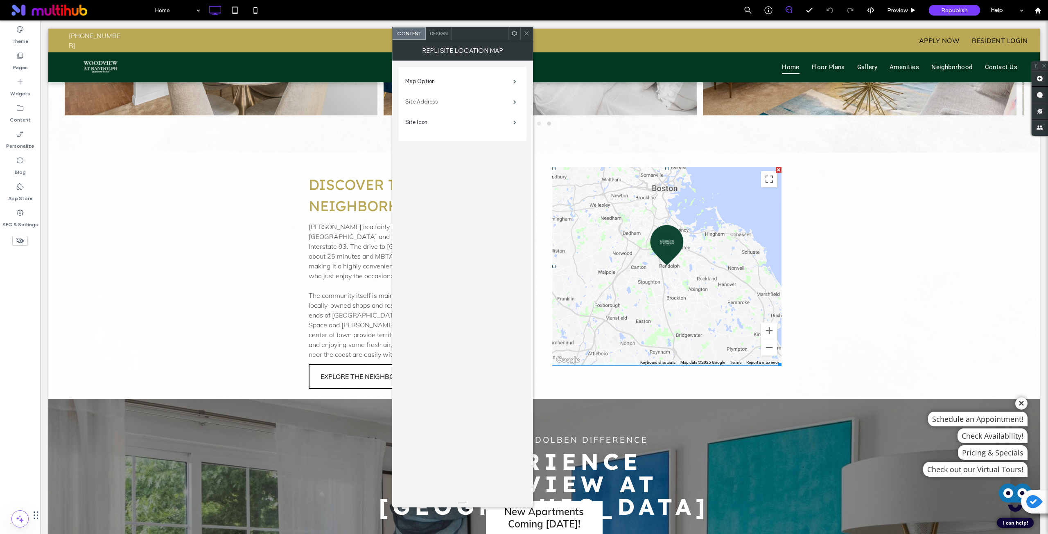
click at [497, 108] on label "Site Address" at bounding box center [459, 102] width 108 height 16
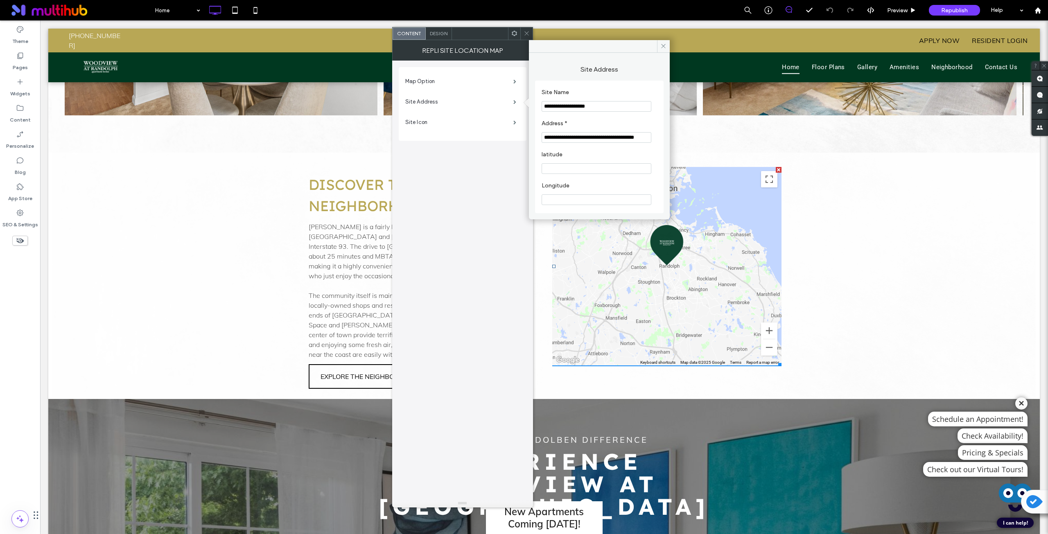
click at [616, 138] on input "**********" at bounding box center [596, 137] width 110 height 11
paste input "Address *"
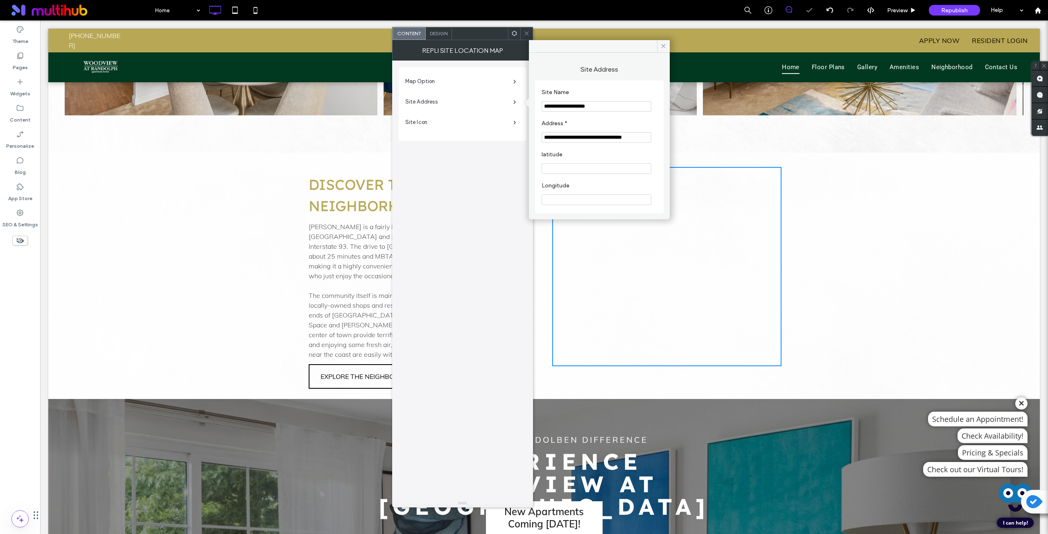
type input "**********"
click at [627, 126] on label "Address *" at bounding box center [597, 124] width 112 height 9
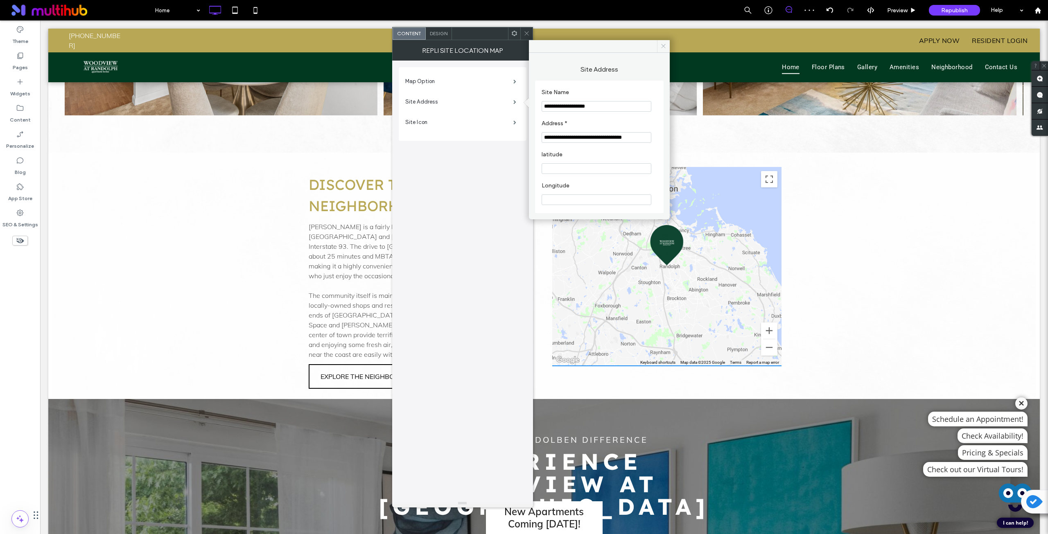
click at [667, 46] on span at bounding box center [663, 46] width 13 height 12
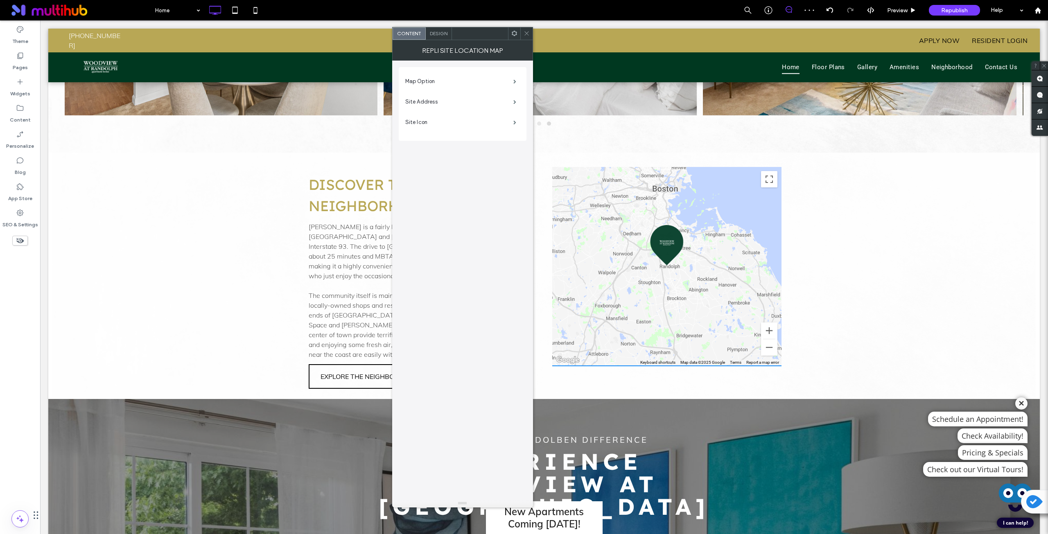
click at [528, 36] on span at bounding box center [526, 33] width 6 height 12
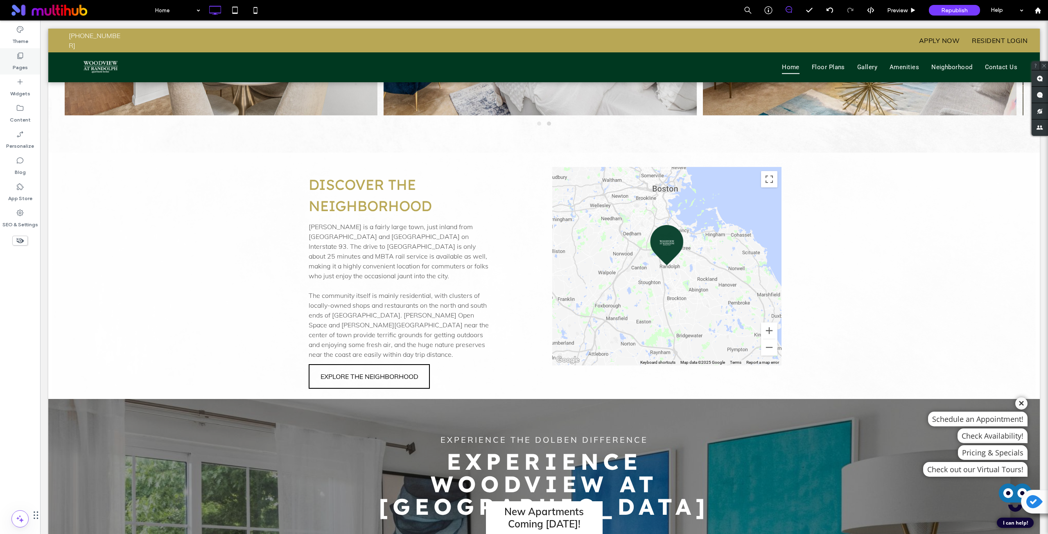
click at [24, 71] on label "Pages" at bounding box center [20, 65] width 15 height 11
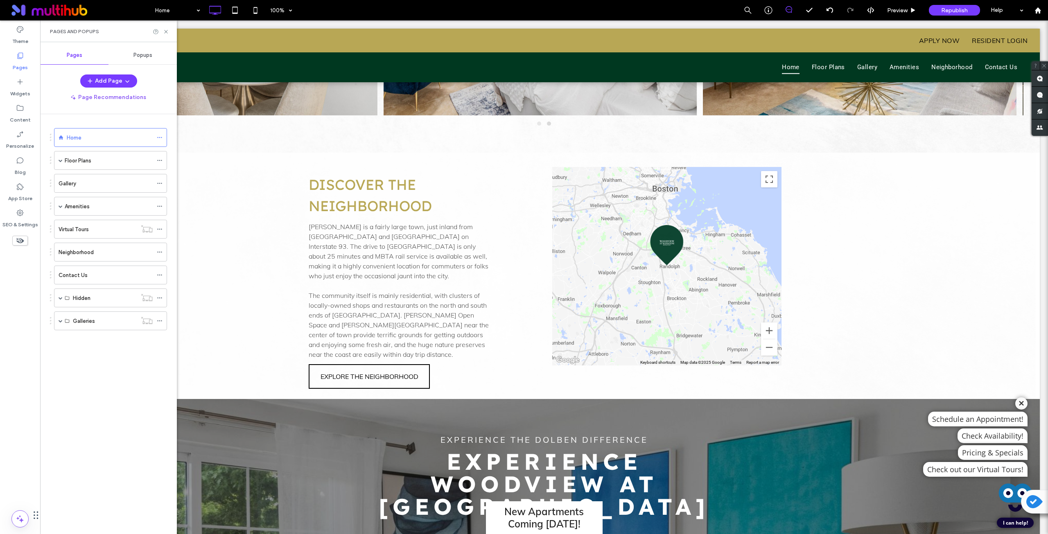
click at [71, 276] on label "Contact Us" at bounding box center [73, 275] width 29 height 14
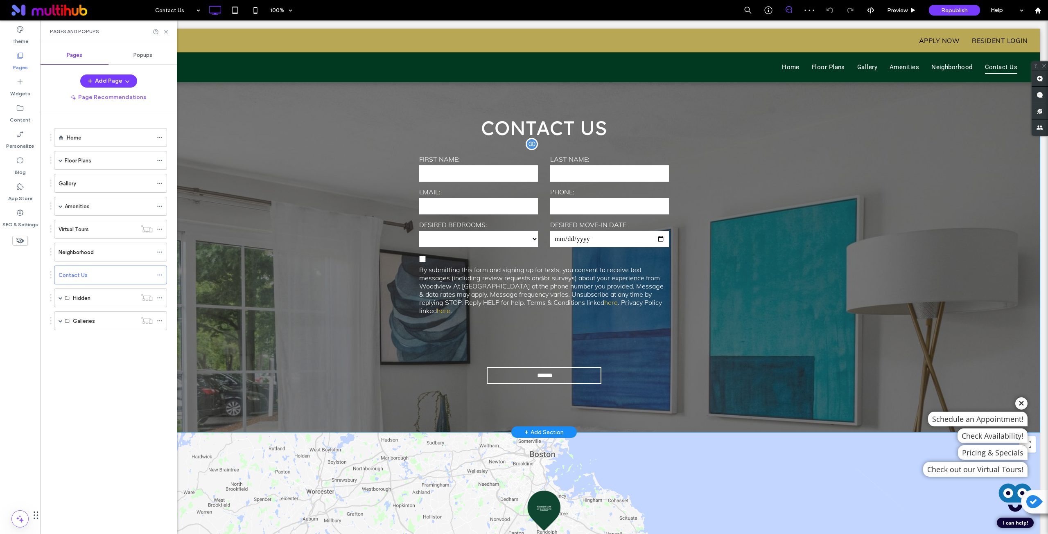
scroll to position [591, 0]
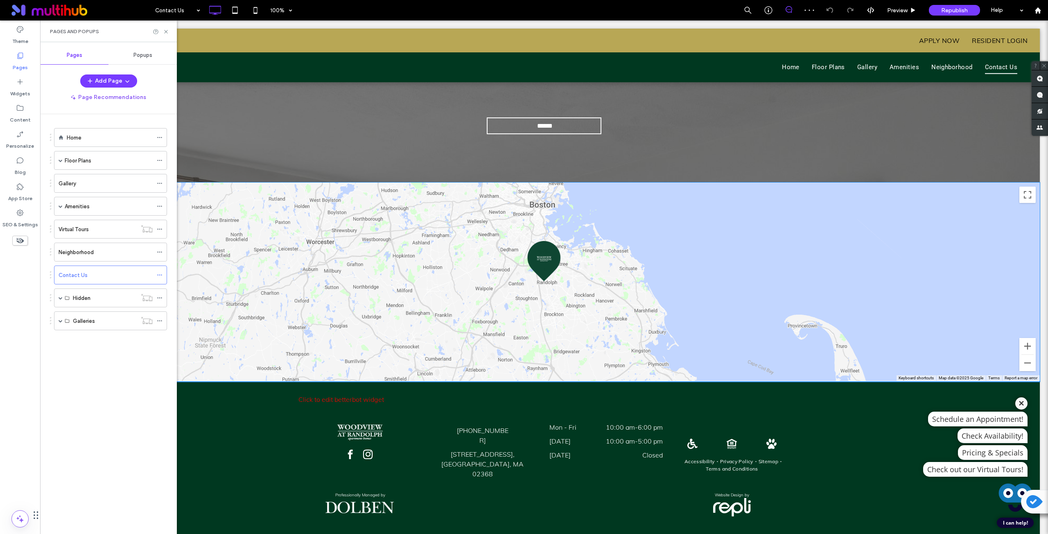
click at [558, 290] on span at bounding box center [543, 282] width 991 height 199
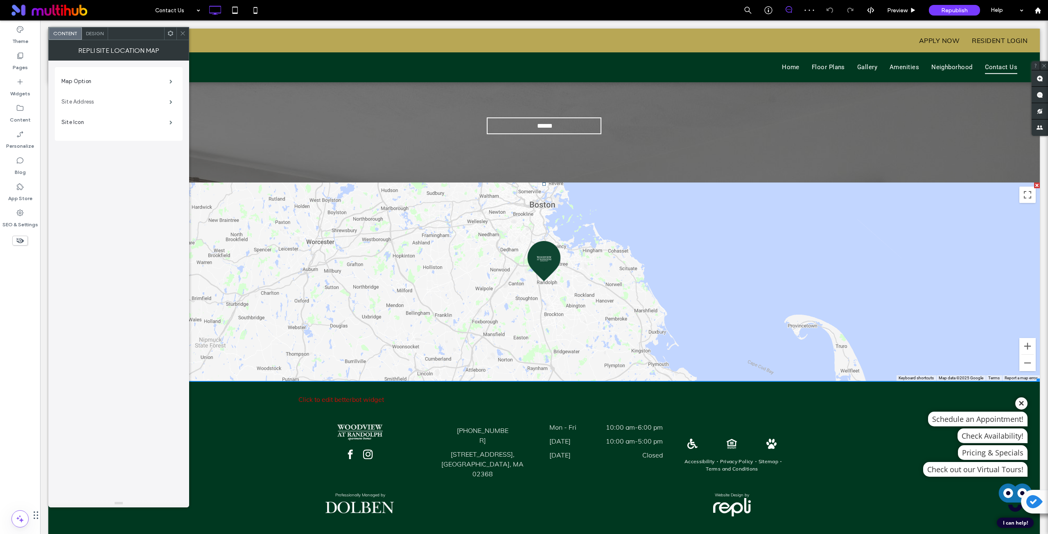
click at [137, 103] on label "Site Address" at bounding box center [115, 102] width 108 height 16
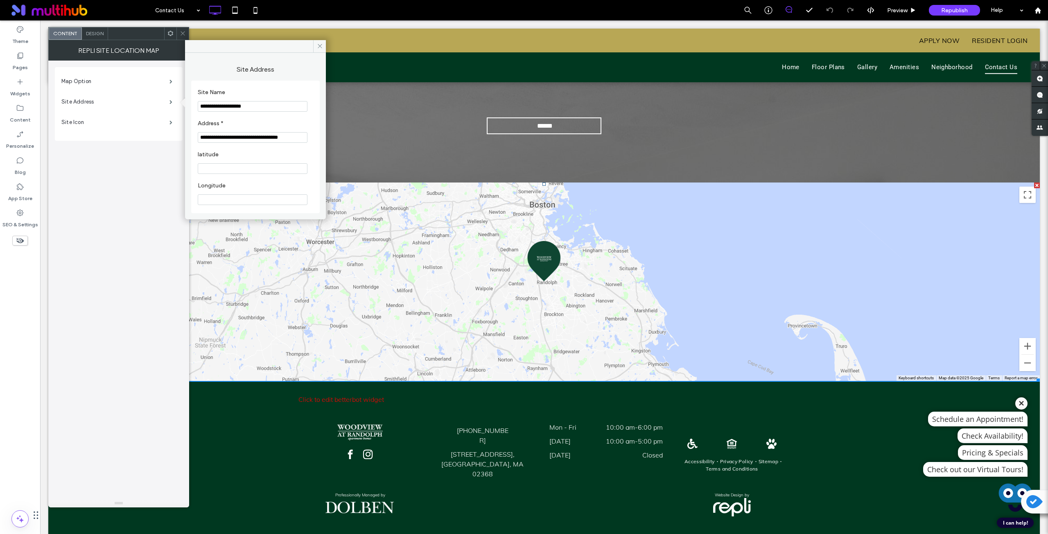
click at [224, 137] on input "**********" at bounding box center [253, 137] width 110 height 11
click at [241, 151] on section "latitude" at bounding box center [255, 162] width 115 height 31
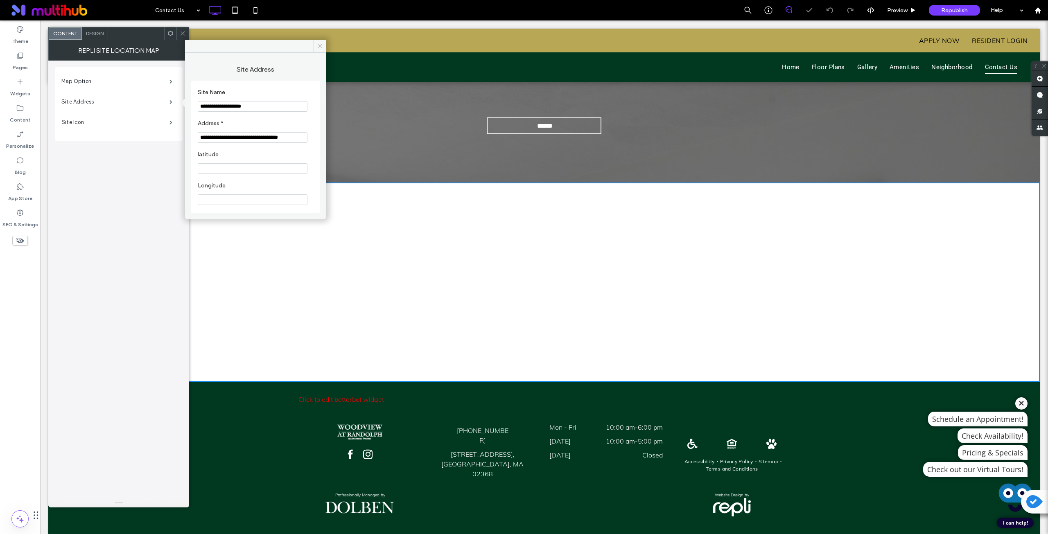
click at [320, 44] on icon at bounding box center [320, 46] width 6 height 6
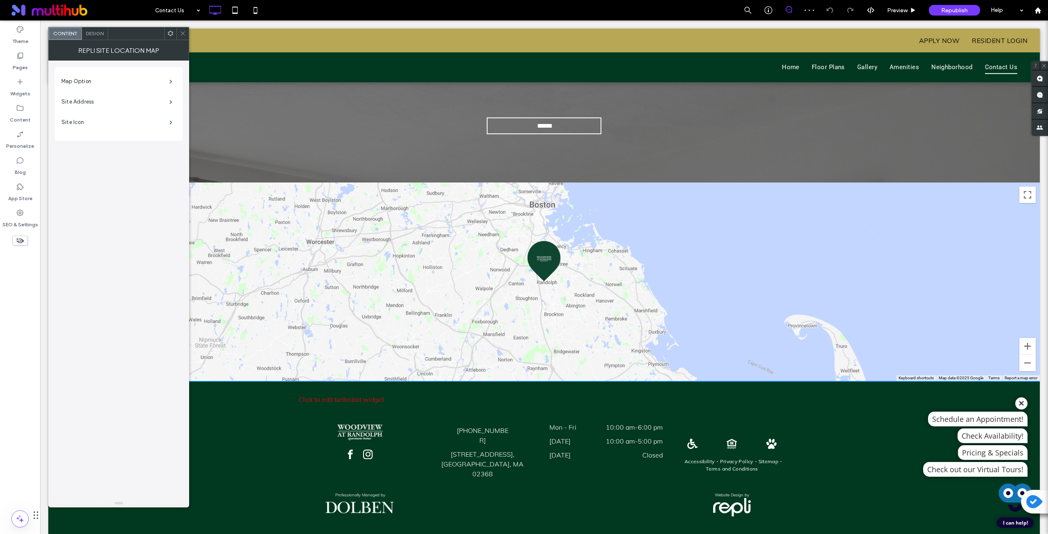
click at [180, 34] on icon at bounding box center [183, 33] width 6 height 6
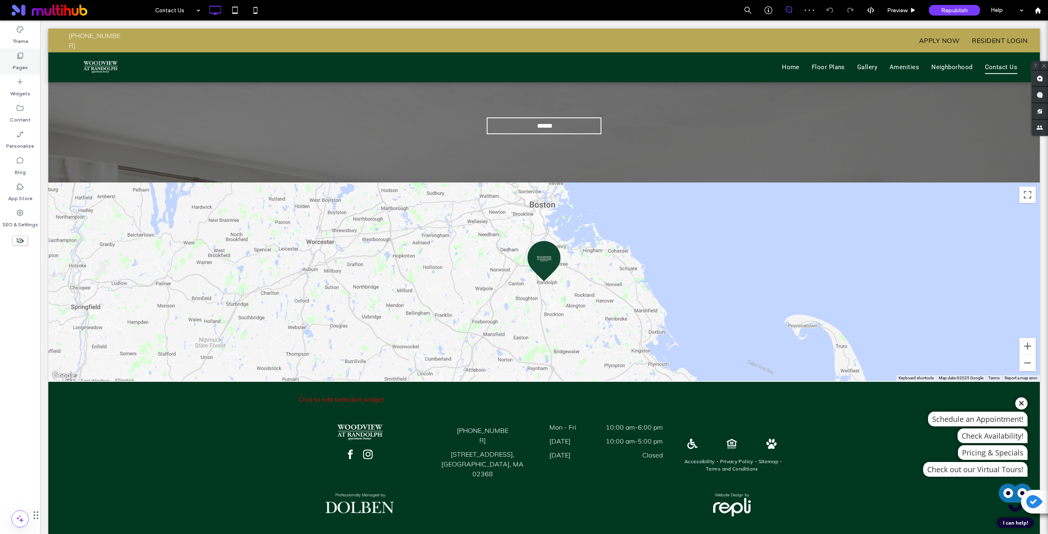
click at [19, 63] on label "Pages" at bounding box center [20, 65] width 15 height 11
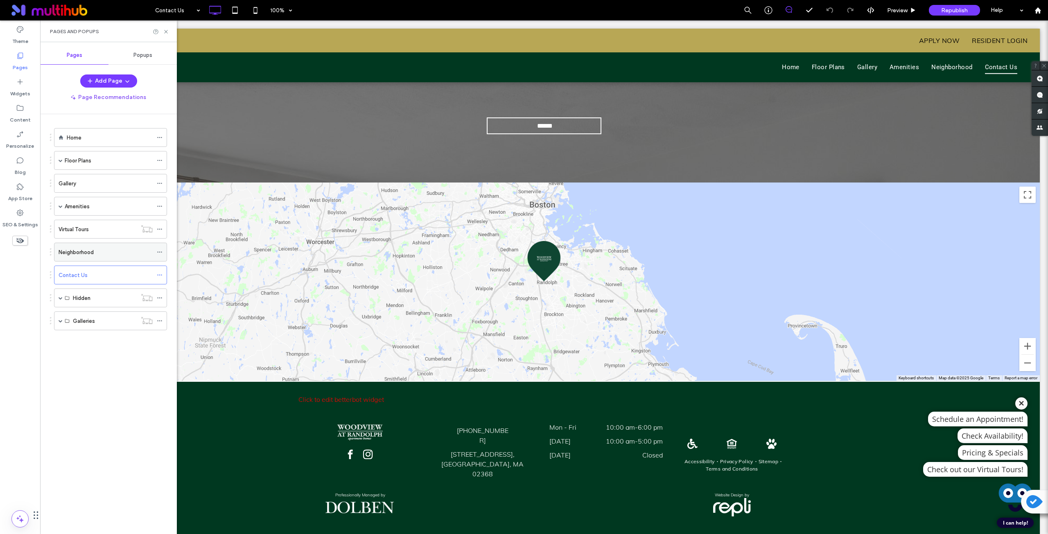
click at [100, 252] on div "Neighborhood" at bounding box center [106, 252] width 94 height 9
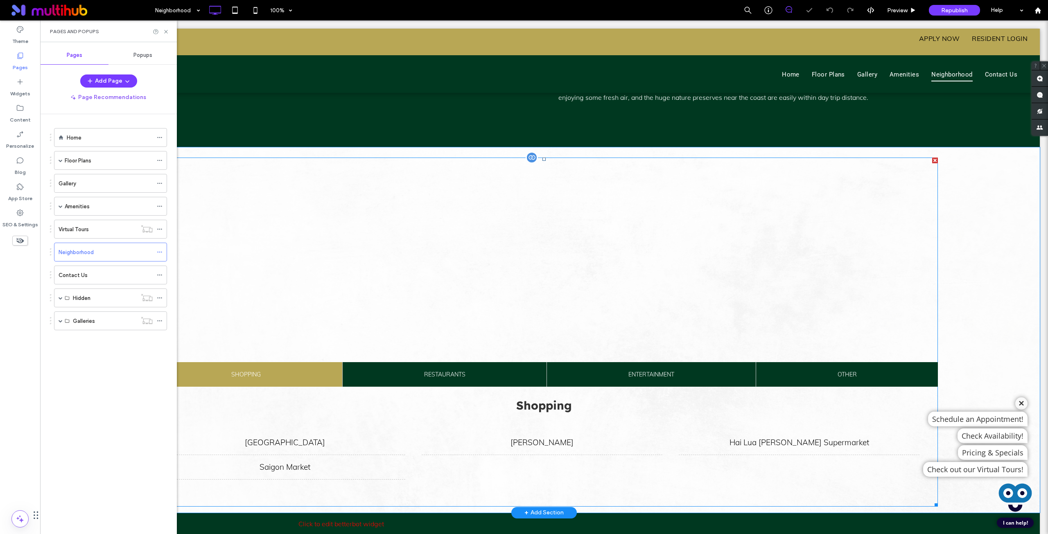
scroll to position [136, 0]
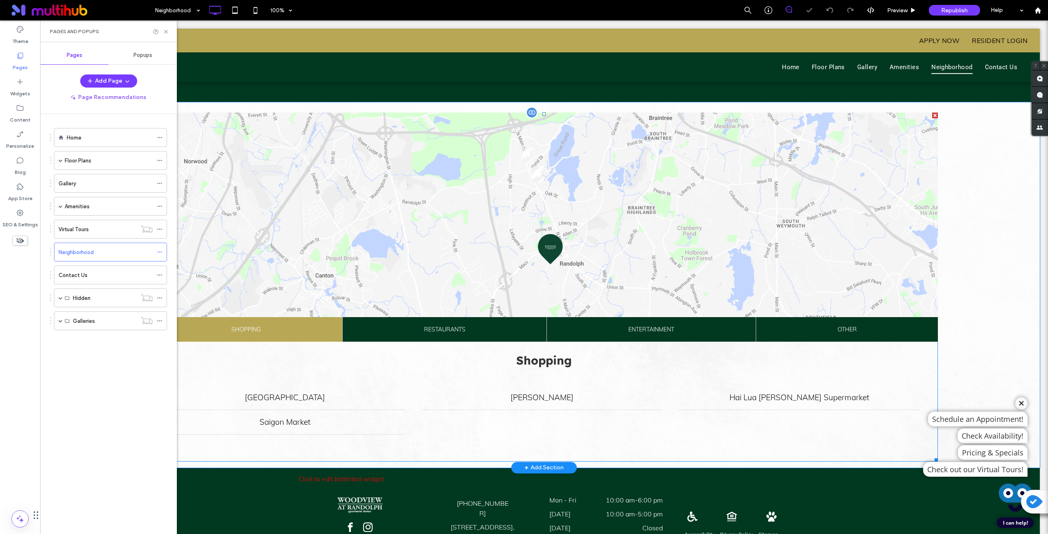
click at [470, 260] on span at bounding box center [544, 287] width 788 height 349
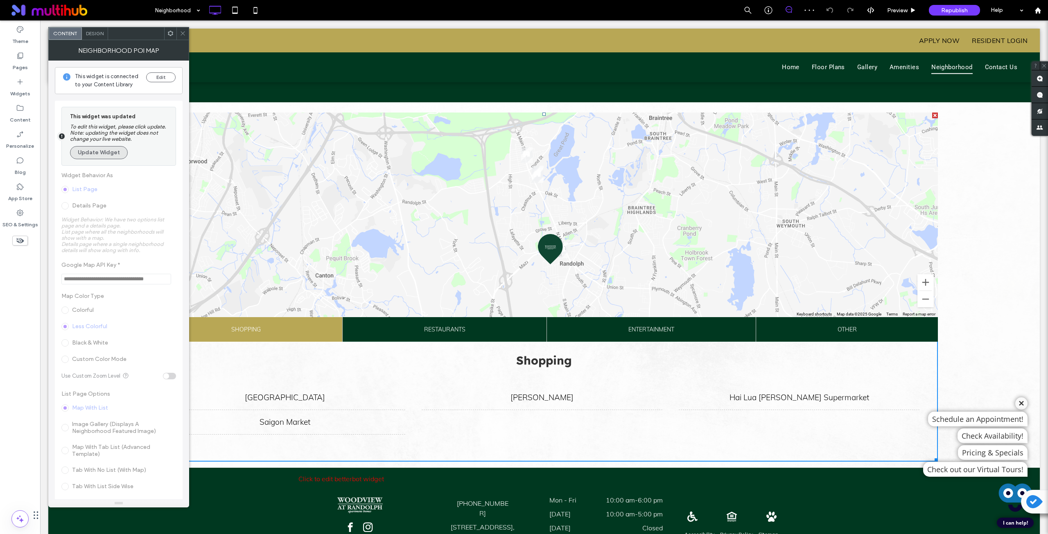
click at [97, 150] on button "Update Widget" at bounding box center [99, 152] width 58 height 13
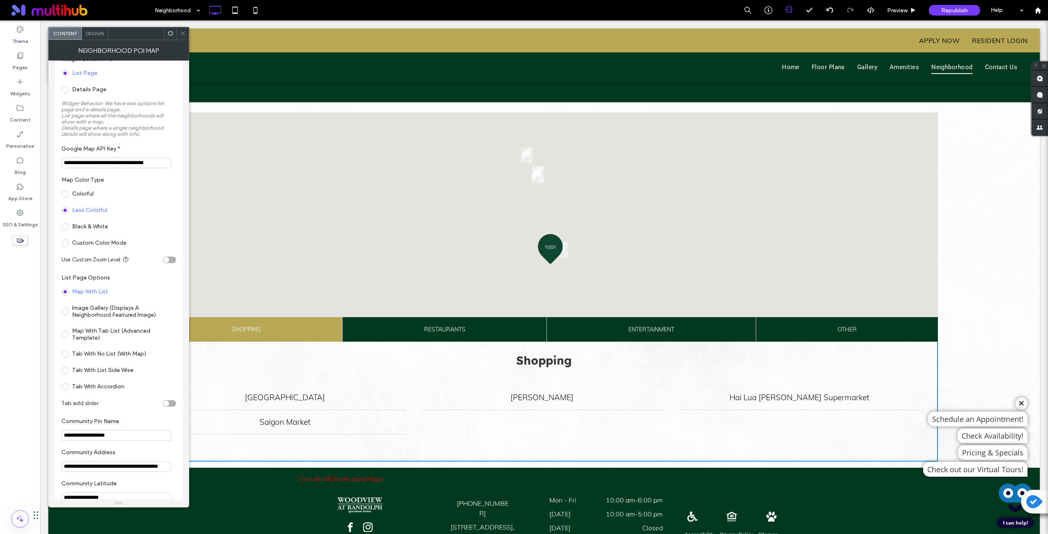
scroll to position [205, 0]
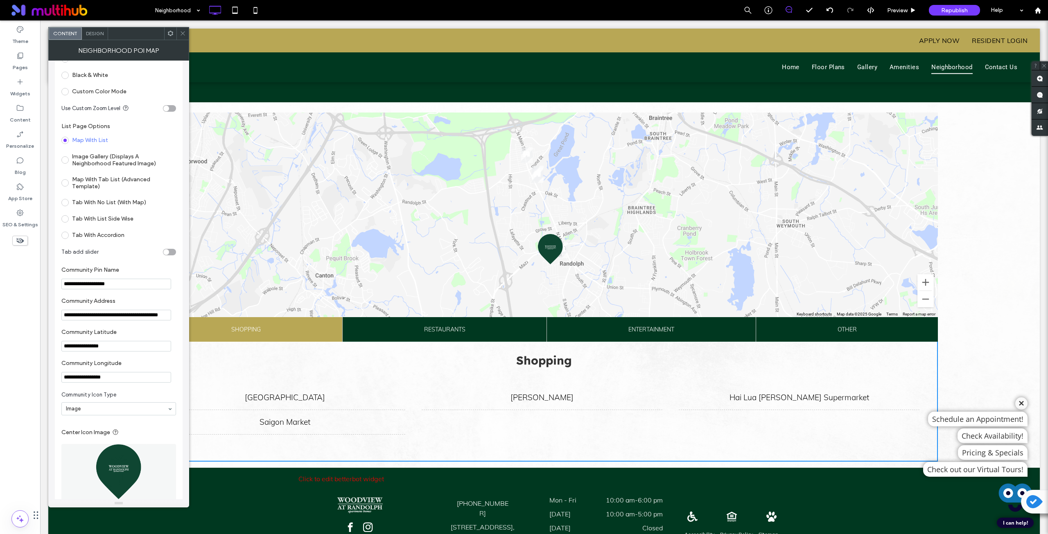
click at [135, 314] on input "**********" at bounding box center [116, 315] width 110 height 11
paste input "Community Address"
type input "**********"
click at [135, 327] on section "**********" at bounding box center [118, 340] width 115 height 31
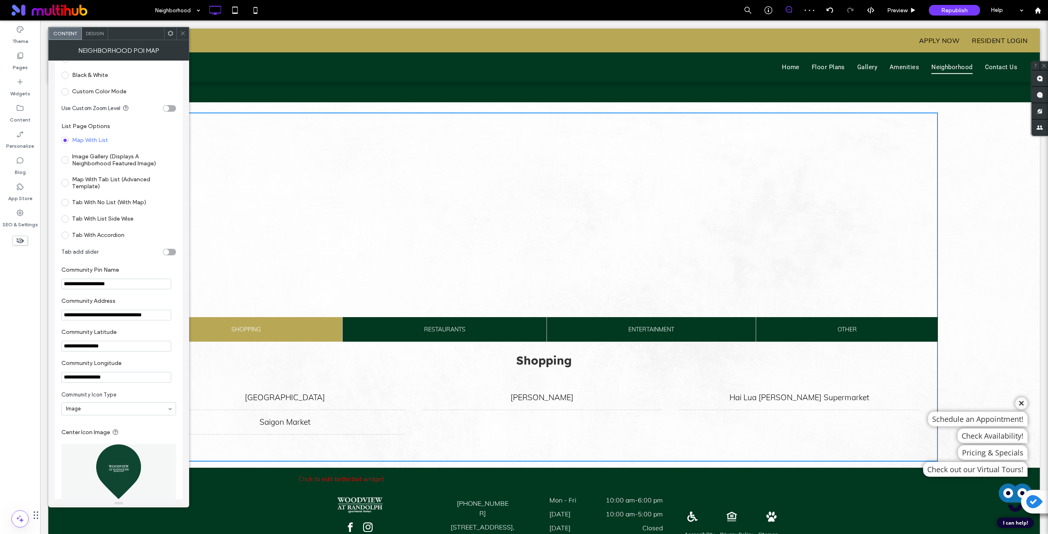
drag, startPoint x: 123, startPoint y: 347, endPoint x: 51, endPoint y: 348, distance: 71.6
click at [52, 348] on div "**********" at bounding box center [118, 280] width 141 height 439
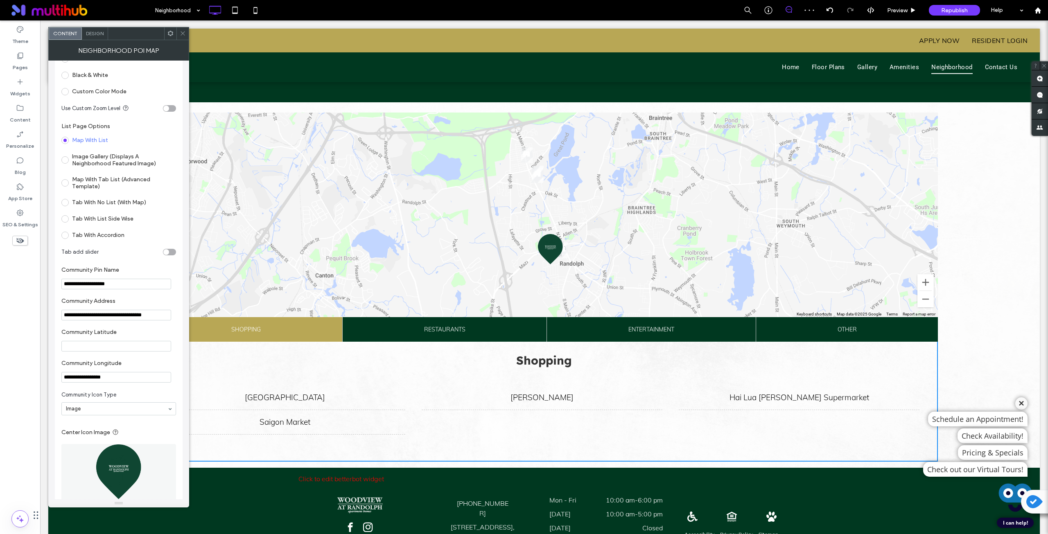
drag, startPoint x: 113, startPoint y: 379, endPoint x: 2, endPoint y: 351, distance: 113.9
click at [23, 369] on body ".wqwq-1{fill:#231f20;} .cls-1q, .cls-2q { fill-rule: evenodd; } .cls-2q { fill:…" at bounding box center [524, 267] width 1048 height 534
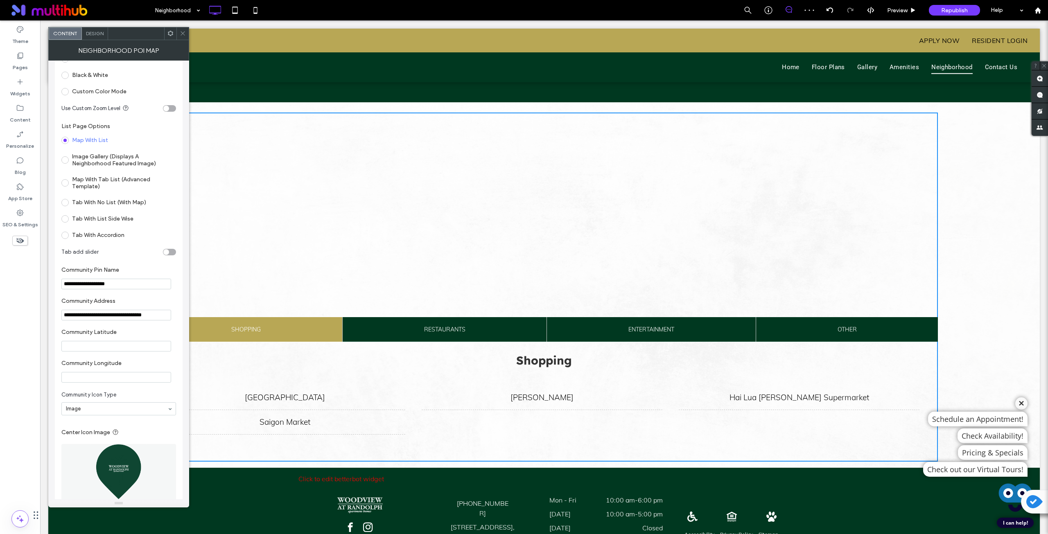
click at [149, 361] on label "Community Longitude" at bounding box center [116, 364] width 111 height 9
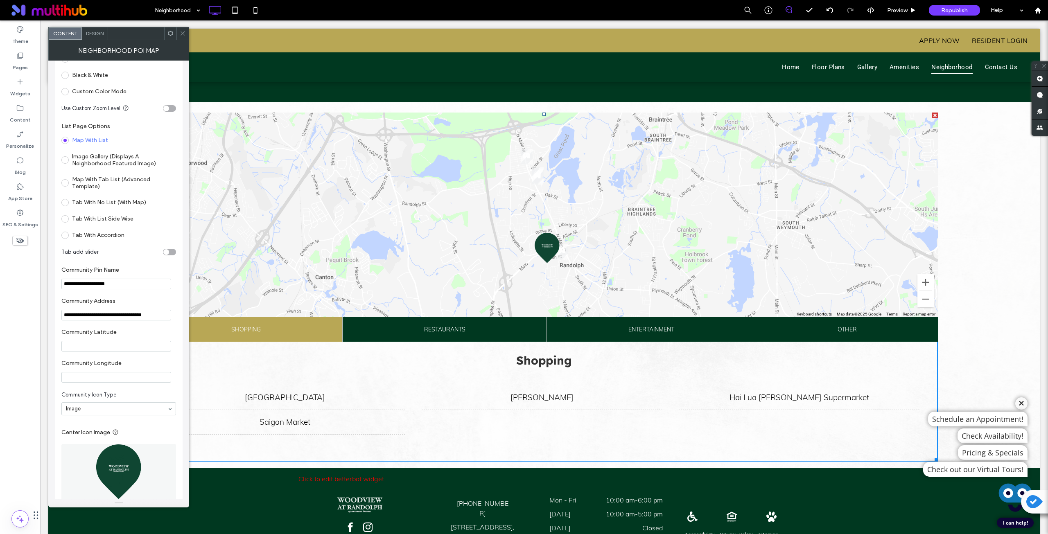
click at [185, 36] on icon at bounding box center [183, 33] width 6 height 6
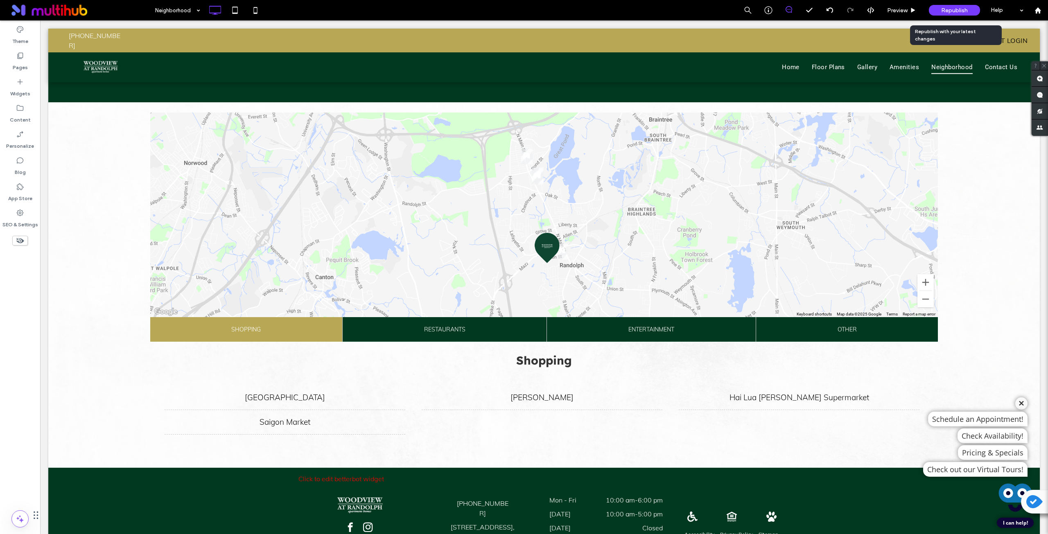
click at [785, 11] on span "Republish" at bounding box center [954, 10] width 27 height 7
